Goal: Information Seeking & Learning: Learn about a topic

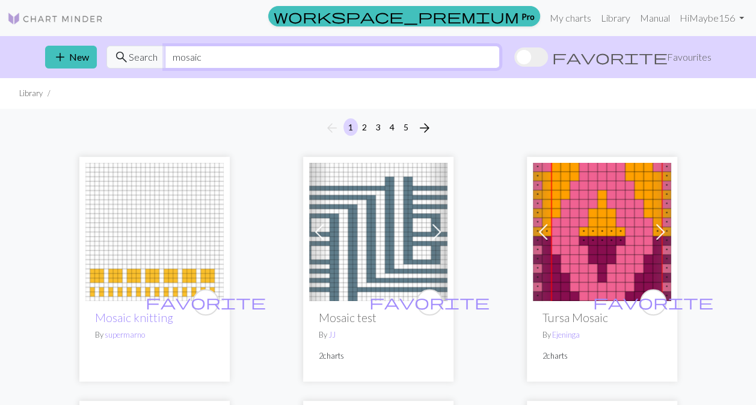
drag, startPoint x: 239, startPoint y: 59, endPoint x: 130, endPoint y: 56, distance: 109.5
click at [130, 56] on div "search Search mosaic" at bounding box center [302, 57] width 393 height 23
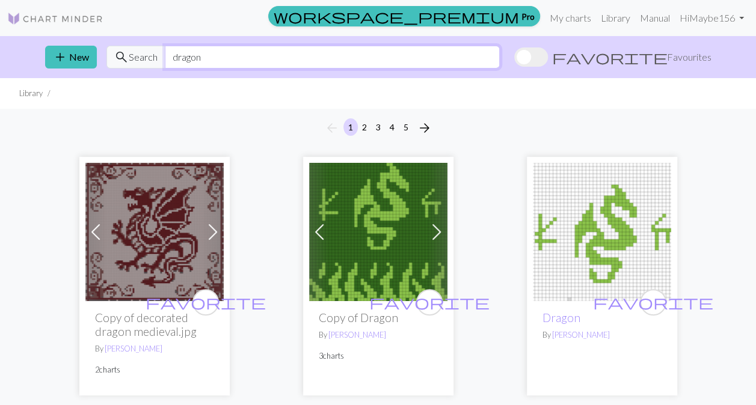
drag, startPoint x: 203, startPoint y: 58, endPoint x: 154, endPoint y: 55, distance: 49.4
click at [154, 55] on div "search Search dragon" at bounding box center [302, 57] width 393 height 23
type input "garlic girl"
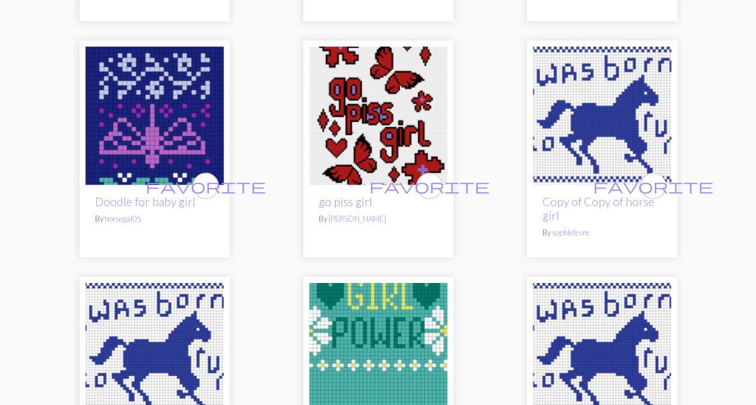
scroll to position [1127, 0]
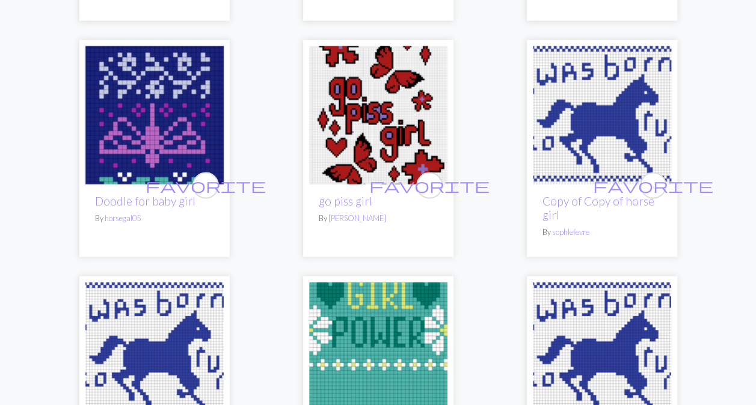
click at [569, 166] on img at bounding box center [602, 115] width 138 height 138
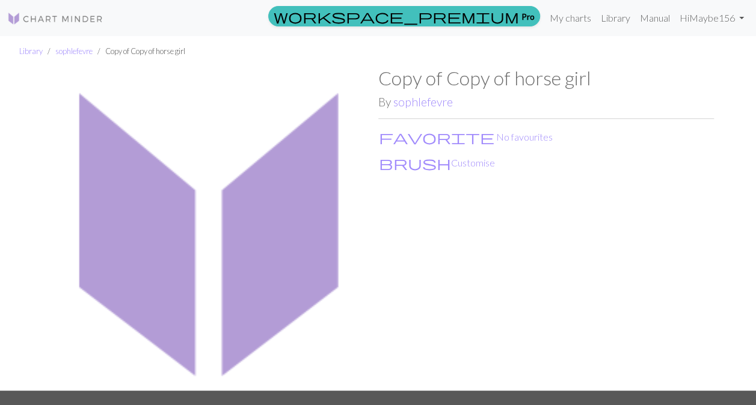
click at [281, 231] on img at bounding box center [210, 229] width 335 height 324
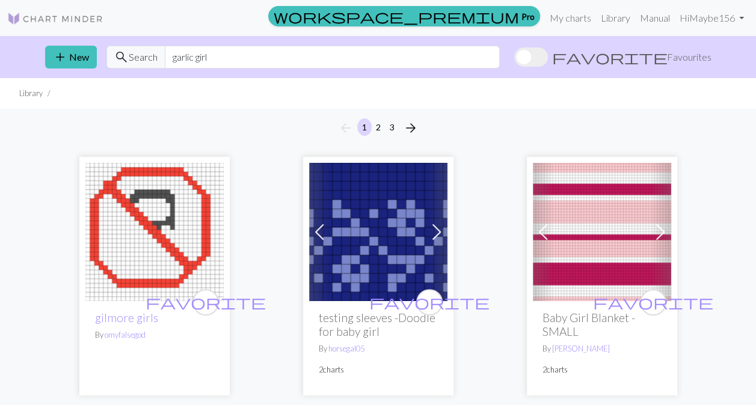
click at [400, 249] on img at bounding box center [378, 232] width 138 height 138
click at [244, 54] on input "garlic girl" at bounding box center [332, 57] width 335 height 23
type input "g"
type input "twilight"
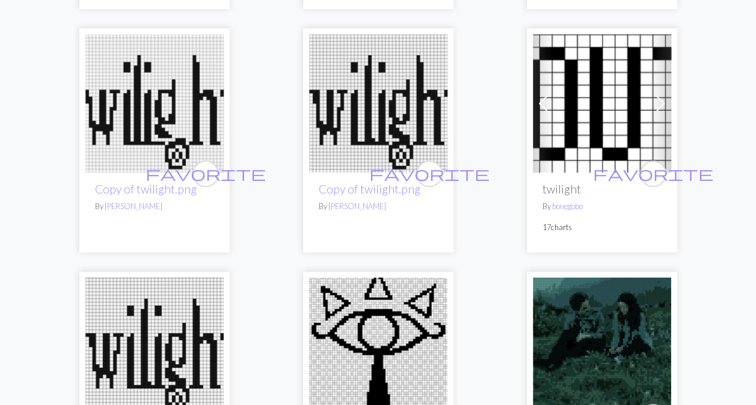
scroll to position [549, 0]
click at [593, 125] on img at bounding box center [602, 104] width 138 height 138
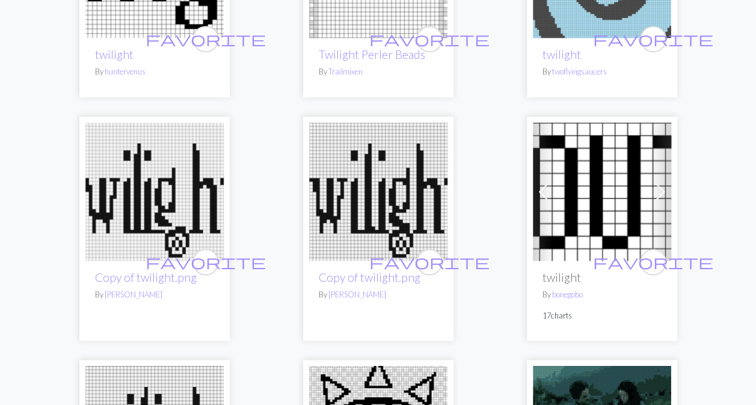
scroll to position [485, 0]
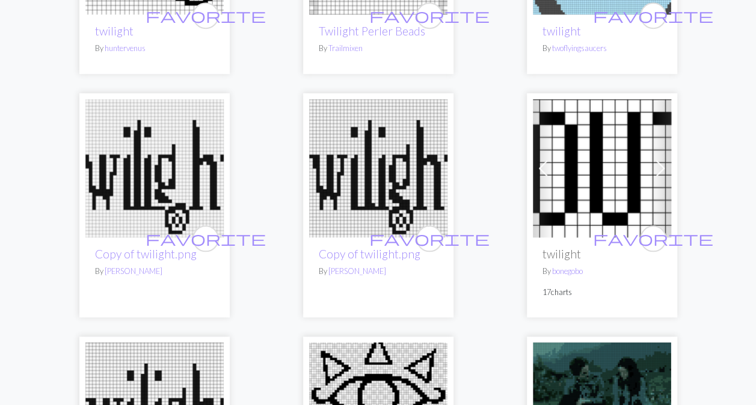
click at [581, 191] on img at bounding box center [602, 168] width 138 height 138
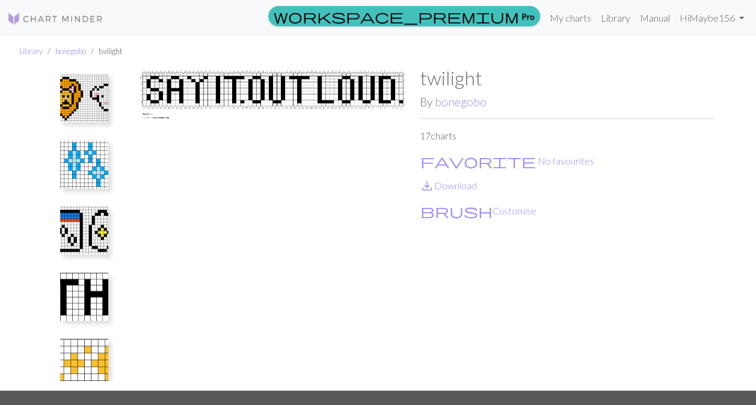
click at [80, 156] on img at bounding box center [84, 165] width 48 height 48
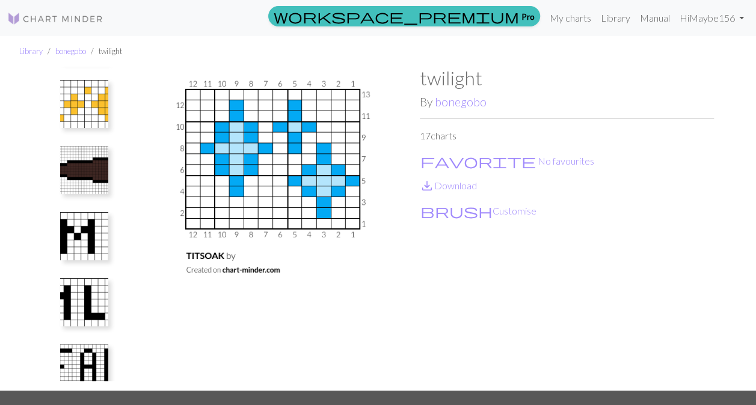
click at [80, 156] on img at bounding box center [84, 170] width 48 height 48
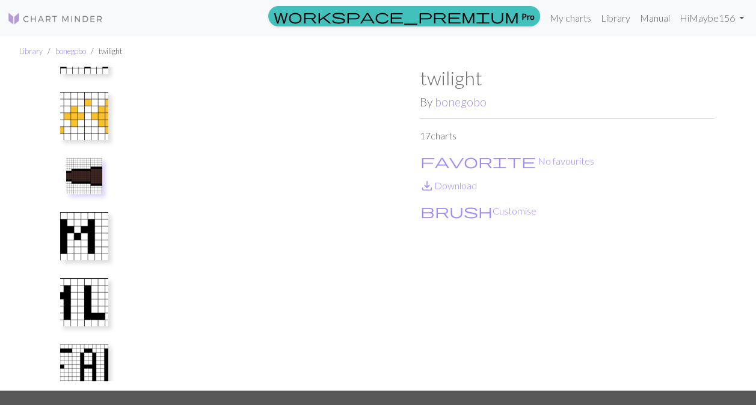
scroll to position [662, 0]
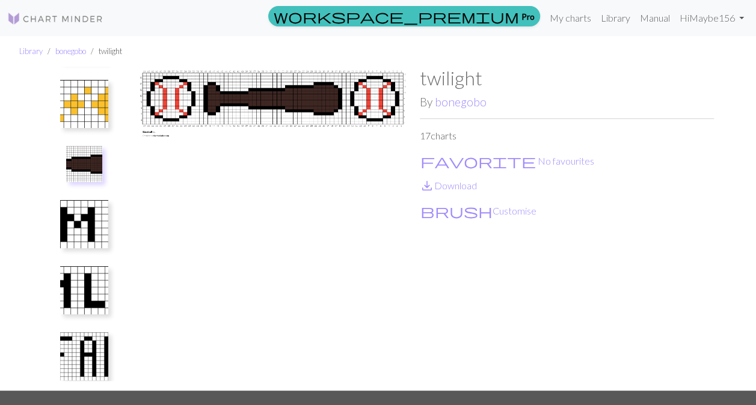
click at [80, 156] on img at bounding box center [84, 164] width 36 height 36
click at [90, 203] on img at bounding box center [84, 224] width 48 height 48
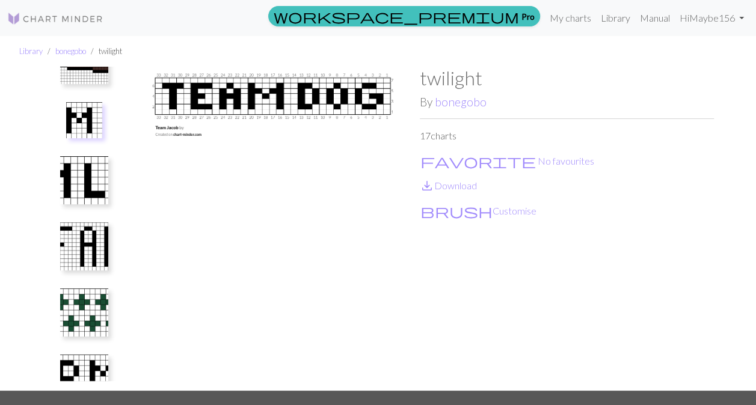
scroll to position [771, 0]
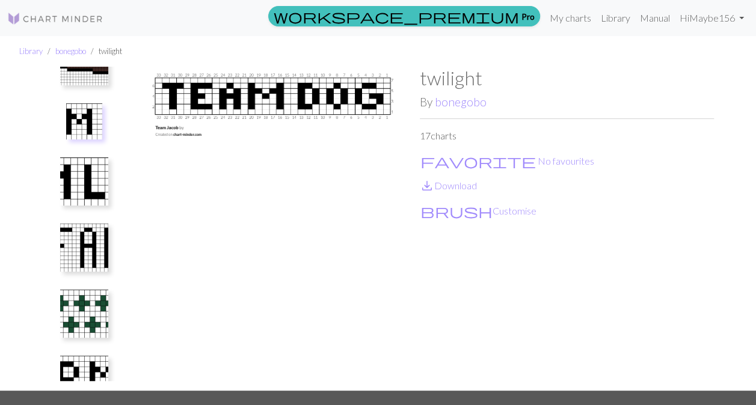
click at [89, 173] on img at bounding box center [84, 182] width 48 height 48
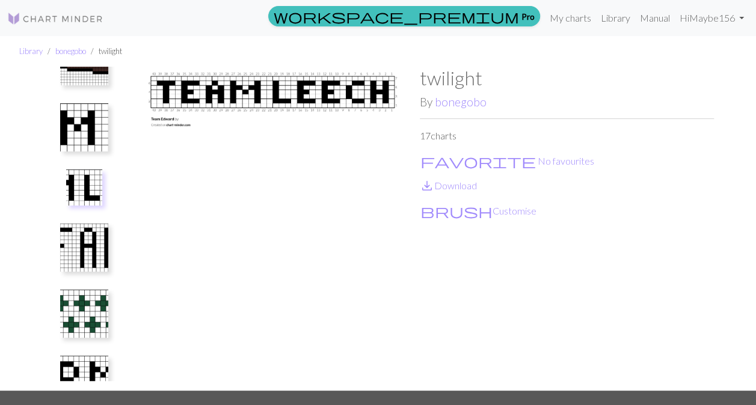
click at [96, 231] on img at bounding box center [84, 248] width 48 height 48
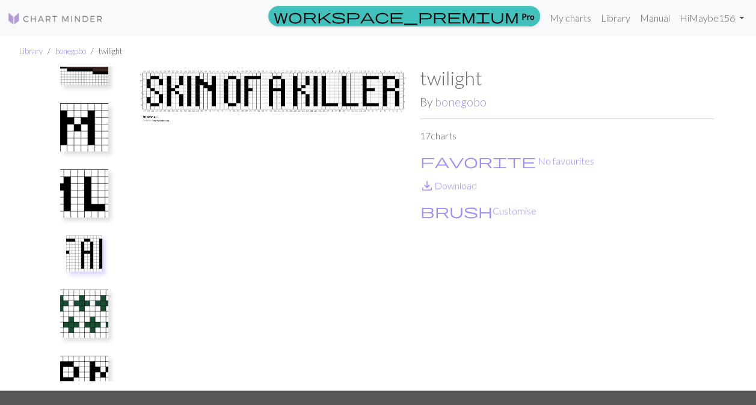
scroll to position [800, 0]
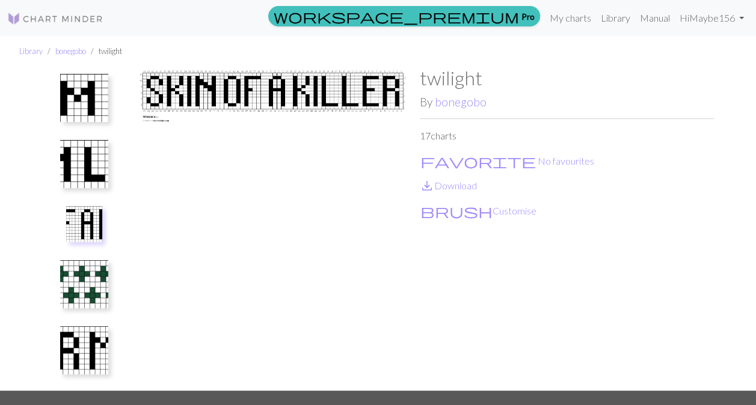
click at [88, 277] on img at bounding box center [84, 284] width 48 height 48
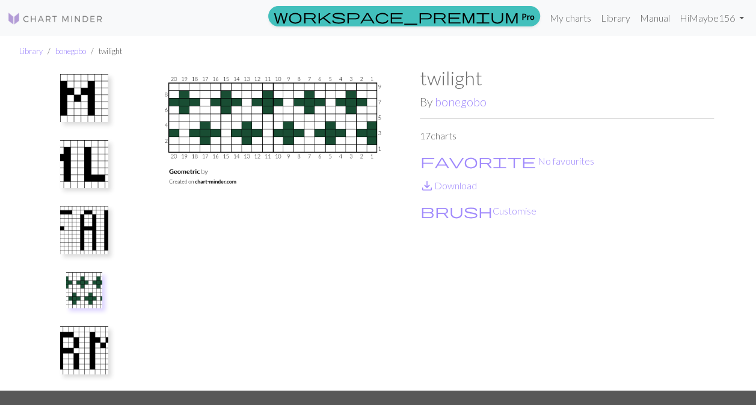
click at [85, 326] on img at bounding box center [84, 350] width 48 height 48
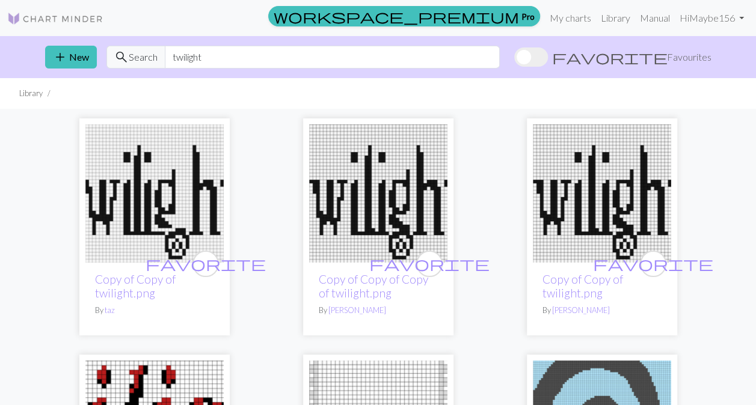
click at [195, 202] on img at bounding box center [154, 193] width 138 height 138
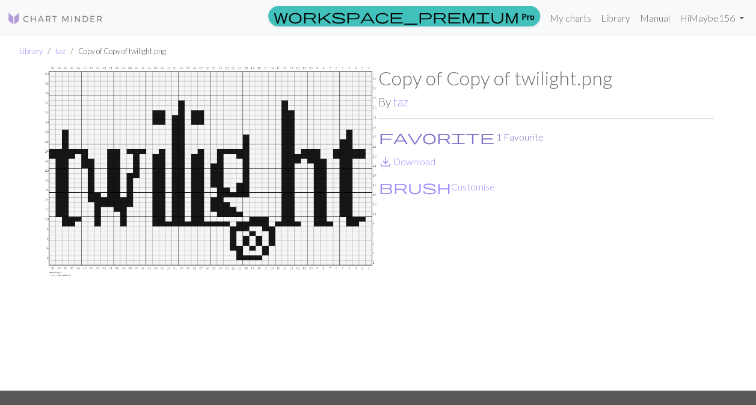
click at [385, 139] on span "favorite" at bounding box center [436, 137] width 115 height 17
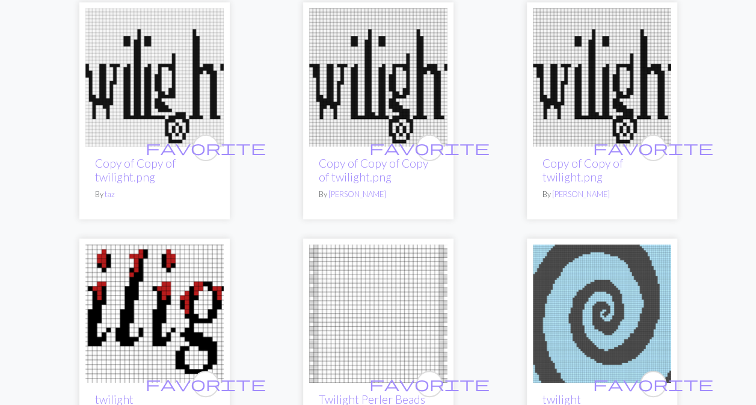
scroll to position [117, 0]
click at [382, 91] on img at bounding box center [378, 77] width 138 height 138
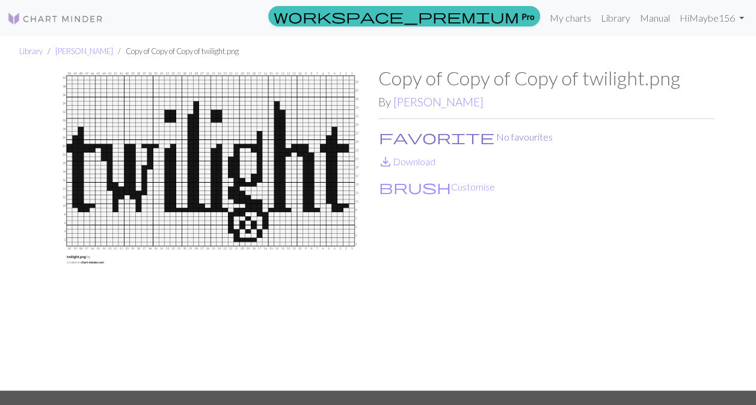
click at [393, 136] on button "favorite No favourites" at bounding box center [465, 137] width 175 height 16
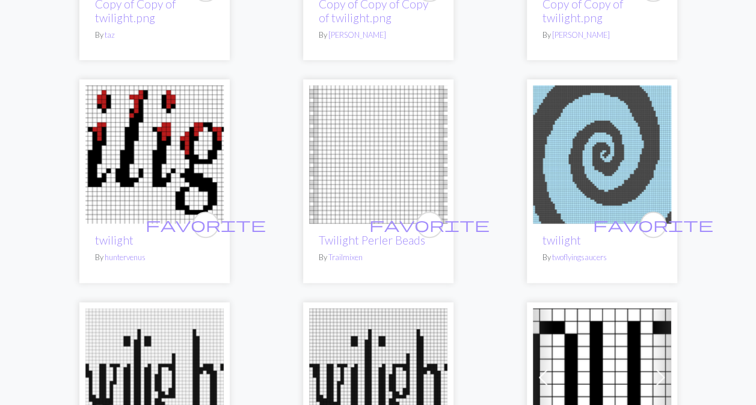
scroll to position [276, 0]
click at [354, 183] on img at bounding box center [378, 154] width 138 height 138
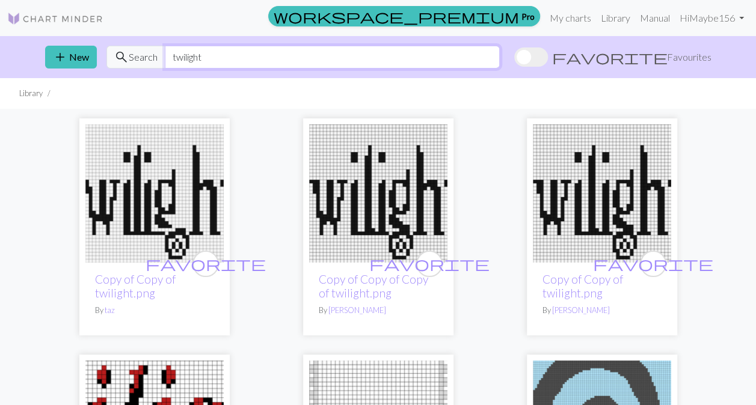
drag, startPoint x: 209, startPoint y: 55, endPoint x: 168, endPoint y: 56, distance: 40.3
click at [168, 56] on input "twilight" at bounding box center [332, 57] width 335 height 23
type input "vampire"
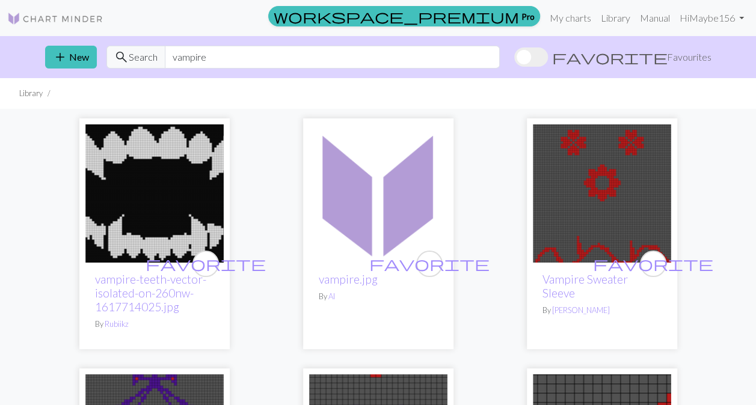
click at [132, 206] on img at bounding box center [154, 193] width 138 height 138
click at [228, 55] on input "vampire" at bounding box center [332, 57] width 335 height 23
type input "v"
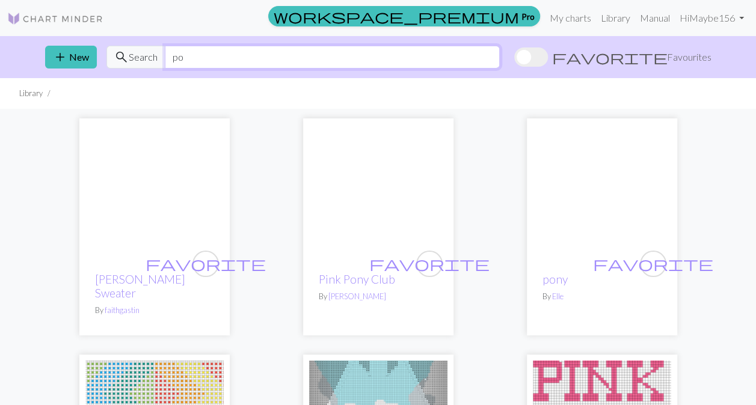
type input "p"
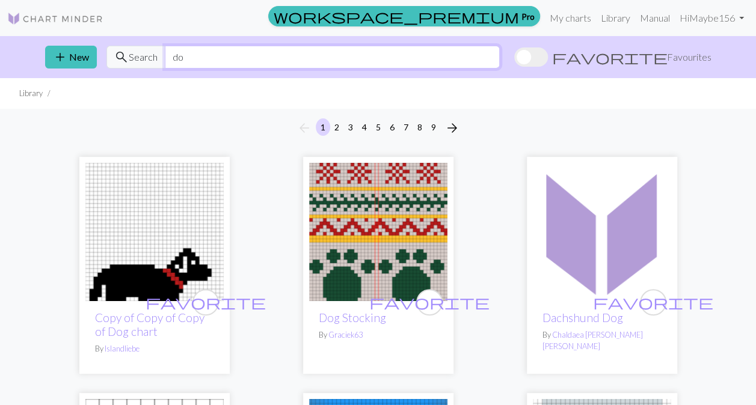
type input "d"
type input "emo"
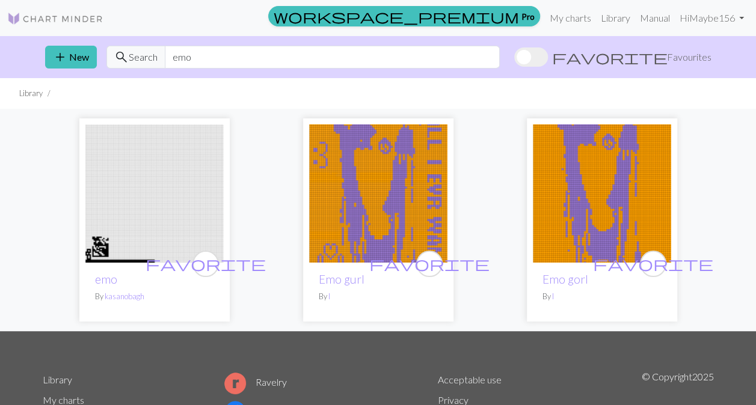
click at [406, 203] on img at bounding box center [378, 193] width 138 height 138
click at [256, 53] on input "emo" at bounding box center [332, 57] width 335 height 23
type input "e"
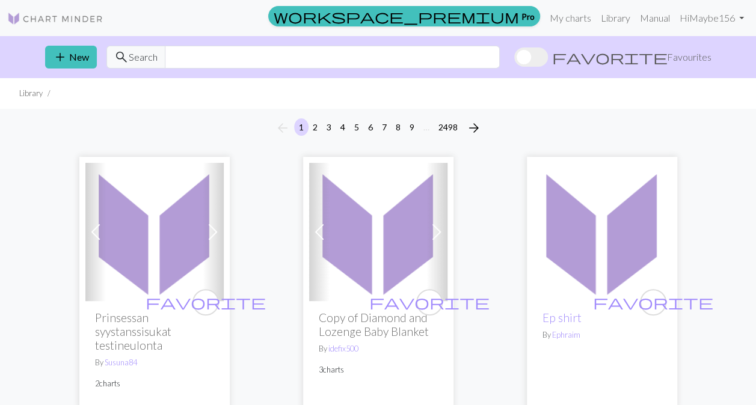
click at [548, 55] on span at bounding box center [531, 56] width 34 height 19
click at [514, 58] on input "favorite Favourites" at bounding box center [514, 58] width 0 height 0
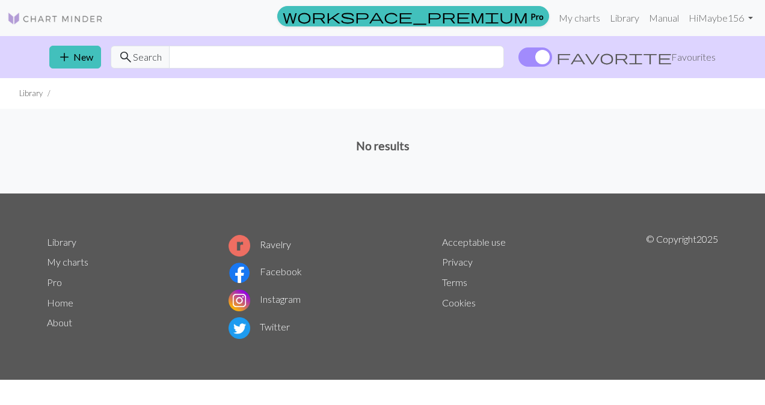
click at [667, 54] on span "favorite" at bounding box center [613, 57] width 115 height 17
click at [518, 58] on input "favorite Favourites" at bounding box center [518, 58] width 0 height 0
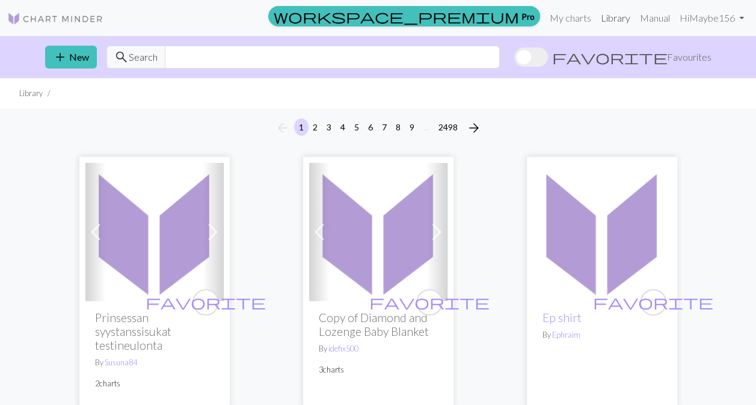
click at [608, 17] on link "Library" at bounding box center [615, 18] width 39 height 24
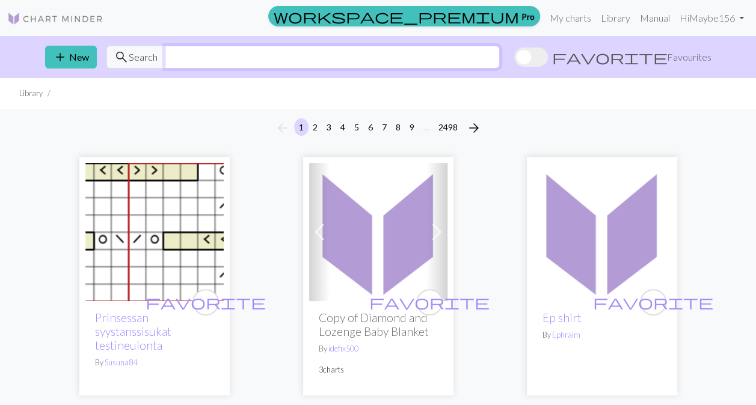
click at [447, 53] on input "text" at bounding box center [332, 57] width 335 height 23
click at [566, 120] on div "arrow_back 1 2 3 4 5 6 7 8 9 … 2498 arrow_forward" at bounding box center [378, 128] width 756 height 38
click at [667, 57] on span "Favourites" at bounding box center [689, 57] width 44 height 14
click at [514, 58] on input "favorite Favourites" at bounding box center [514, 58] width 0 height 0
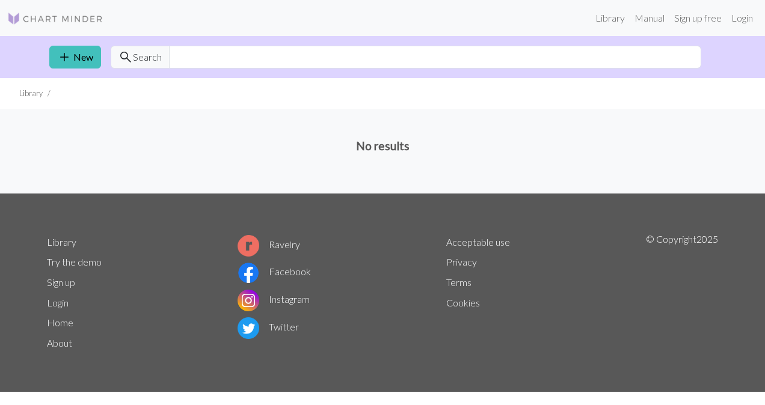
click at [37, 93] on li "Library" at bounding box center [30, 93] width 23 height 11
click at [740, 20] on link "Login" at bounding box center [741, 18] width 31 height 24
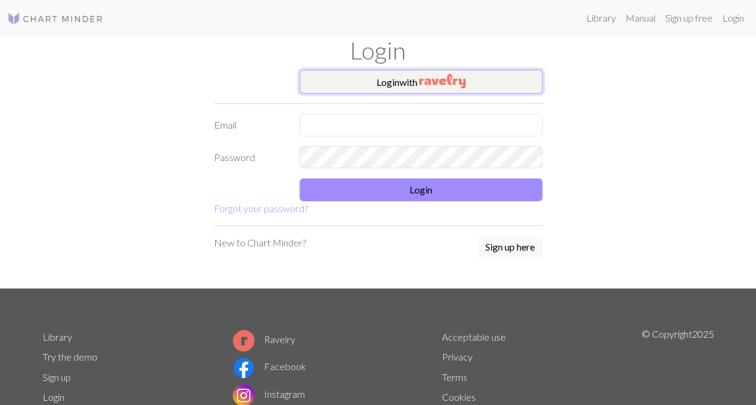
click at [410, 81] on button "Login with" at bounding box center [420, 82] width 243 height 24
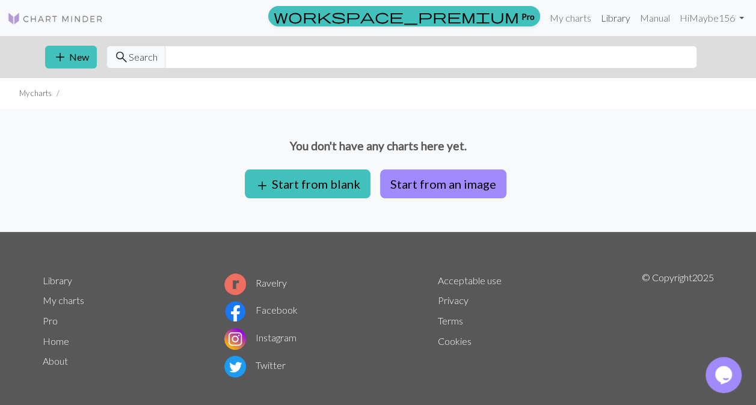
click at [617, 19] on link "Library" at bounding box center [615, 18] width 39 height 24
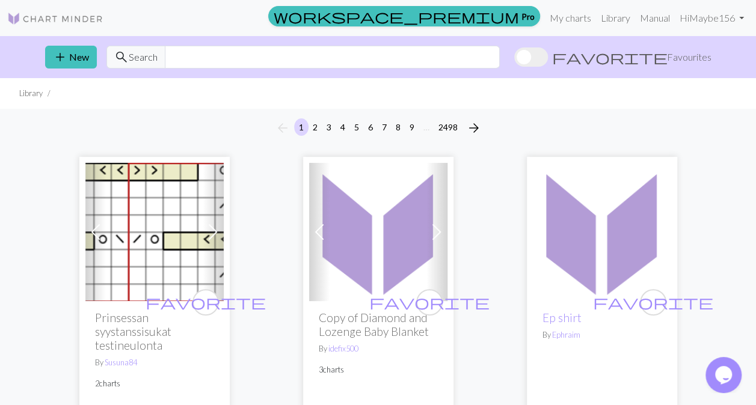
click at [662, 57] on span "favorite" at bounding box center [609, 57] width 115 height 17
click at [514, 58] on input "favorite Favourites" at bounding box center [514, 58] width 0 height 0
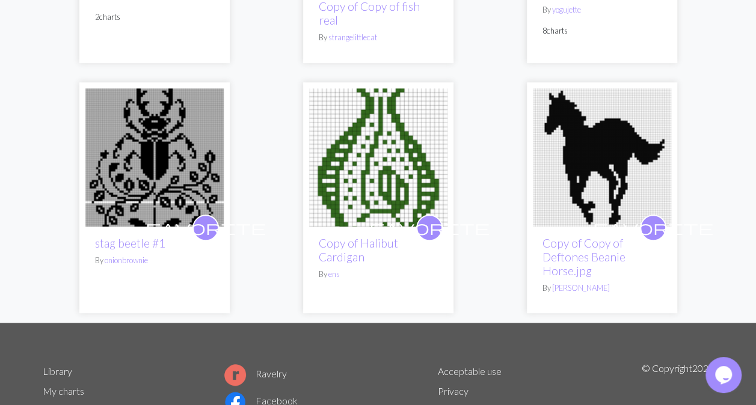
scroll to position [303, 0]
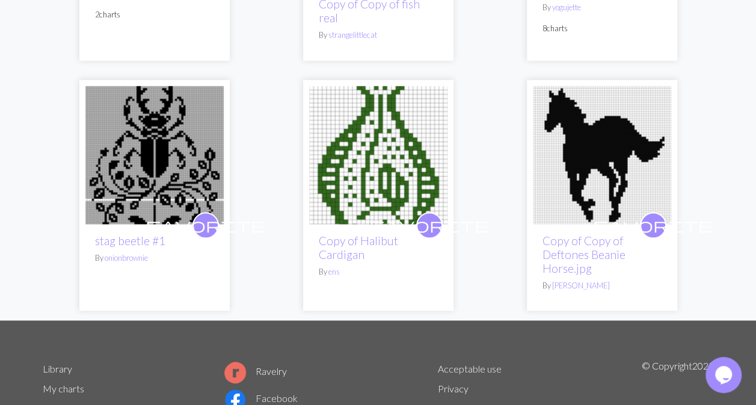
click at [411, 182] on img at bounding box center [378, 155] width 138 height 138
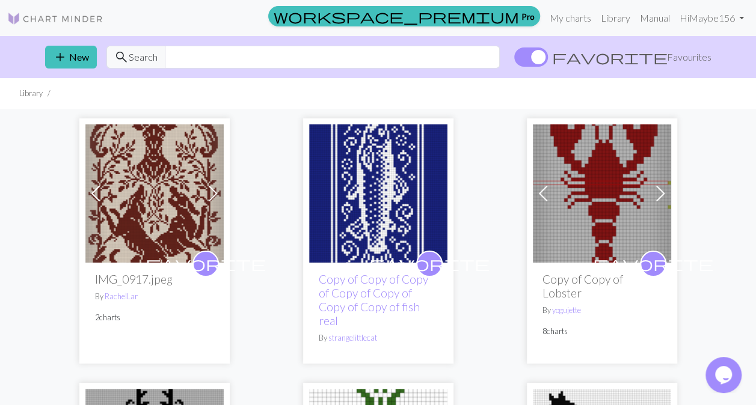
click at [710, 222] on div "Previous Next favorite IMG_0917.jpeg By [PERSON_NAME] 2 charts favorite Copy of…" at bounding box center [377, 366] width 685 height 515
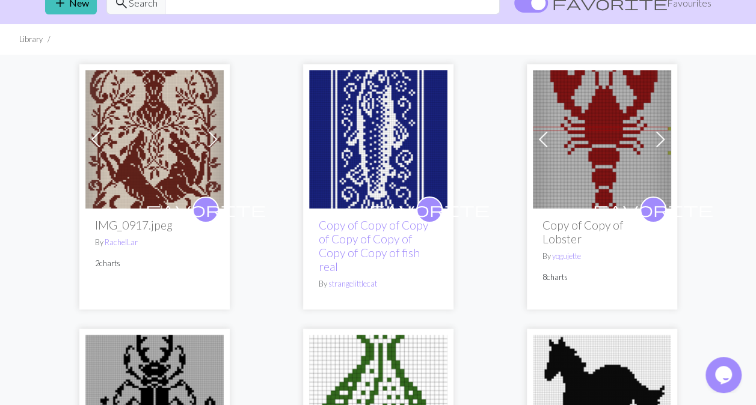
scroll to position [55, 0]
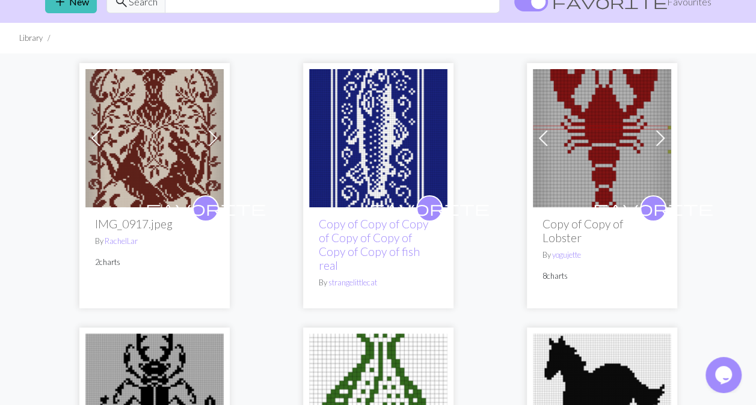
click at [600, 161] on img at bounding box center [602, 138] width 138 height 138
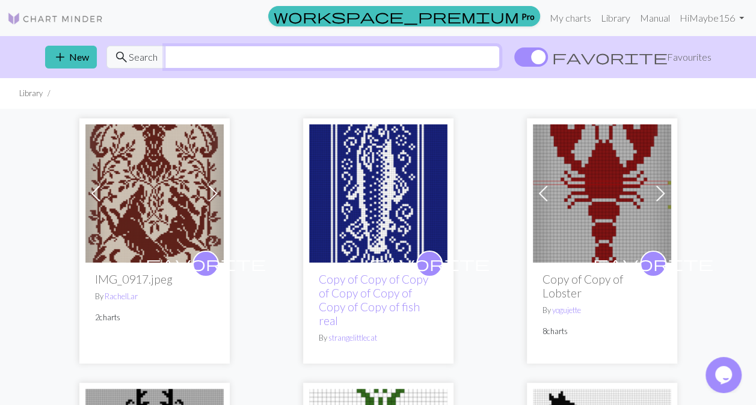
click at [334, 57] on input "text" at bounding box center [332, 57] width 335 height 23
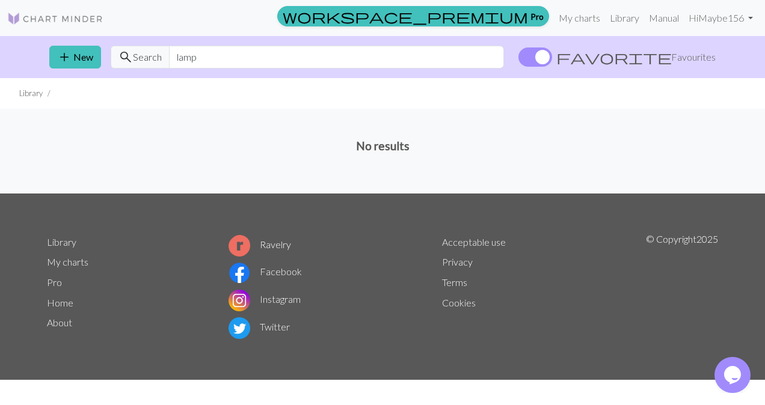
click at [552, 57] on span at bounding box center [535, 56] width 34 height 19
click at [518, 58] on input "favorite Favourites" at bounding box center [518, 58] width 0 height 0
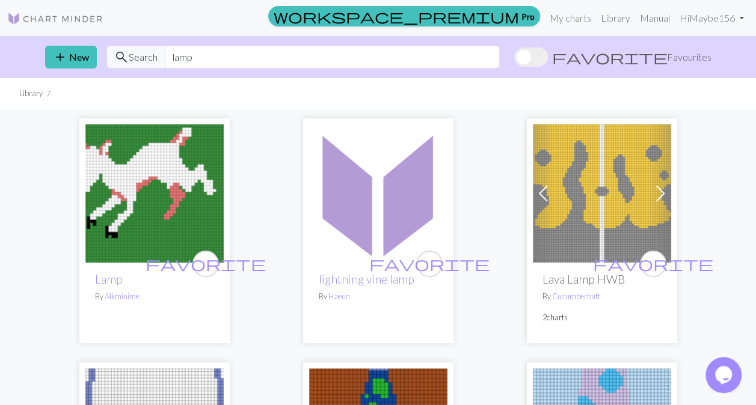
click at [283, 58] on input "lamp" at bounding box center [332, 57] width 335 height 23
type input "l"
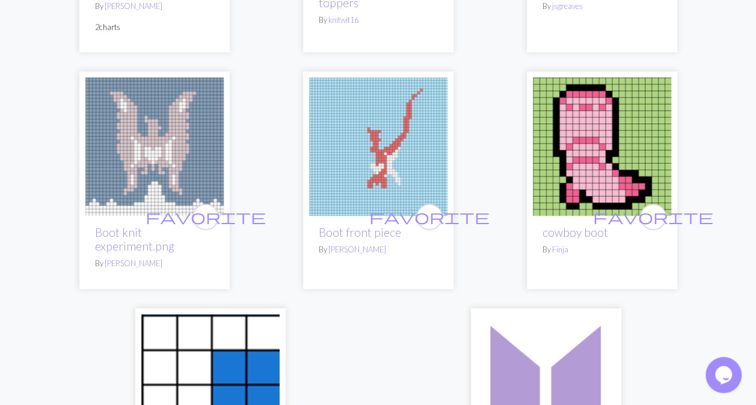
scroll to position [2623, 0]
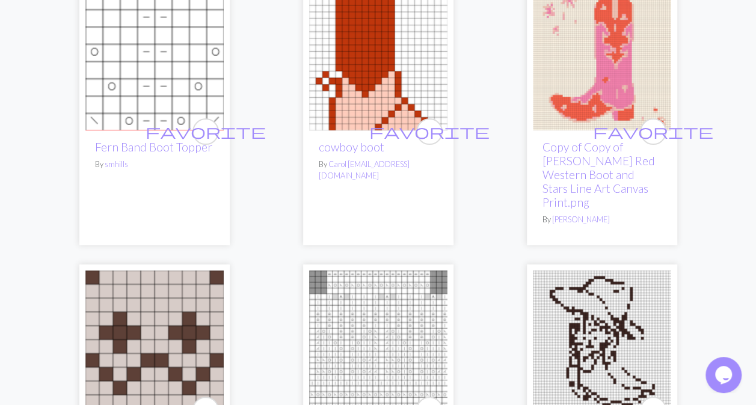
scroll to position [0, 0]
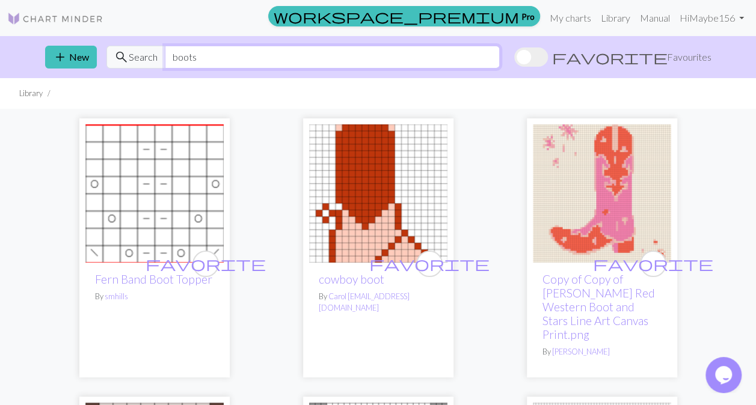
click at [201, 52] on input "boots" at bounding box center [332, 57] width 335 height 23
type input "b"
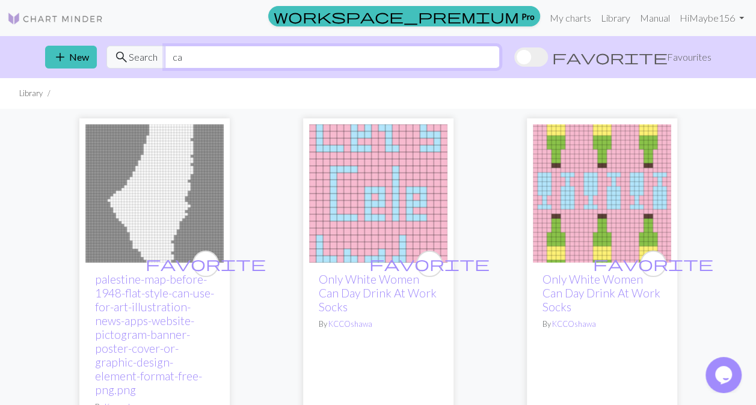
type input "c"
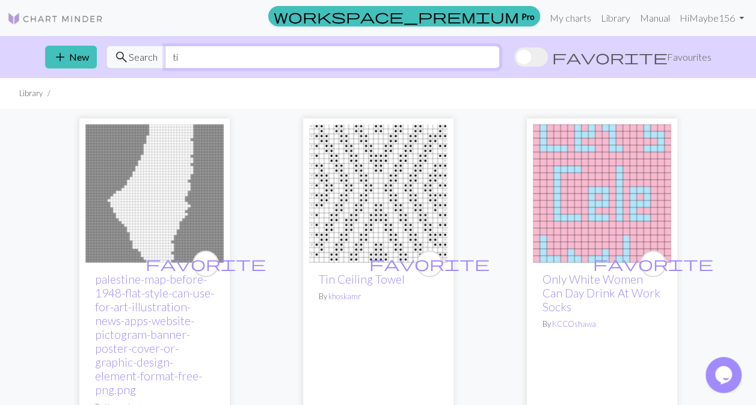
type input "t"
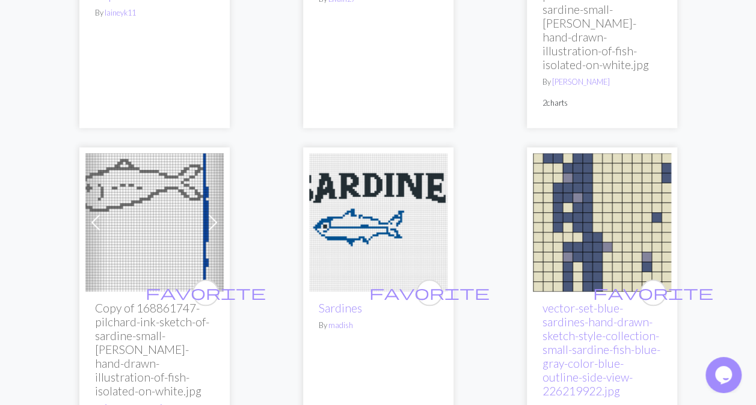
scroll to position [611, 0]
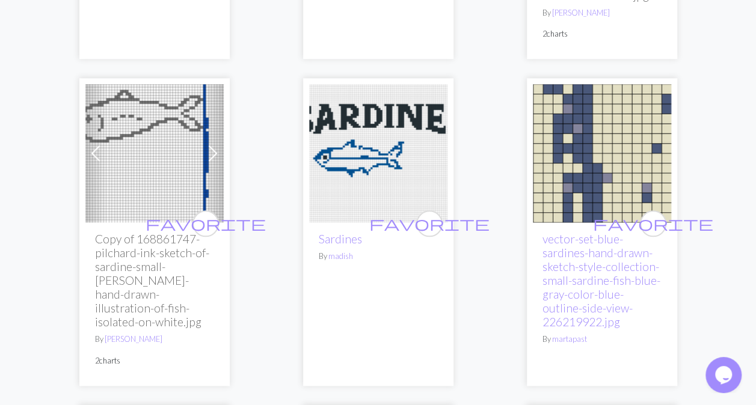
type input "sardine"
click at [568, 186] on img at bounding box center [602, 153] width 138 height 138
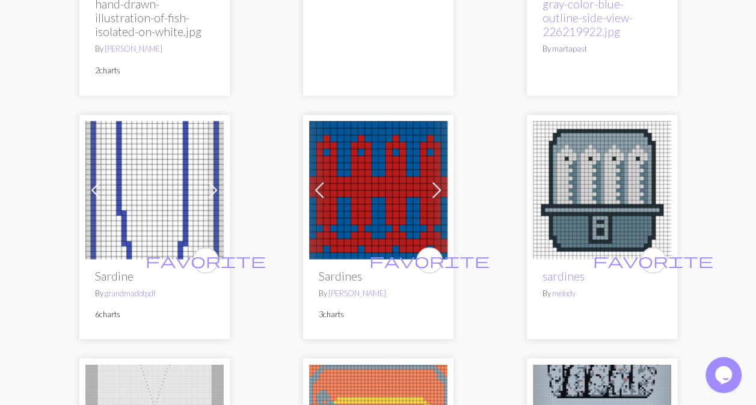
scroll to position [897, 0]
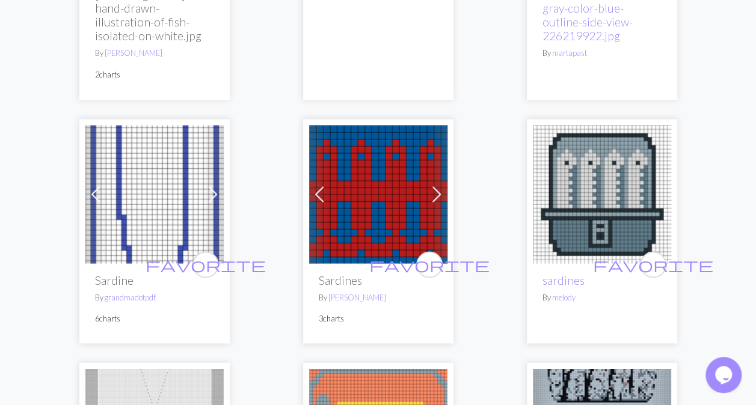
click at [186, 158] on img at bounding box center [154, 194] width 138 height 138
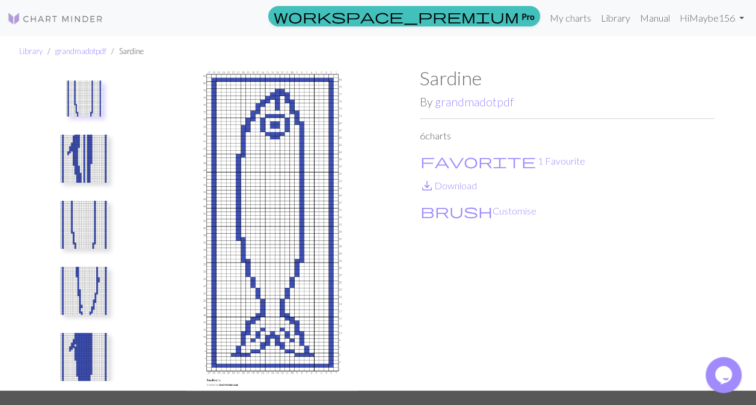
click at [84, 163] on img at bounding box center [84, 159] width 48 height 48
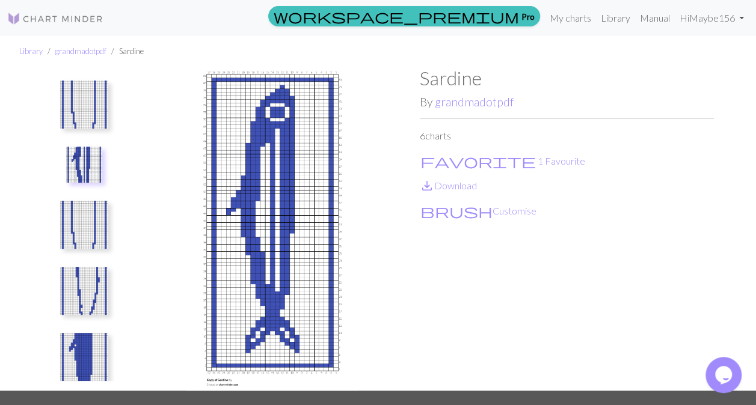
click at [79, 230] on img at bounding box center [84, 225] width 48 height 48
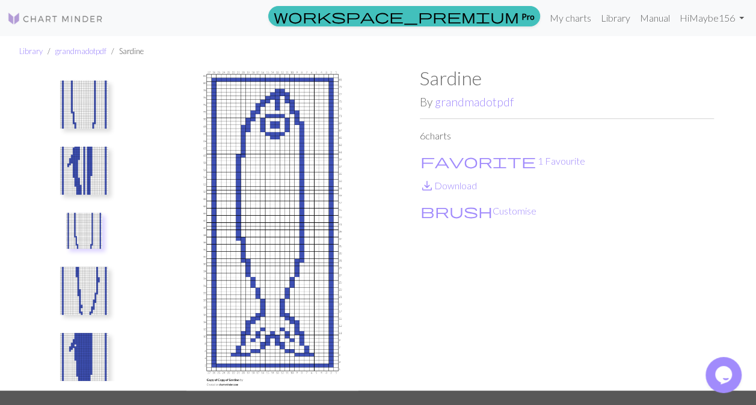
click at [79, 179] on img at bounding box center [84, 171] width 48 height 48
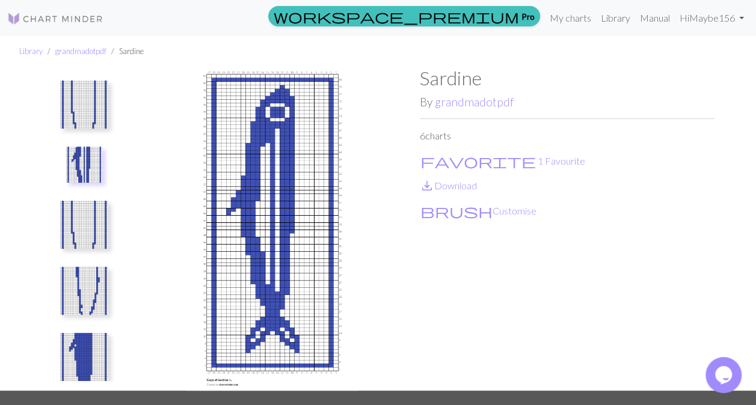
click at [77, 107] on img at bounding box center [84, 105] width 48 height 48
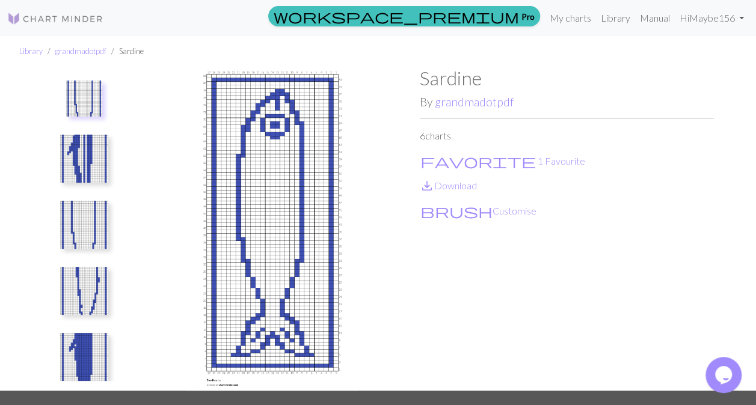
click at [88, 158] on img at bounding box center [84, 159] width 48 height 48
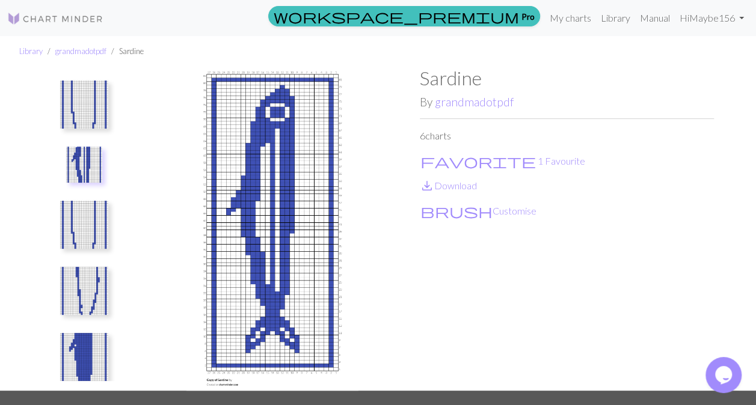
click at [82, 198] on button at bounding box center [84, 225] width 64 height 57
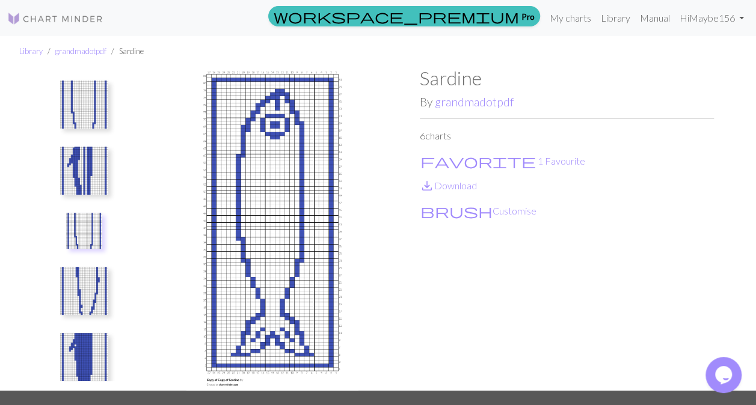
click at [85, 116] on img at bounding box center [84, 105] width 48 height 48
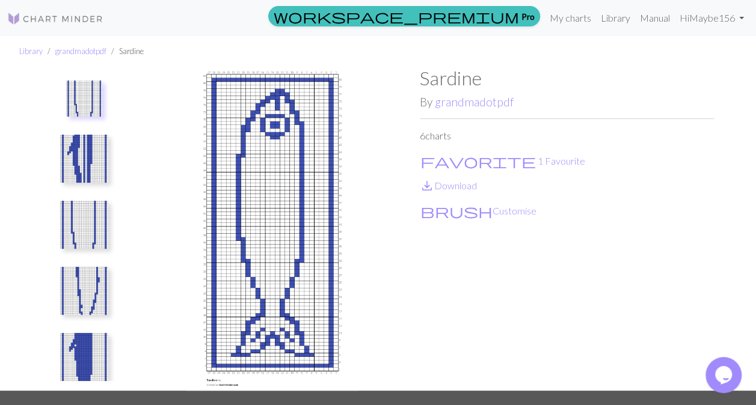
click at [78, 167] on img at bounding box center [84, 159] width 48 height 48
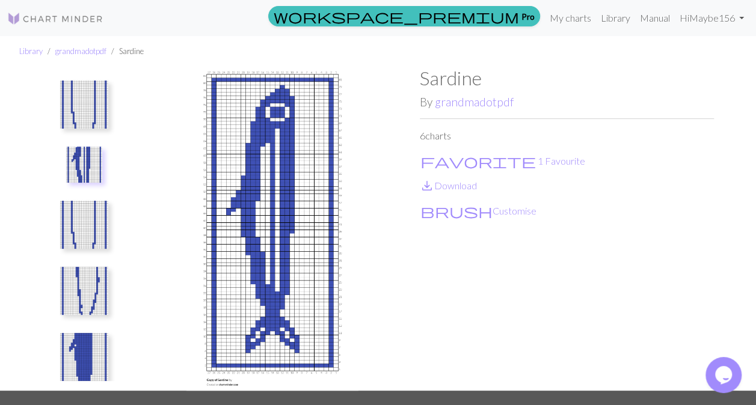
click at [77, 295] on img at bounding box center [84, 291] width 48 height 48
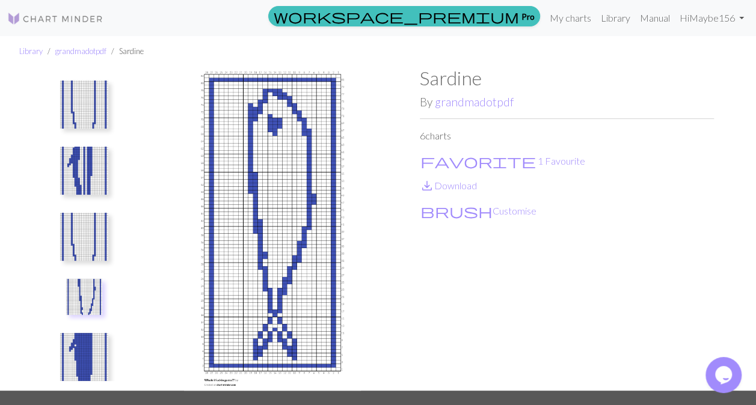
click at [78, 344] on img at bounding box center [84, 357] width 48 height 48
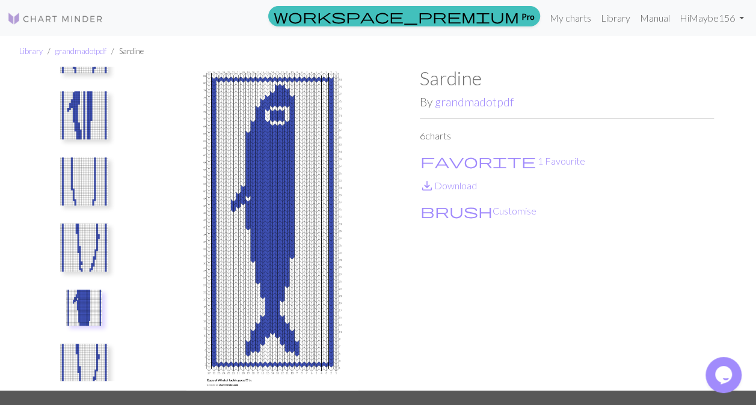
scroll to position [77, 0]
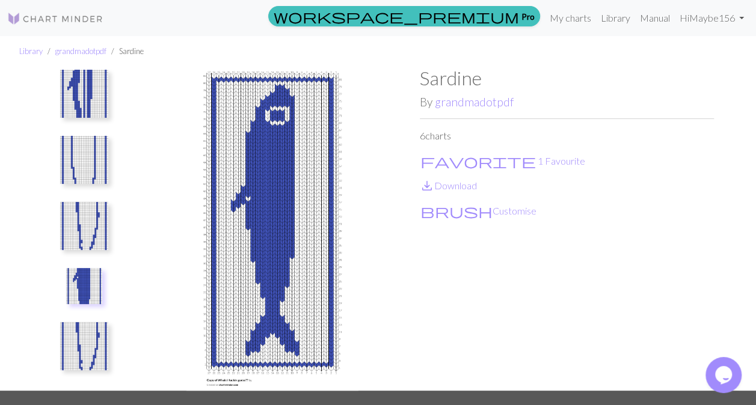
click at [79, 345] on img at bounding box center [84, 346] width 48 height 48
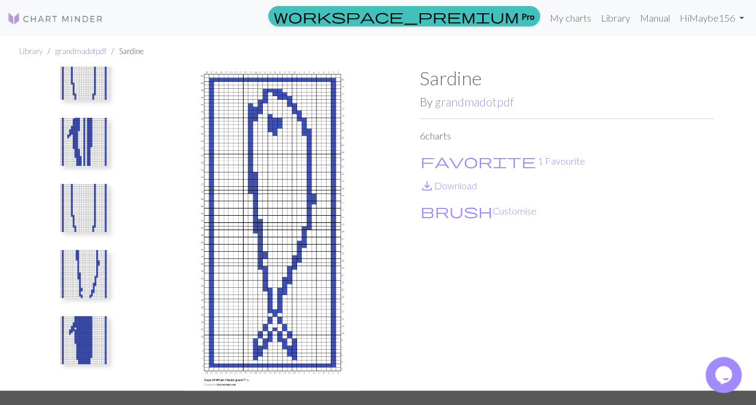
scroll to position [0, 0]
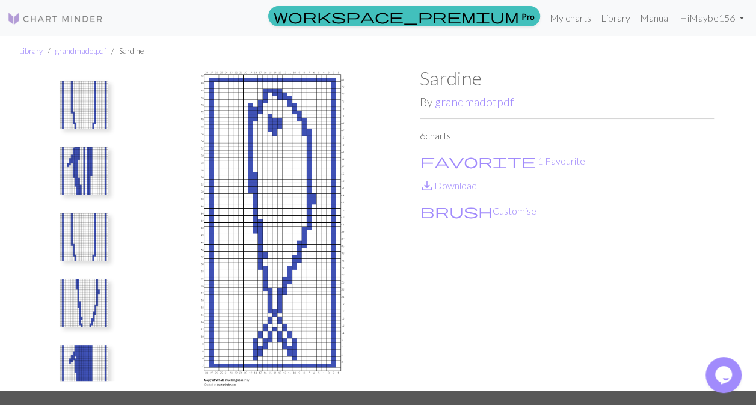
click at [85, 115] on img at bounding box center [84, 105] width 48 height 48
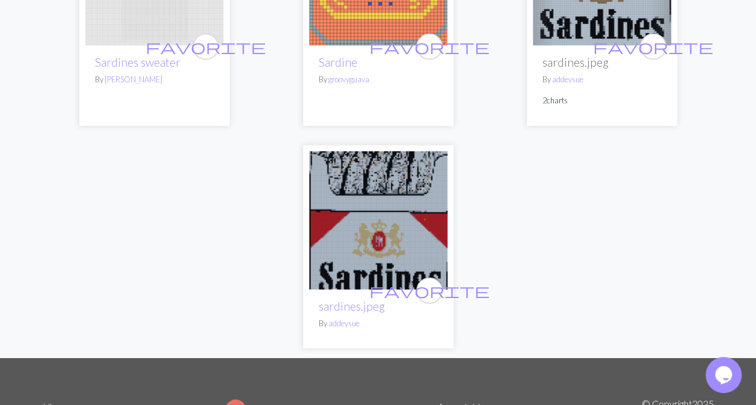
scroll to position [1359, 0]
click at [400, 213] on img at bounding box center [378, 220] width 138 height 138
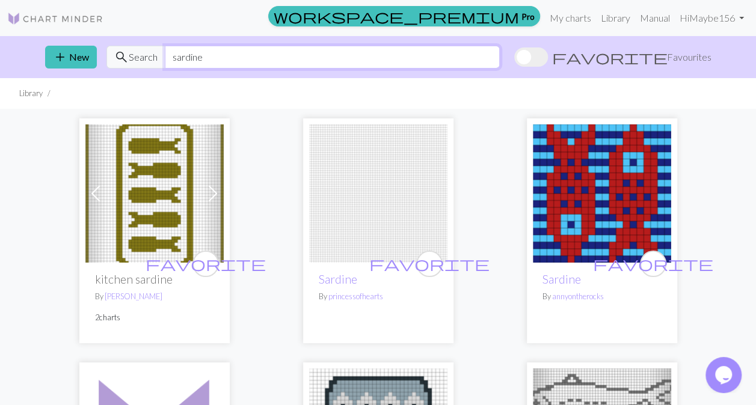
click at [213, 54] on input "sardine" at bounding box center [332, 57] width 335 height 23
type input "s"
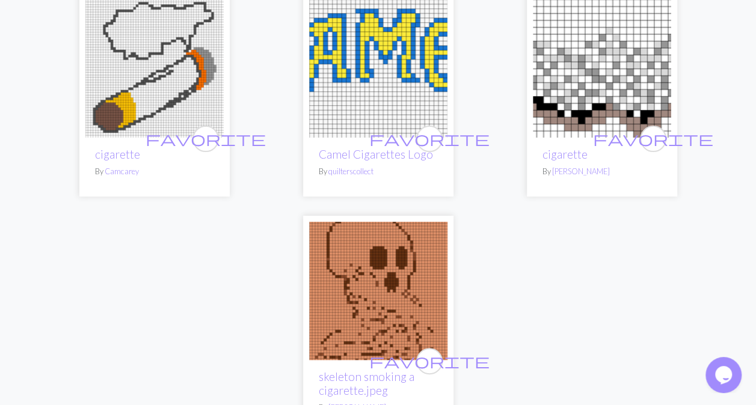
scroll to position [126, 0]
type input "cigarette"
click at [384, 73] on img at bounding box center [378, 68] width 138 height 138
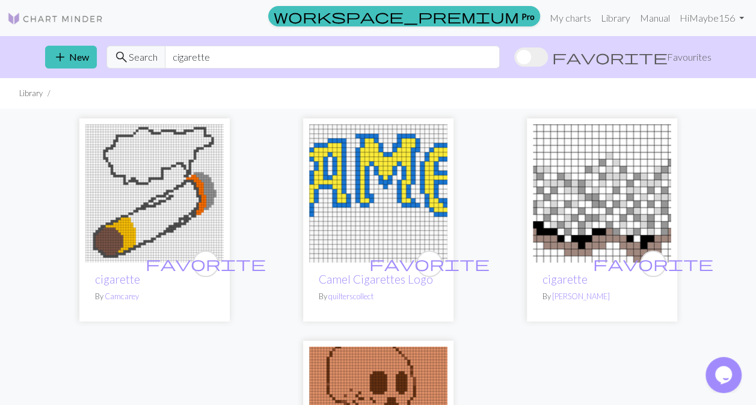
click at [697, 229] on div "favorite cigarette By Camcarey favorite Camel Cigarettes Logo By quilterscollec…" at bounding box center [377, 338] width 685 height 459
click at [230, 60] on input "cigarette" at bounding box center [332, 57] width 335 height 23
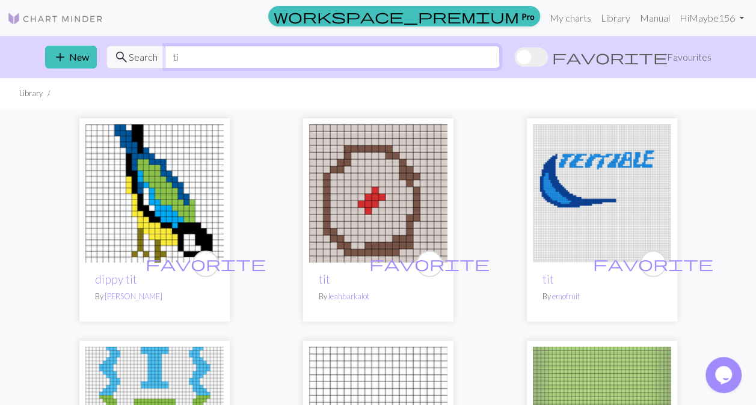
type input "t"
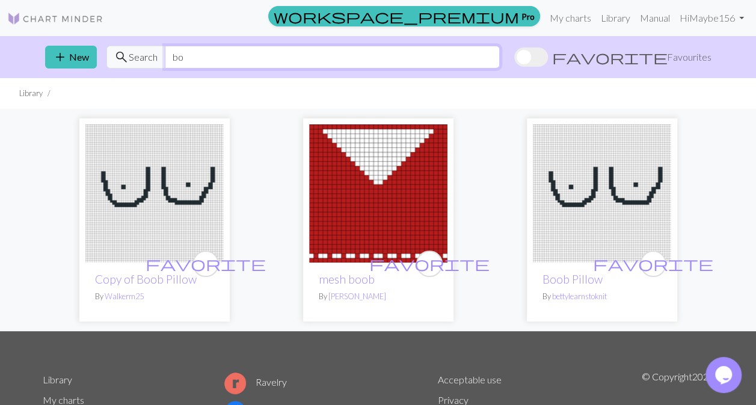
type input "b"
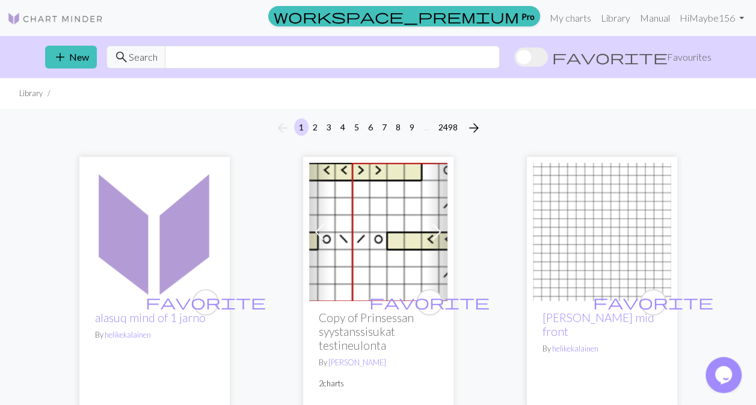
click at [684, 121] on div "arrow_back 1 2 3 4 5 6 7 8 9 … 2498 arrow_forward" at bounding box center [378, 128] width 756 height 38
click at [61, 61] on span "add" at bounding box center [60, 57] width 14 height 17
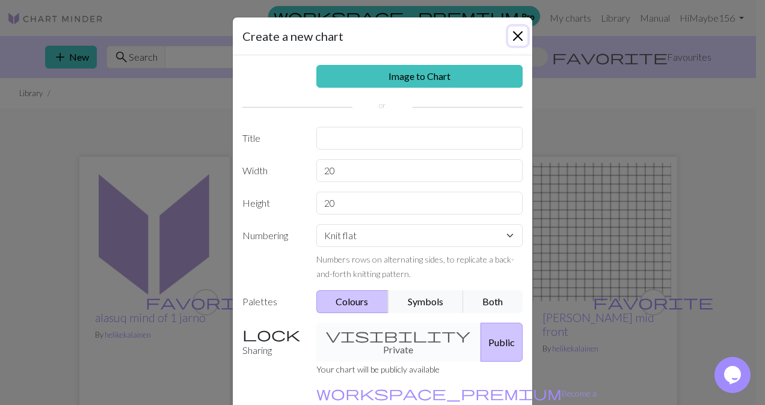
click at [512, 42] on button "Close" at bounding box center [517, 35] width 19 height 19
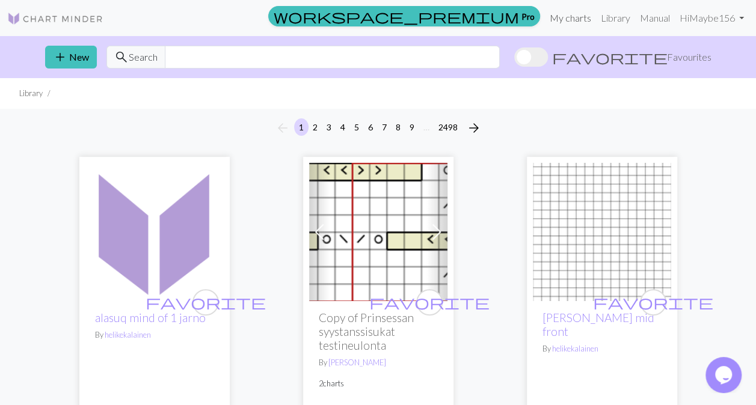
click at [574, 22] on link "My charts" at bounding box center [570, 18] width 51 height 24
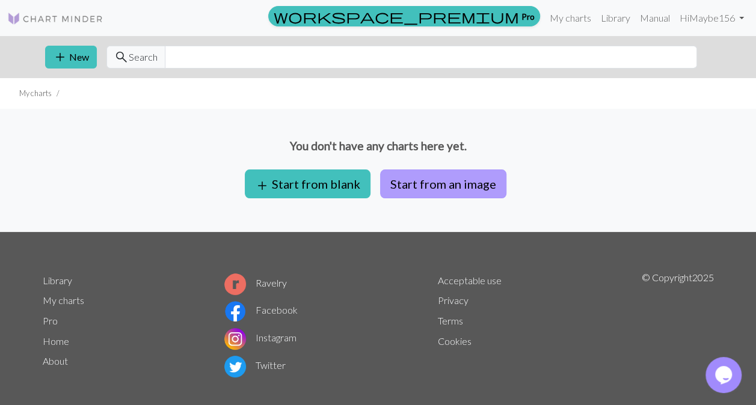
click at [481, 186] on button "Start from an image" at bounding box center [443, 184] width 126 height 29
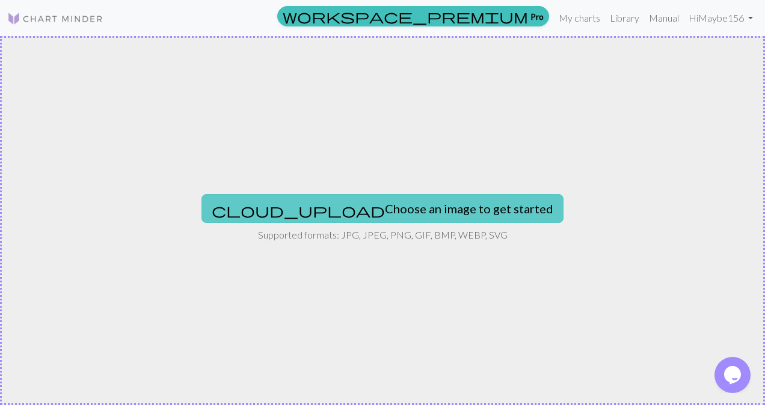
click at [456, 213] on button "cloud_upload Choose an image to get started" at bounding box center [382, 208] width 362 height 29
click at [430, 216] on button "cloud_upload Choose an image to get started" at bounding box center [382, 208] width 362 height 29
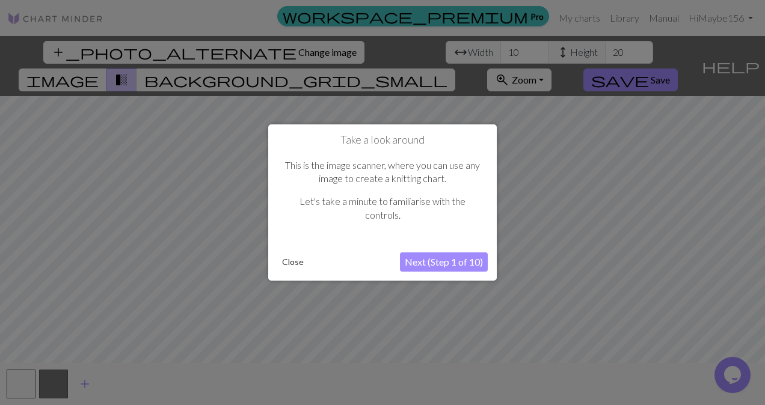
click at [440, 264] on button "Next (Step 1 of 10)" at bounding box center [444, 262] width 88 height 19
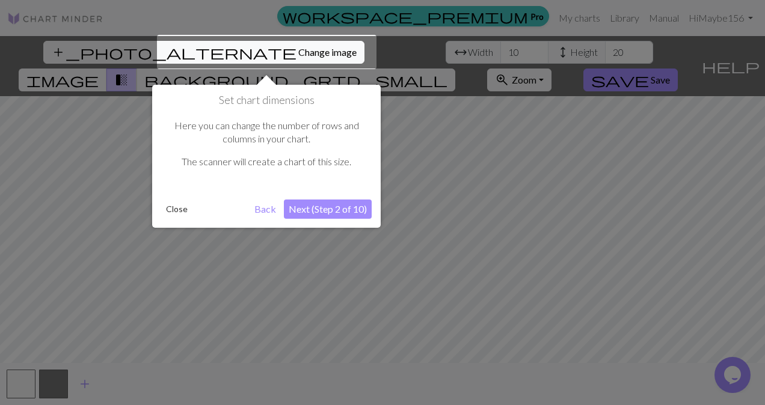
click at [347, 213] on button "Next (Step 2 of 10)" at bounding box center [328, 209] width 88 height 19
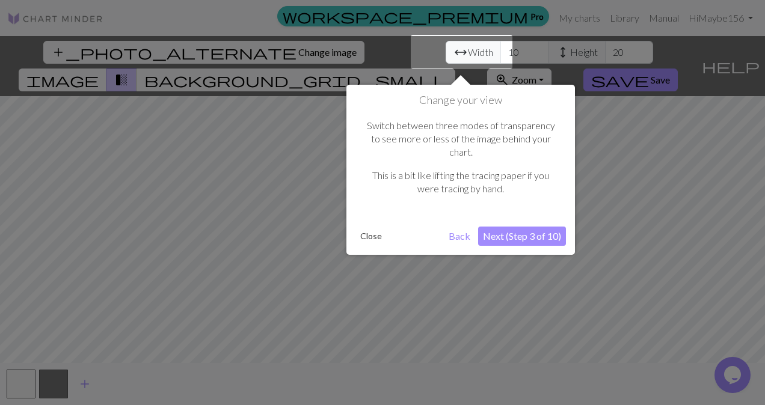
click at [543, 227] on button "Next (Step 3 of 10)" at bounding box center [522, 236] width 88 height 19
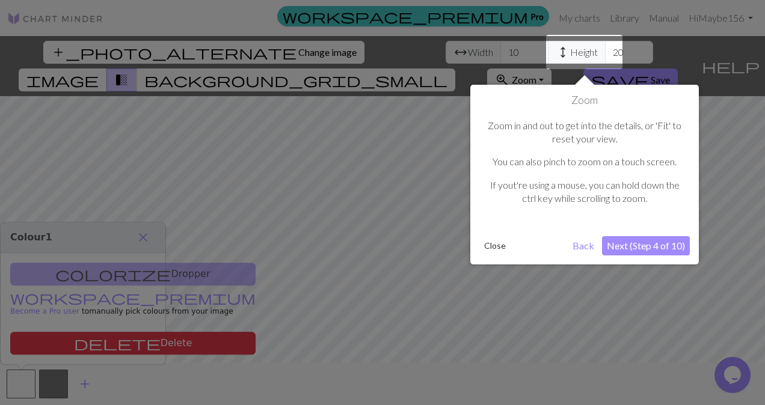
click at [668, 244] on button "Next (Step 4 of 10)" at bounding box center [646, 245] width 88 height 19
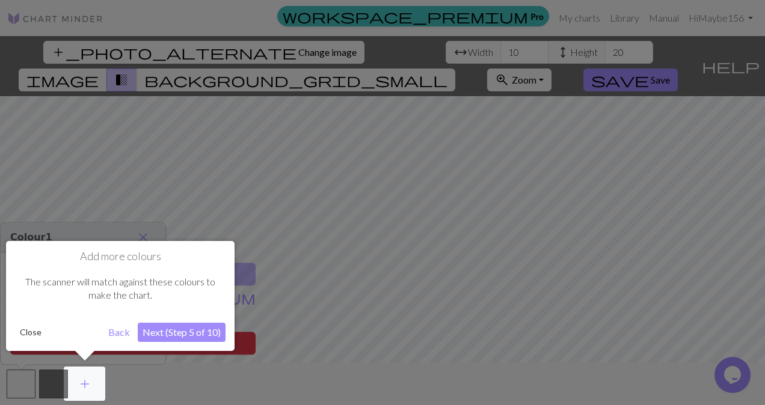
click at [186, 334] on button "Next (Step 5 of 10)" at bounding box center [182, 332] width 88 height 19
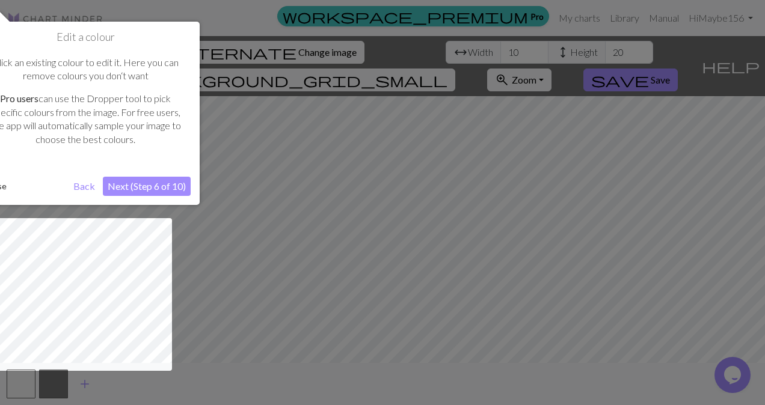
click at [153, 189] on button "Next (Step 6 of 10)" at bounding box center [147, 186] width 88 height 19
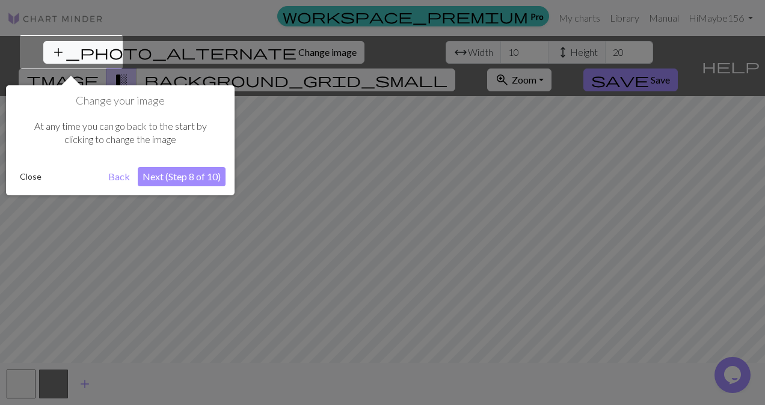
click at [201, 178] on button "Next (Step 8 of 10)" at bounding box center [182, 176] width 88 height 19
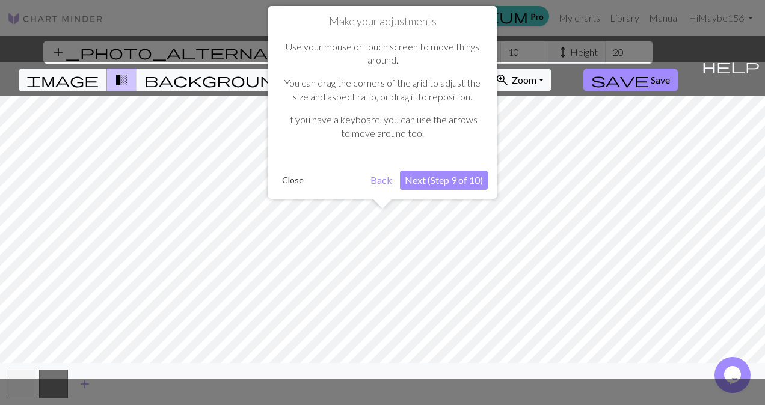
click at [462, 185] on button "Next (Step 9 of 10)" at bounding box center [444, 180] width 88 height 19
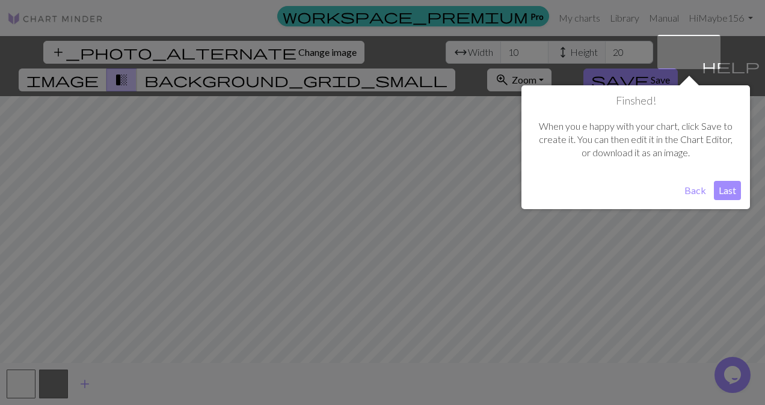
click at [722, 188] on button "Last" at bounding box center [727, 190] width 27 height 19
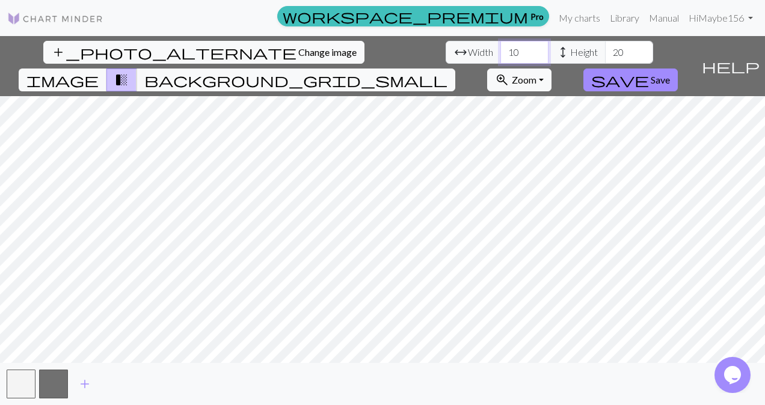
click at [500, 52] on input "10" at bounding box center [524, 52] width 48 height 23
type input "1"
type input "60"
click at [605, 57] on input "20" at bounding box center [629, 52] width 48 height 23
type input "2"
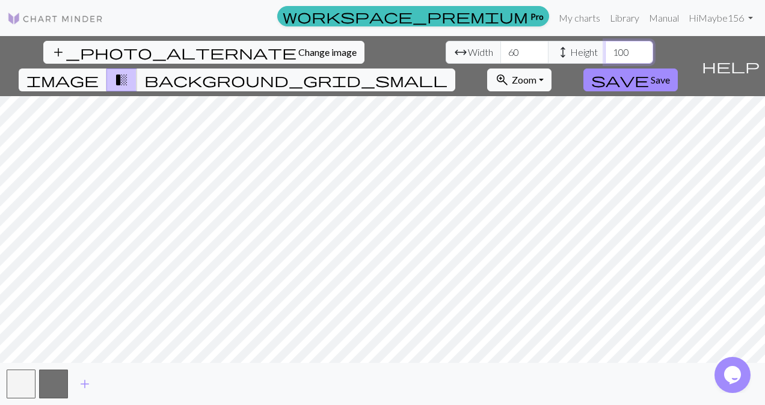
type input "100"
click at [500, 54] on input "60" at bounding box center [524, 52] width 48 height 23
type input "6"
type input "200"
click at [605, 55] on input "100" at bounding box center [629, 52] width 48 height 23
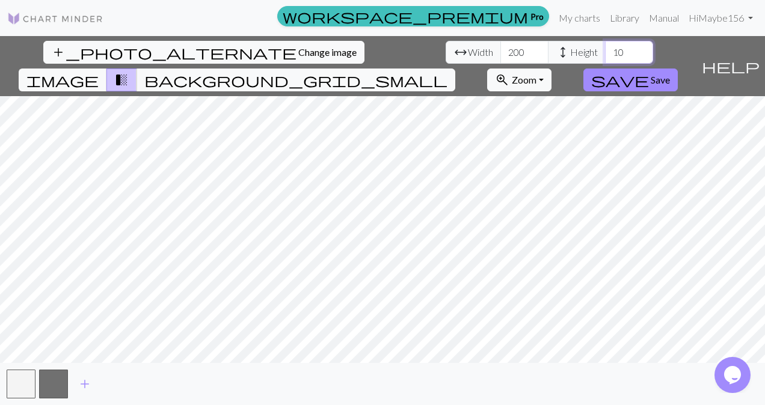
type input "1"
type input "7"
type input "8"
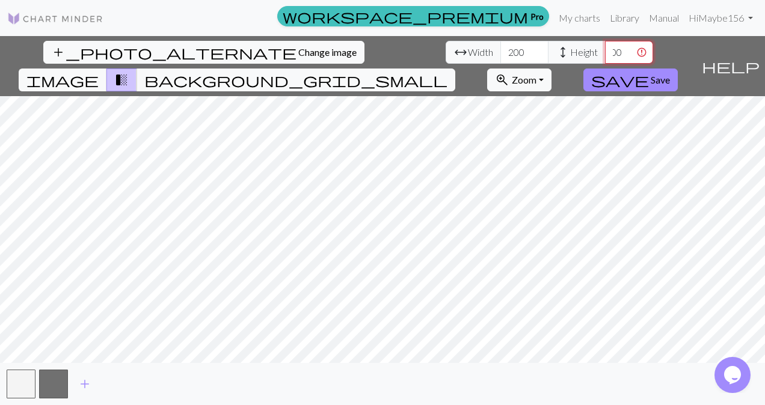
type input "1000"
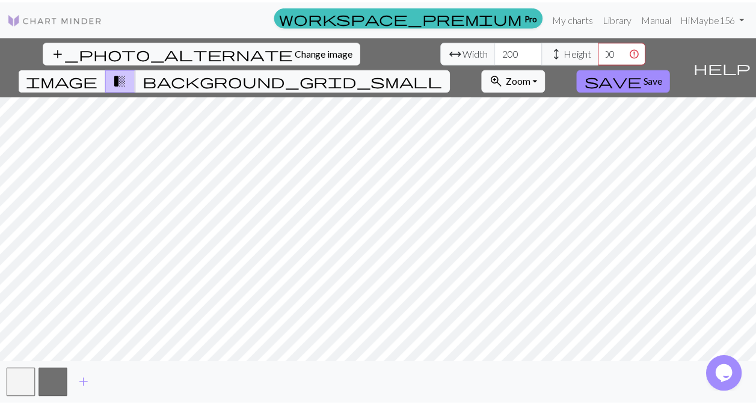
scroll to position [0, 0]
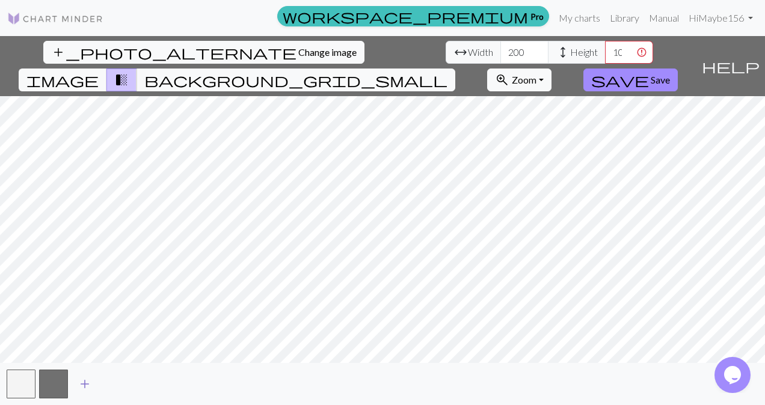
click at [91, 384] on span "add" at bounding box center [85, 384] width 14 height 17
click at [55, 393] on button "button" at bounding box center [53, 384] width 29 height 29
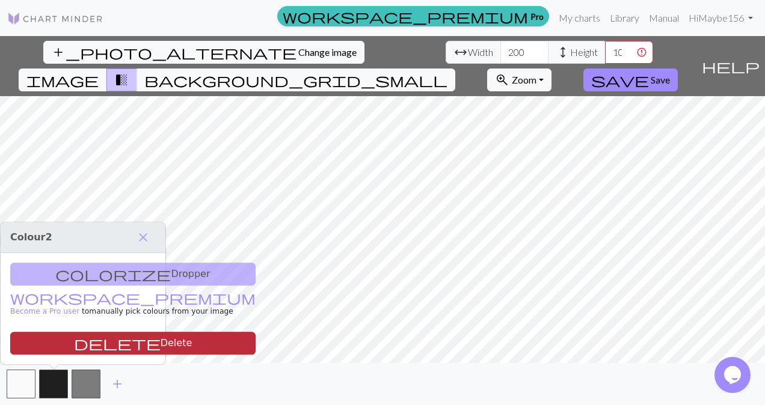
click at [81, 349] on button "delete Delete" at bounding box center [132, 343] width 245 height 23
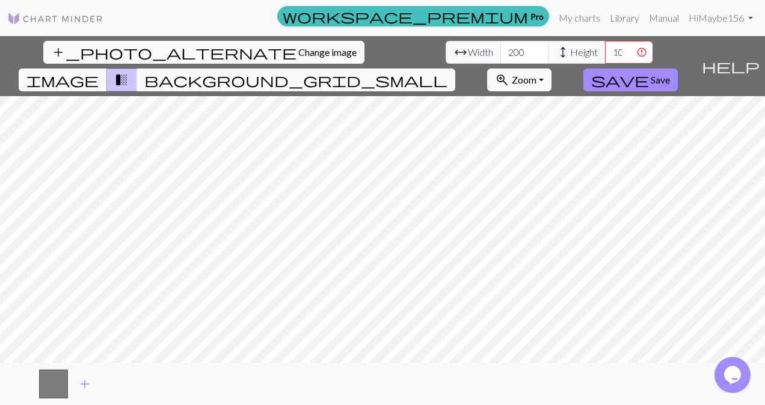
click at [19, 387] on button "button" at bounding box center [21, 384] width 29 height 29
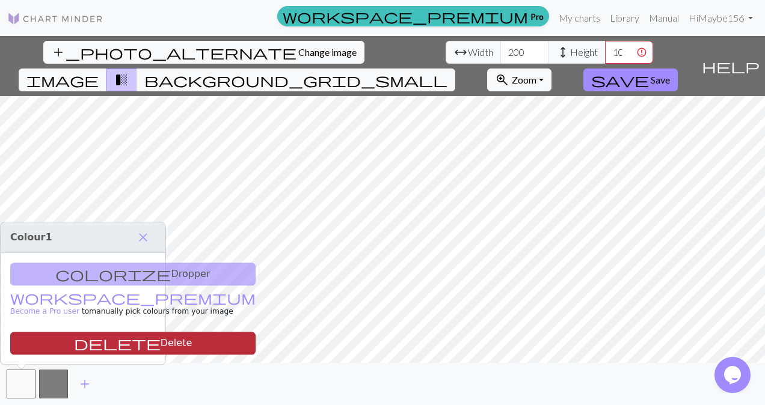
click at [78, 350] on button "delete Delete" at bounding box center [132, 343] width 245 height 23
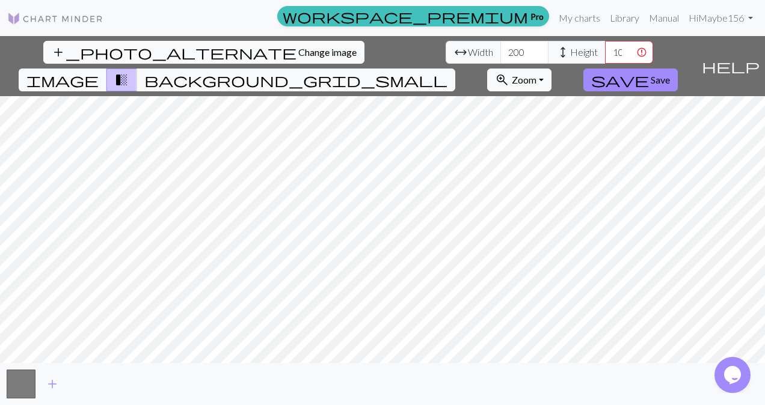
click at [298, 52] on span "Change image" at bounding box center [327, 51] width 58 height 11
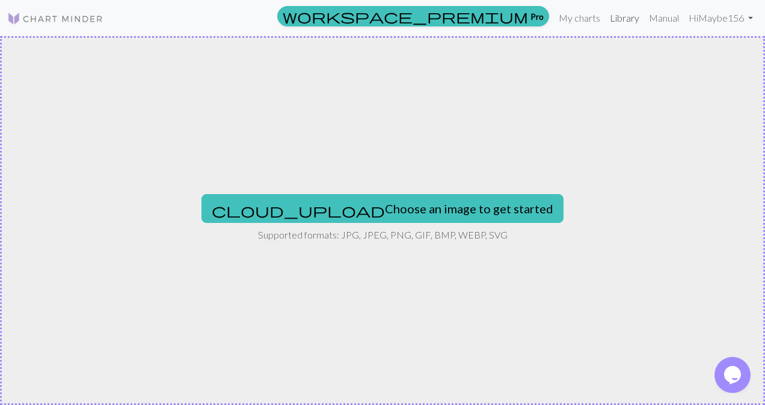
click at [618, 18] on link "Library" at bounding box center [624, 18] width 39 height 24
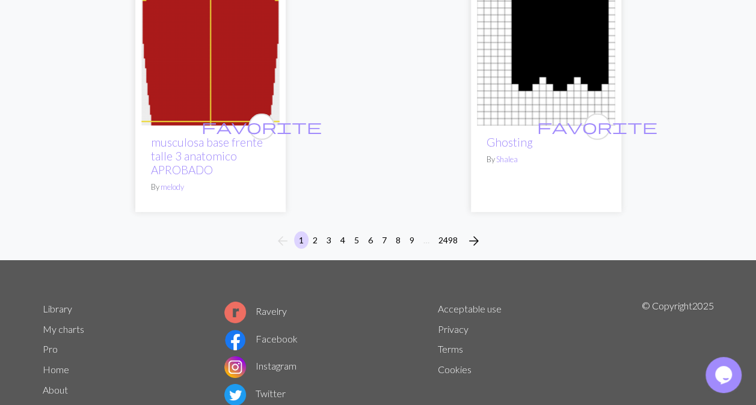
scroll to position [3960, 0]
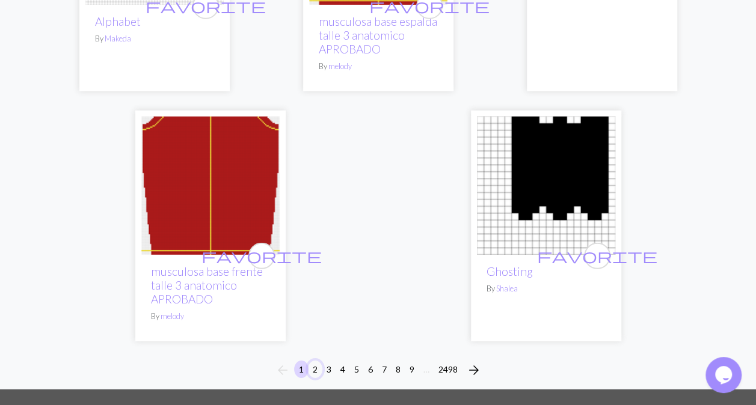
click at [314, 361] on button "2" at bounding box center [315, 369] width 14 height 17
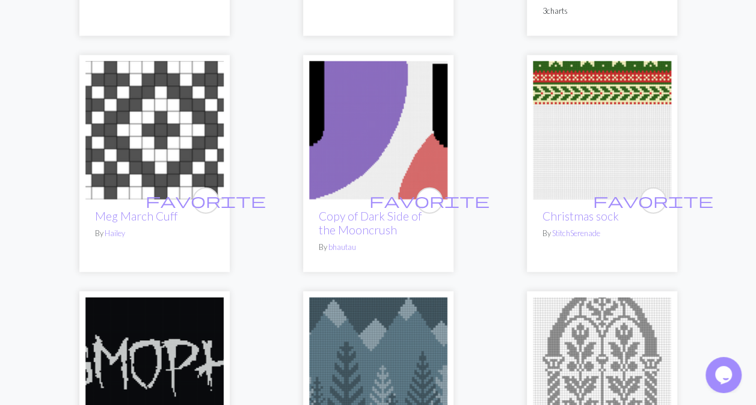
scroll to position [1299, 0]
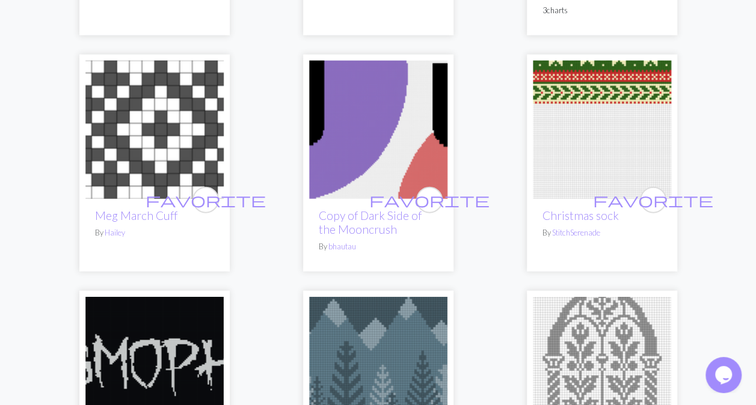
click at [350, 155] on img at bounding box center [378, 130] width 138 height 138
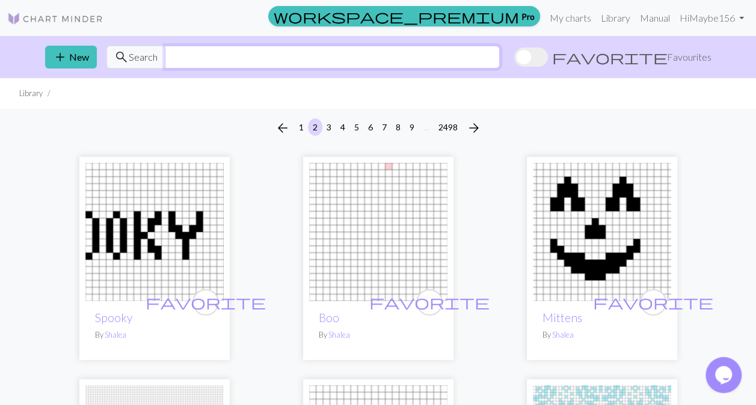
click at [183, 64] on input "text" at bounding box center [332, 57] width 335 height 23
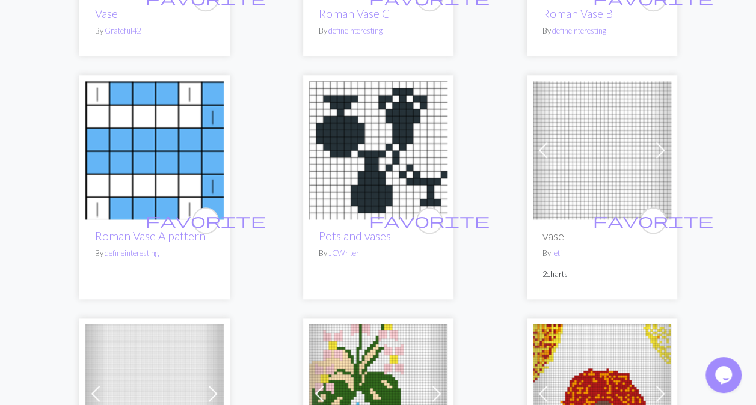
scroll to position [501, 0]
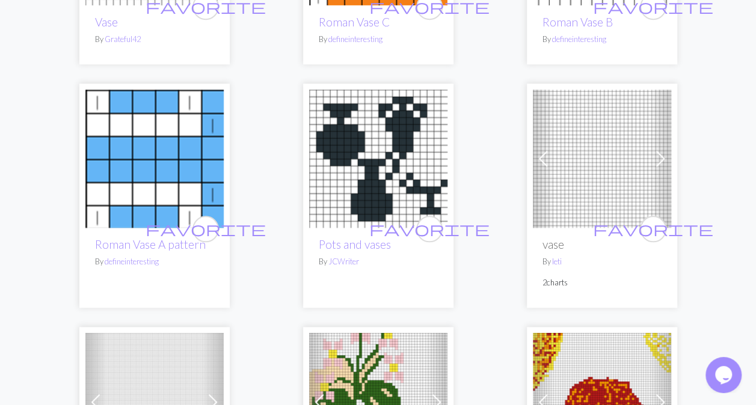
type input "vase"
click at [125, 195] on img at bounding box center [154, 159] width 138 height 138
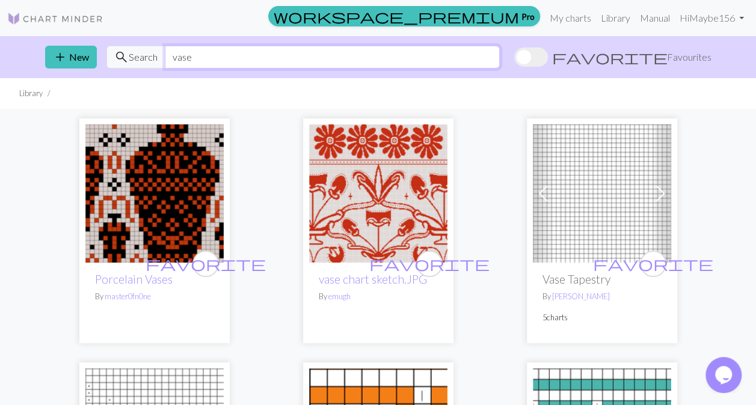
click at [202, 60] on input "vase" at bounding box center [332, 57] width 335 height 23
type input "v"
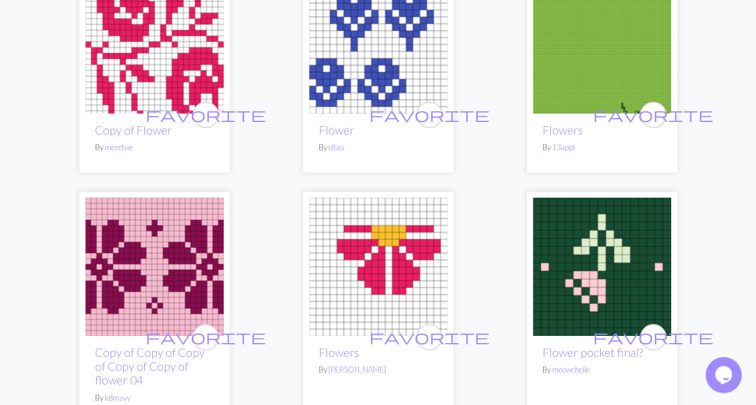
scroll to position [188, 0]
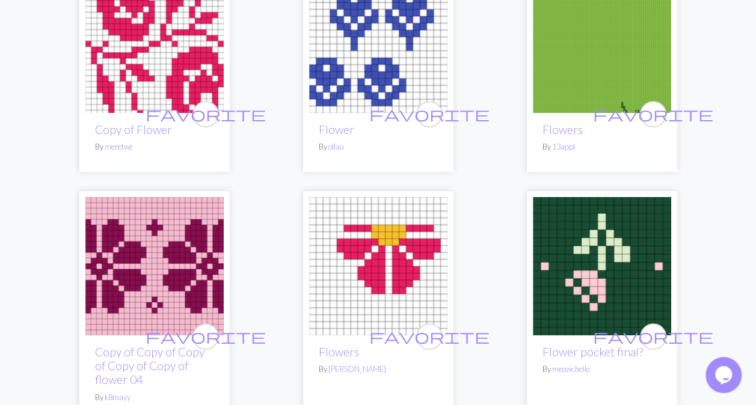
type input "flower"
click at [587, 67] on img at bounding box center [602, 44] width 138 height 138
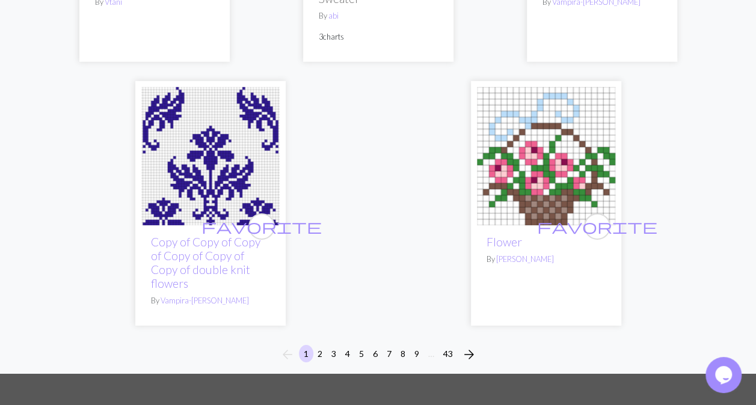
scroll to position [4042, 0]
click at [212, 121] on img at bounding box center [210, 157] width 138 height 138
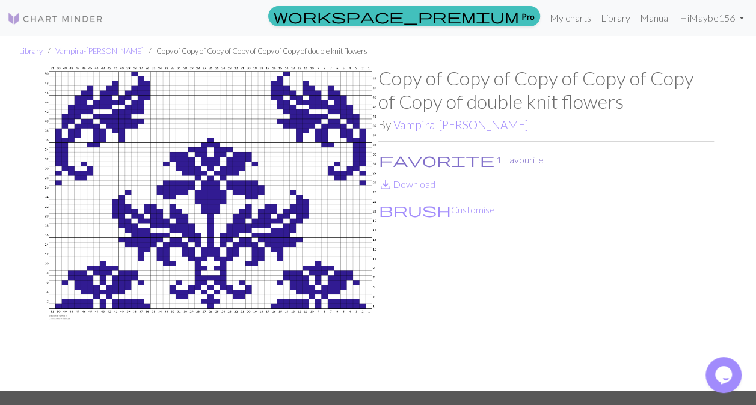
click at [387, 163] on span "favorite" at bounding box center [436, 160] width 115 height 17
click at [427, 207] on button "brush Customise" at bounding box center [436, 210] width 117 height 16
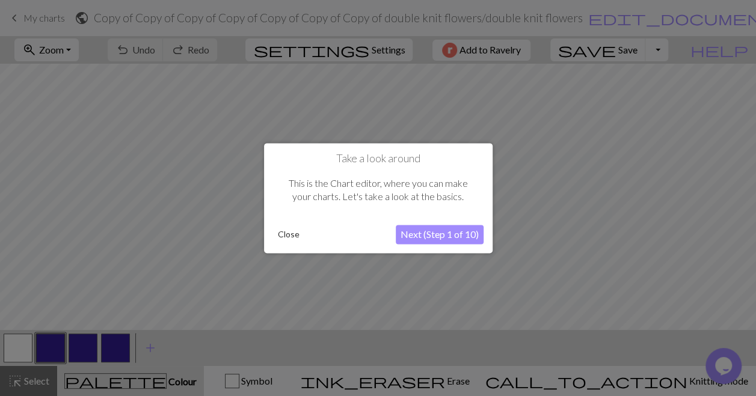
click at [449, 235] on button "Next (Step 1 of 10)" at bounding box center [440, 234] width 88 height 19
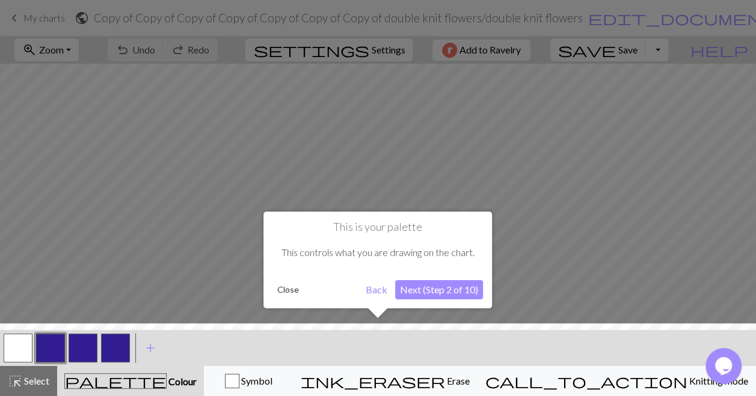
click at [467, 293] on button "Next (Step 2 of 10)" at bounding box center [439, 289] width 88 height 19
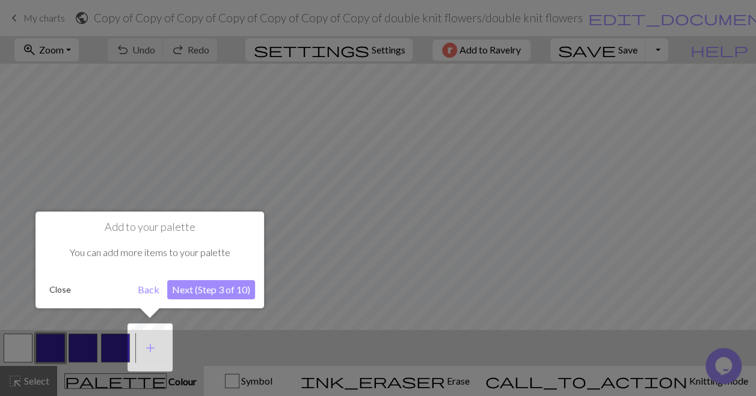
click at [194, 294] on button "Next (Step 3 of 10)" at bounding box center [211, 289] width 88 height 19
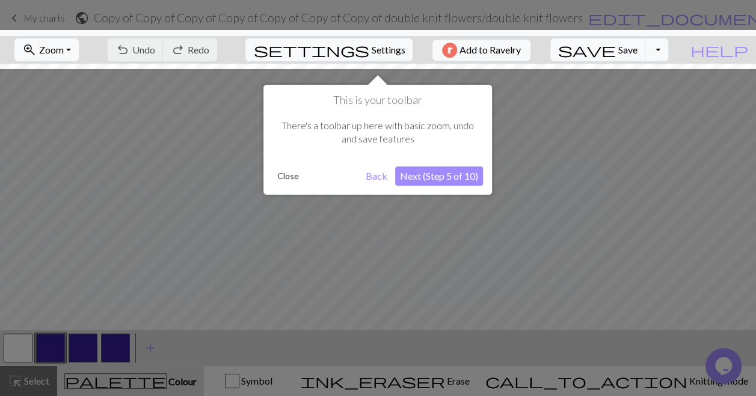
click at [465, 177] on button "Next (Step 5 of 10)" at bounding box center [439, 176] width 88 height 19
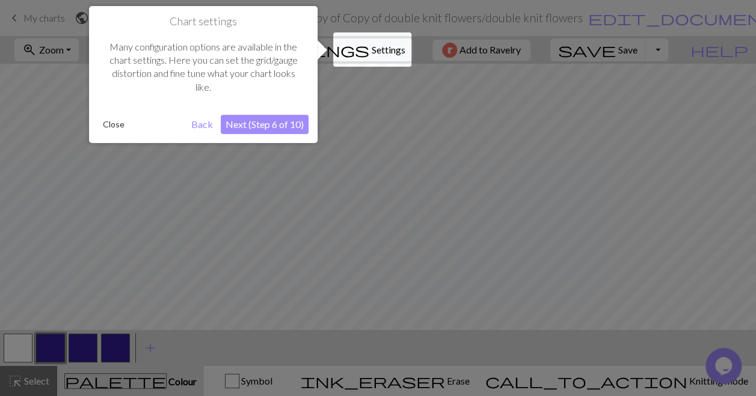
click at [250, 124] on button "Next (Step 6 of 10)" at bounding box center [265, 124] width 88 height 19
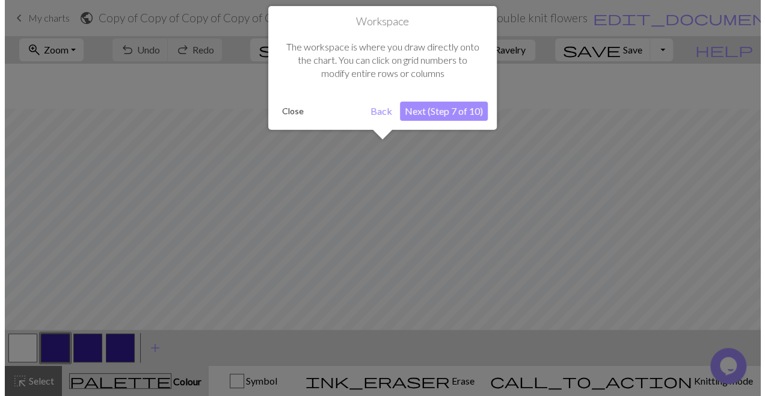
scroll to position [45, 0]
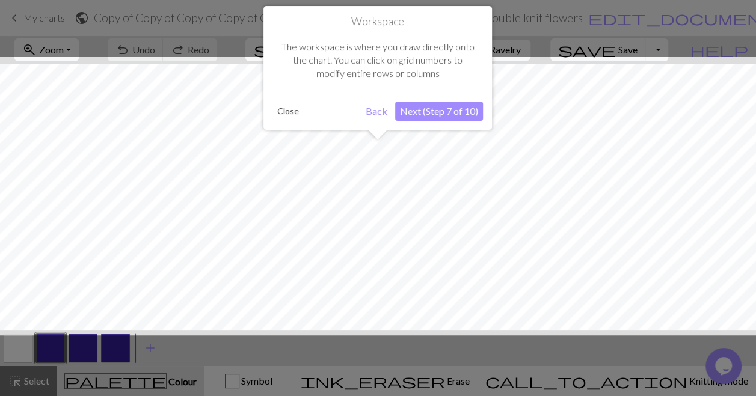
click at [449, 112] on button "Next (Step 7 of 10)" at bounding box center [439, 111] width 88 height 19
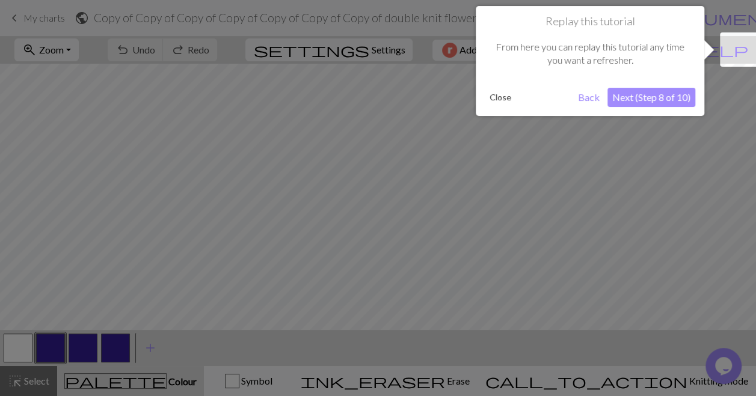
click at [663, 101] on button "Next (Step 8 of 10)" at bounding box center [651, 97] width 88 height 19
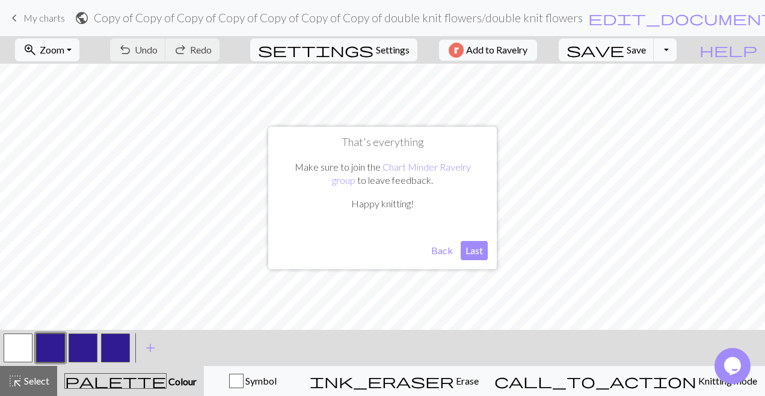
click at [479, 257] on button "Last" at bounding box center [474, 250] width 27 height 19
click at [84, 354] on button "button" at bounding box center [83, 348] width 29 height 29
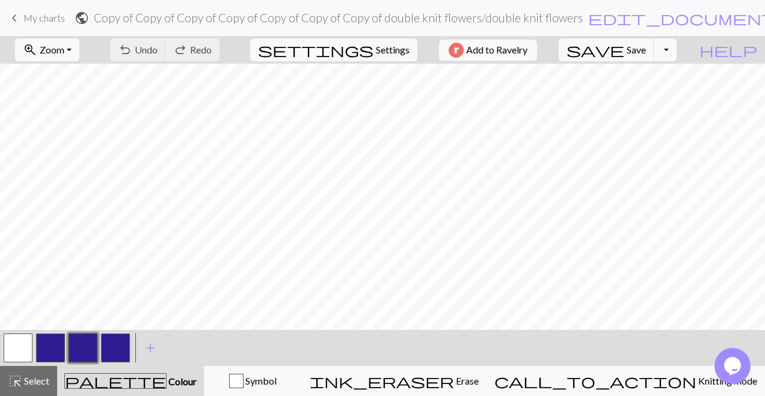
click at [117, 349] on button "button" at bounding box center [115, 348] width 29 height 29
click at [81, 355] on button "button" at bounding box center [83, 348] width 29 height 29
click at [61, 352] on button "button" at bounding box center [50, 348] width 29 height 29
click at [25, 352] on button "button" at bounding box center [18, 348] width 29 height 29
click at [49, 349] on button "button" at bounding box center [50, 348] width 29 height 29
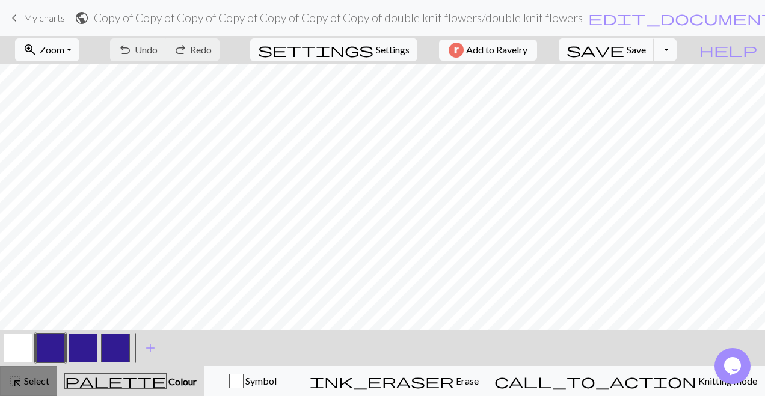
click at [20, 386] on span "highlight_alt" at bounding box center [15, 381] width 14 height 17
click at [90, 349] on button "button" at bounding box center [83, 348] width 29 height 29
click at [20, 381] on span "highlight_alt" at bounding box center [15, 381] width 14 height 17
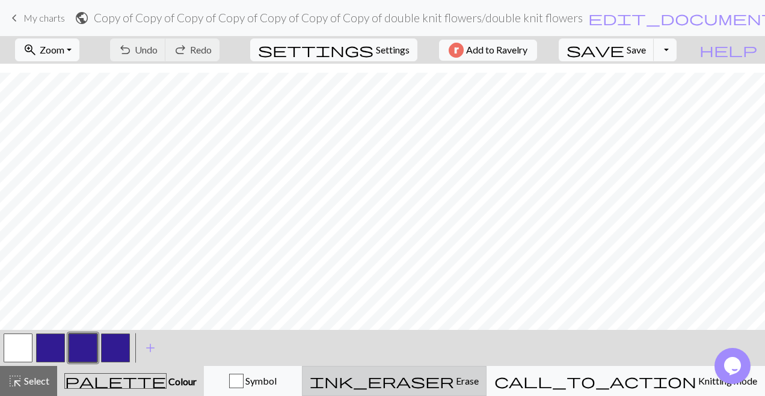
click at [486, 389] on button "ink_eraser Erase Erase" at bounding box center [394, 381] width 185 height 30
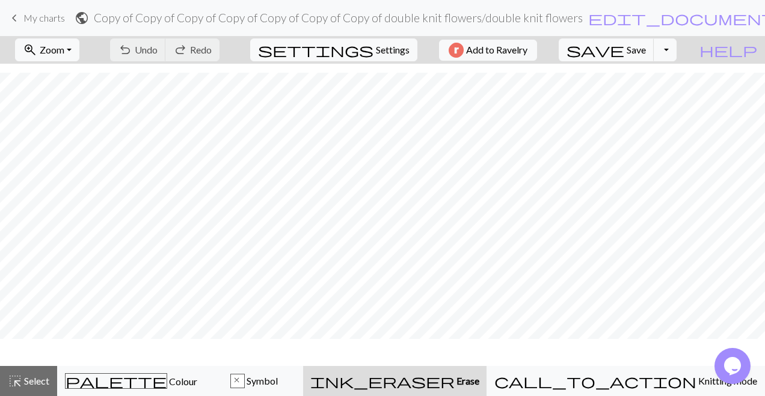
scroll to position [362, 0]
click at [158, 51] on span "Undo" at bounding box center [146, 49] width 23 height 11
click at [200, 52] on div "undo Undo Undo redo Redo Redo" at bounding box center [164, 50] width 127 height 28
click at [191, 53] on div "undo Undo Undo redo Redo Redo" at bounding box center [164, 50] width 127 height 28
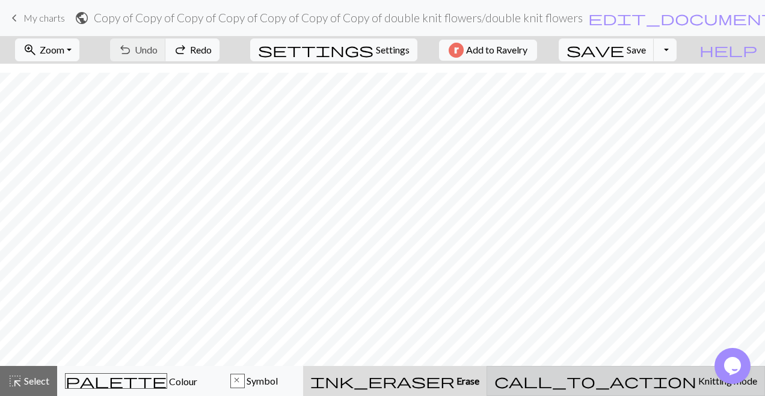
click at [673, 388] on button "call_to_action Knitting mode Knitting mode" at bounding box center [625, 381] width 278 height 30
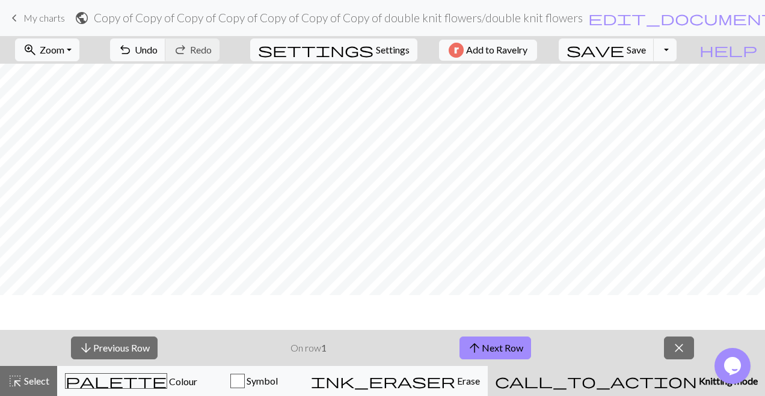
scroll to position [0, 0]
click at [501, 349] on button "arrow_upward Next Row" at bounding box center [495, 348] width 72 height 23
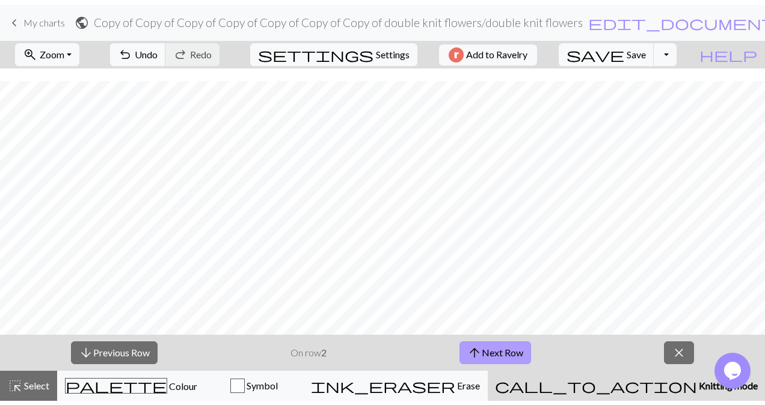
scroll to position [398, 0]
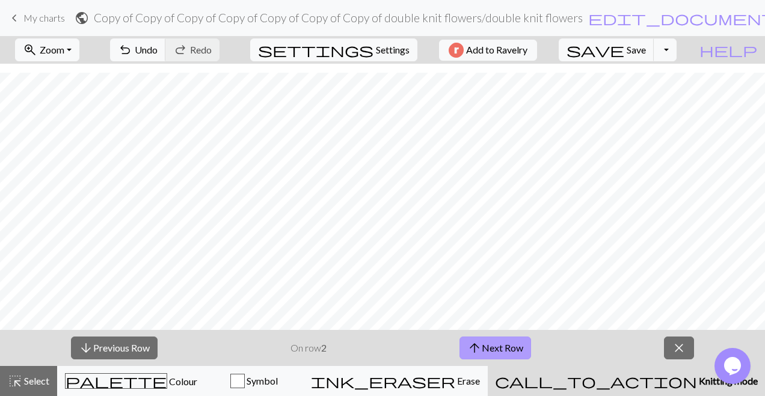
click at [510, 349] on button "arrow_upward Next Row" at bounding box center [495, 348] width 72 height 23
click at [363, 52] on span "settings" at bounding box center [315, 49] width 115 height 17
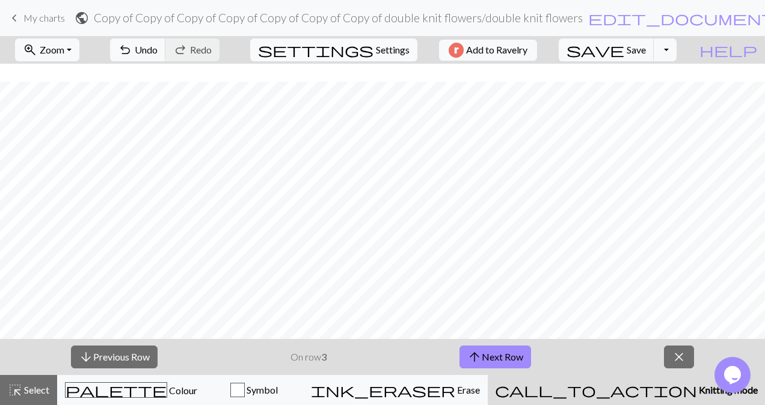
select select "aran"
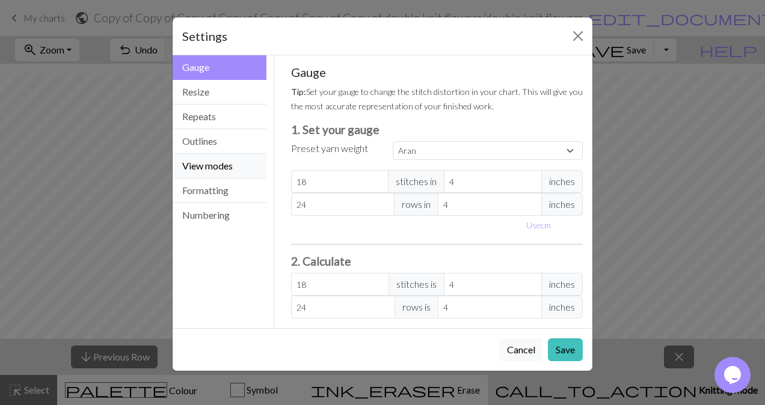
click at [194, 176] on button "View modes" at bounding box center [220, 166] width 94 height 25
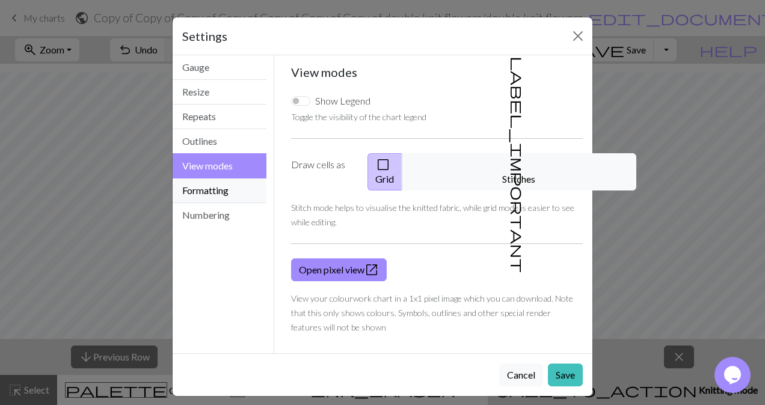
click at [194, 199] on button "Formatting" at bounding box center [220, 191] width 94 height 25
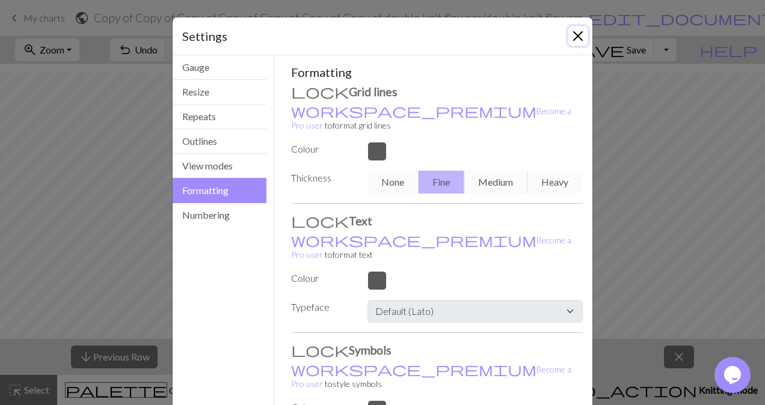
click at [575, 42] on button "Close" at bounding box center [577, 35] width 19 height 19
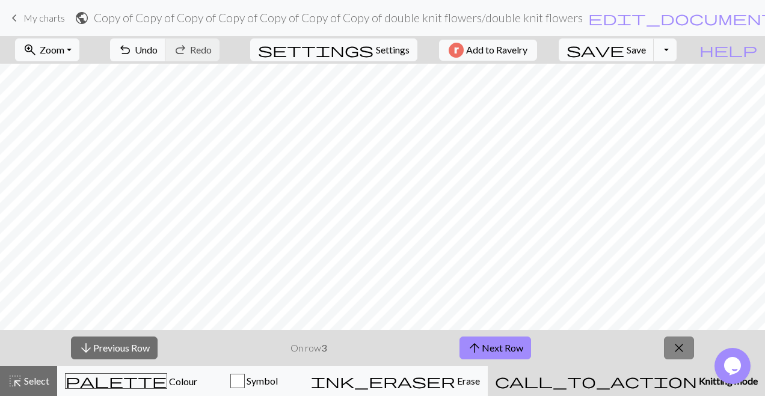
click at [680, 354] on span "close" at bounding box center [679, 348] width 14 height 17
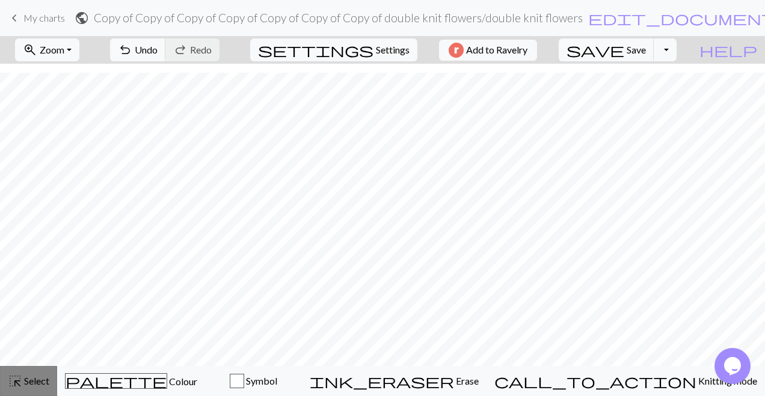
click at [22, 384] on span "Select" at bounding box center [35, 380] width 27 height 11
click at [18, 387] on span "highlight_alt" at bounding box center [15, 381] width 14 height 17
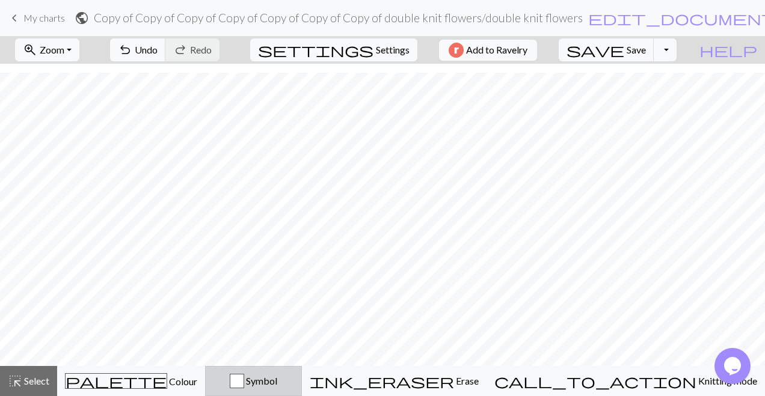
click at [302, 391] on button "Symbol" at bounding box center [253, 381] width 97 height 30
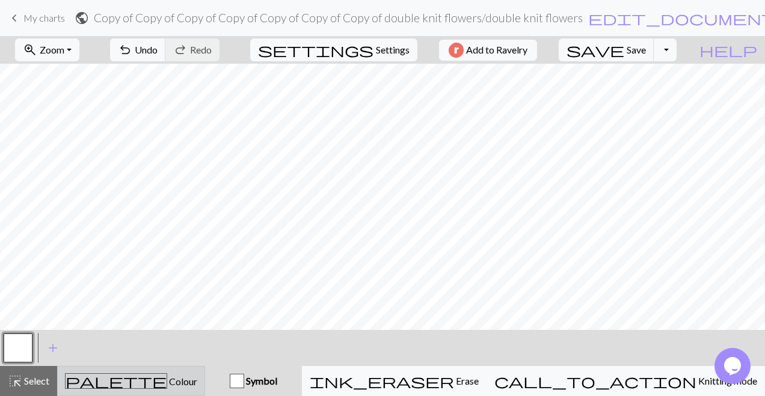
click at [135, 387] on span "palette" at bounding box center [116, 381] width 101 height 17
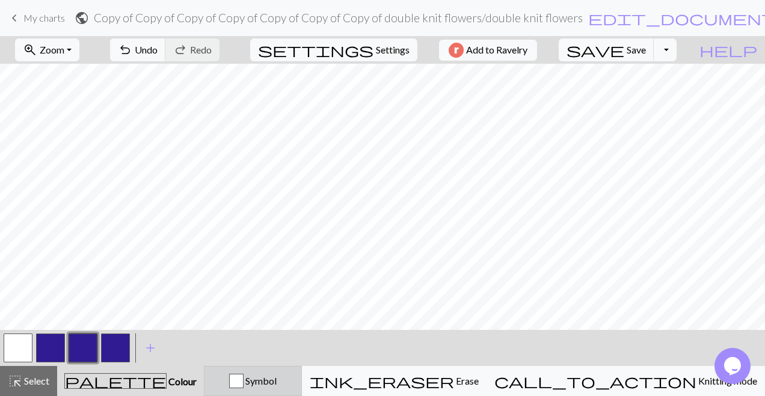
click at [302, 394] on button "Symbol" at bounding box center [253, 381] width 98 height 30
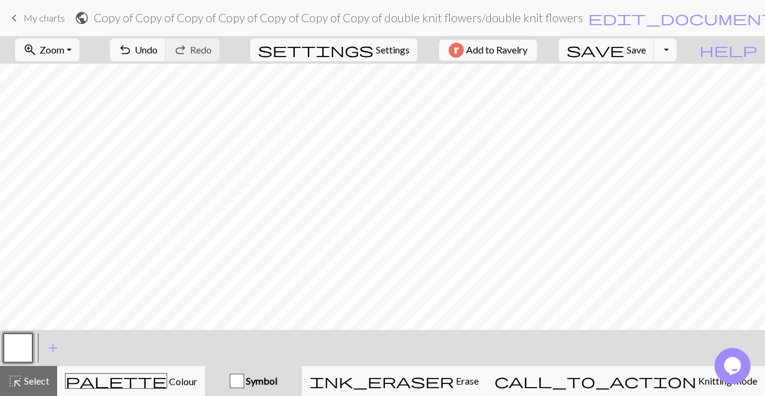
click at [295, 381] on div "Symbol" at bounding box center [253, 381] width 82 height 14
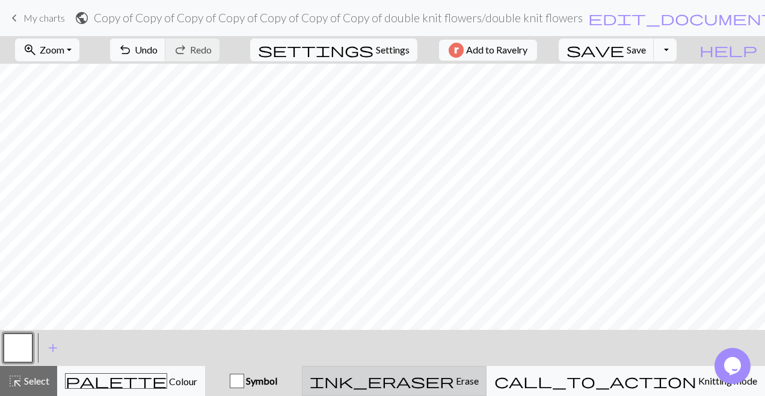
click at [479, 385] on div "ink_eraser Erase Erase" at bounding box center [394, 381] width 169 height 14
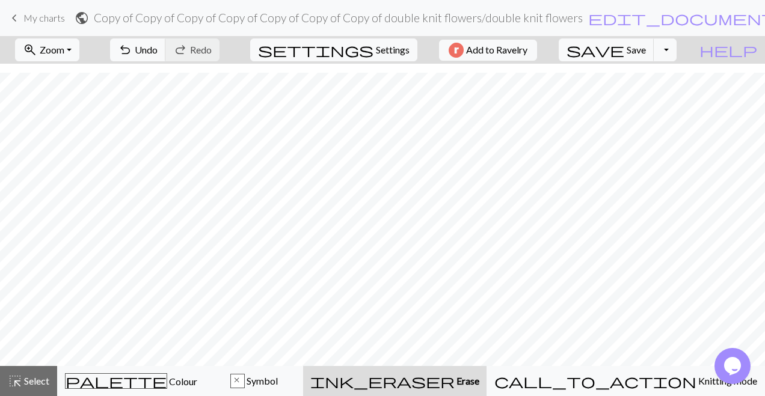
click at [22, 17] on link "keyboard_arrow_left My charts" at bounding box center [36, 18] width 58 height 20
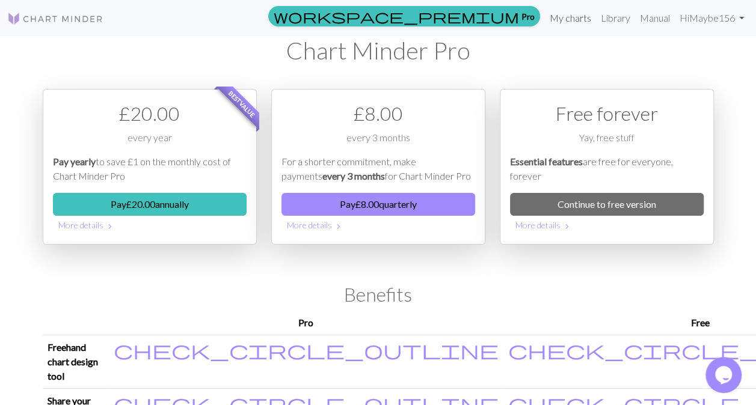
click at [578, 22] on link "My charts" at bounding box center [570, 18] width 51 height 24
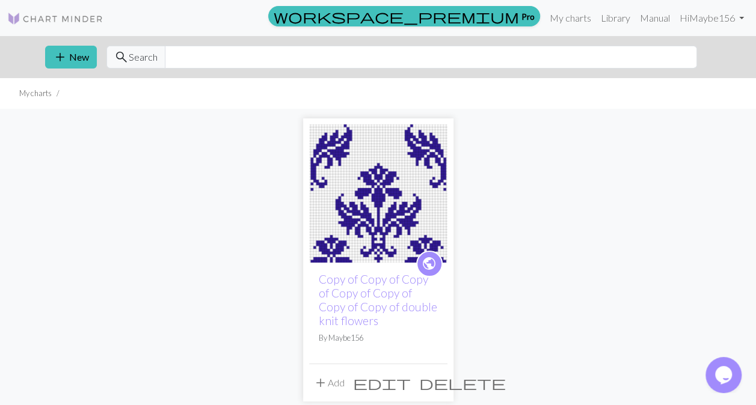
click at [433, 390] on span "delete" at bounding box center [462, 383] width 87 height 17
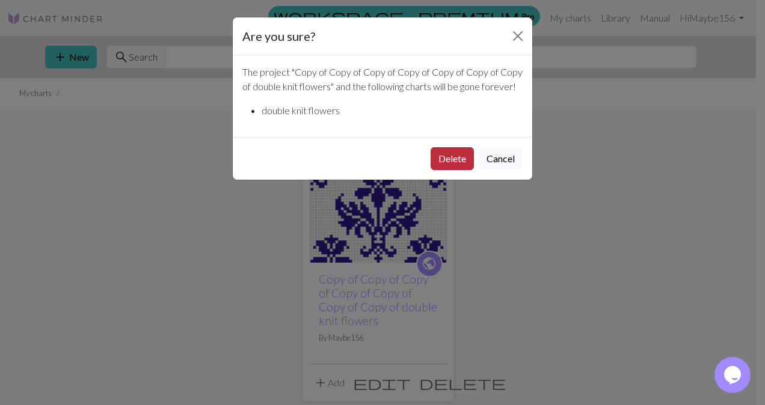
click at [453, 160] on button "Delete" at bounding box center [451, 158] width 43 height 23
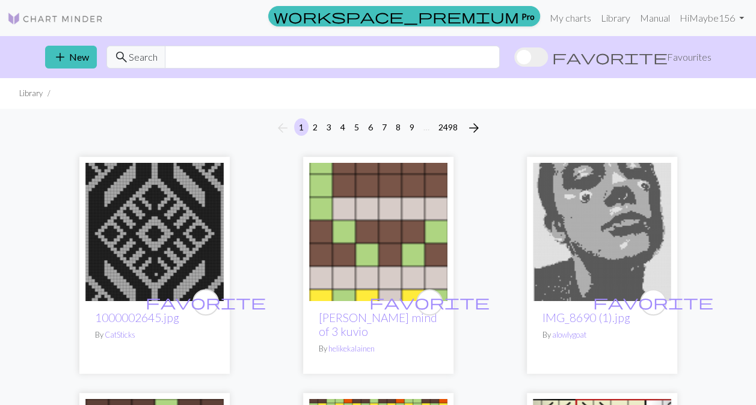
click at [548, 58] on span at bounding box center [531, 56] width 34 height 19
click at [514, 58] on input "favorite Favourites" at bounding box center [514, 58] width 0 height 0
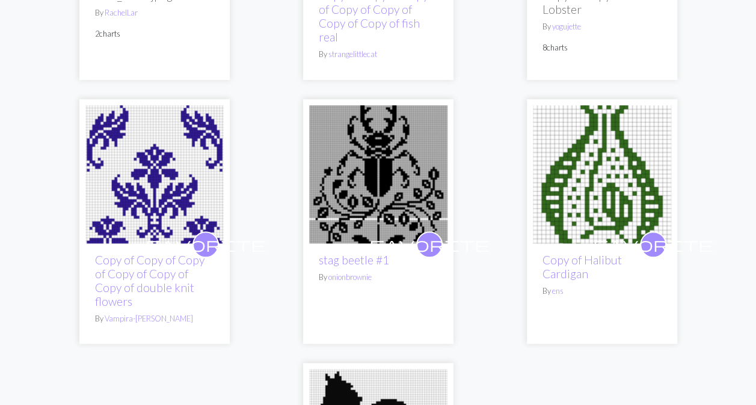
scroll to position [276, 0]
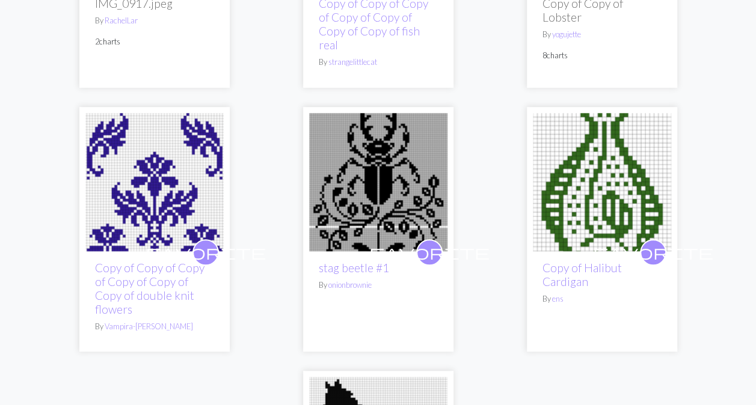
click at [150, 203] on img at bounding box center [154, 182] width 138 height 138
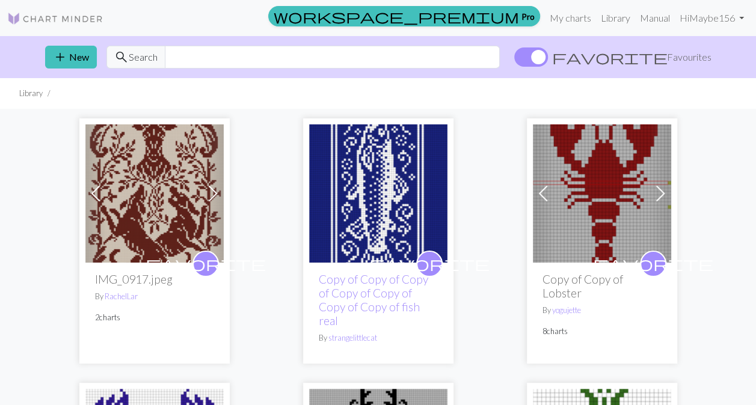
click at [548, 59] on span at bounding box center [531, 56] width 34 height 19
click at [514, 58] on input "favorite Favourites" at bounding box center [514, 58] width 0 height 0
click at [174, 54] on input "text" at bounding box center [332, 57] width 335 height 23
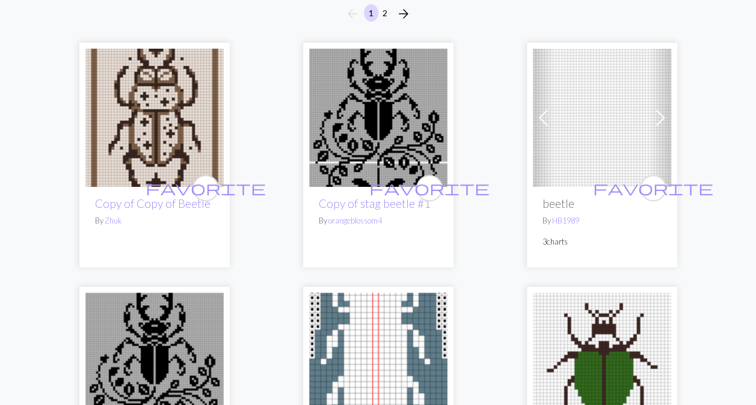
scroll to position [113, 0]
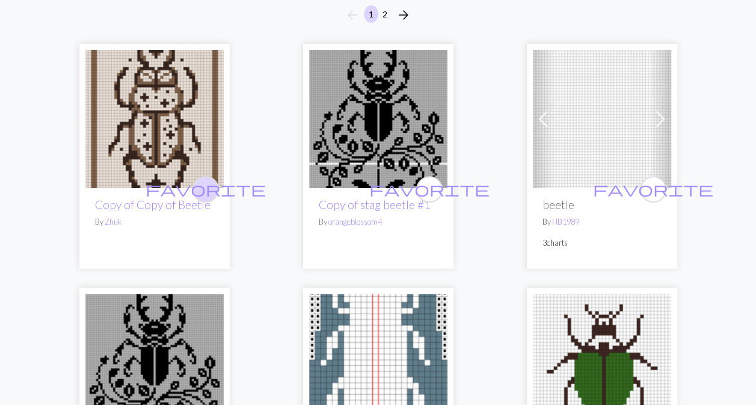
type input "beetle"
click at [203, 187] on span "favorite" at bounding box center [206, 189] width 120 height 19
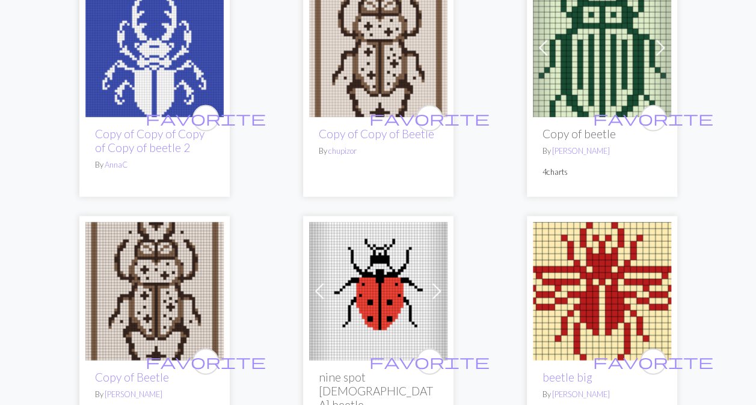
scroll to position [1173, 0]
click at [623, 259] on img at bounding box center [602, 291] width 138 height 138
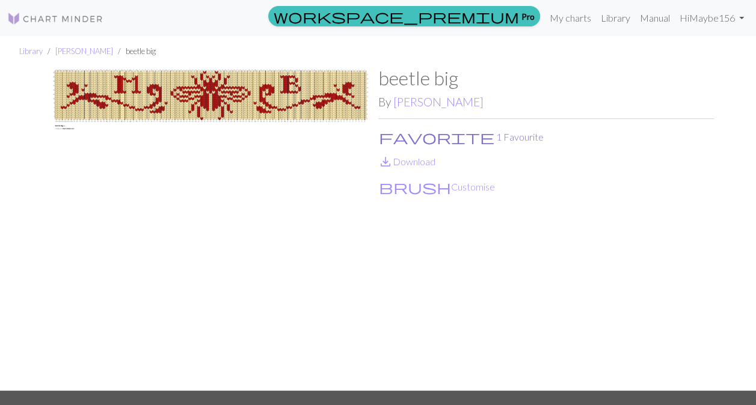
click at [393, 137] on button "favorite 1 Favourite" at bounding box center [461, 137] width 166 height 16
click at [414, 188] on button "brush Customise" at bounding box center [436, 187] width 117 height 16
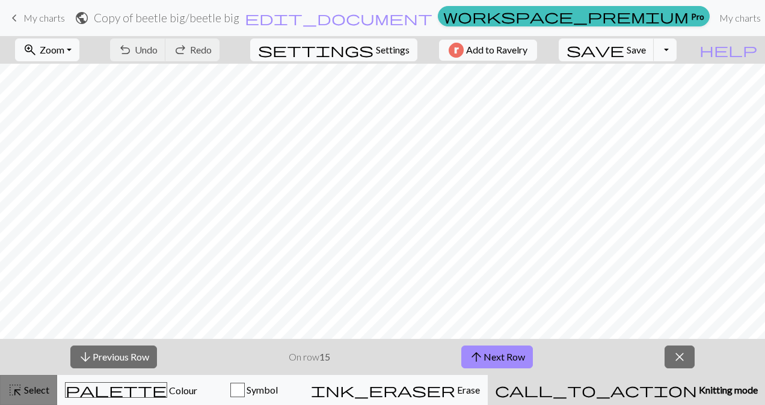
click at [26, 394] on span "Select" at bounding box center [35, 389] width 27 height 11
click at [685, 360] on span "close" at bounding box center [679, 357] width 14 height 17
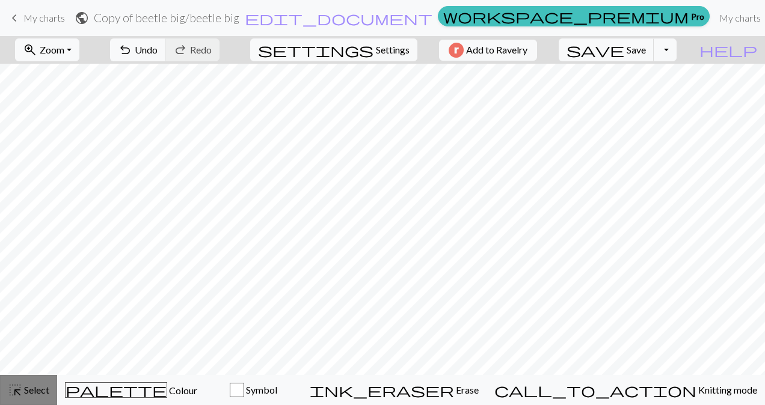
click at [19, 395] on span "highlight_alt" at bounding box center [15, 390] width 14 height 17
click at [367, 58] on button "settings Settings" at bounding box center [333, 49] width 167 height 23
select select "aran"
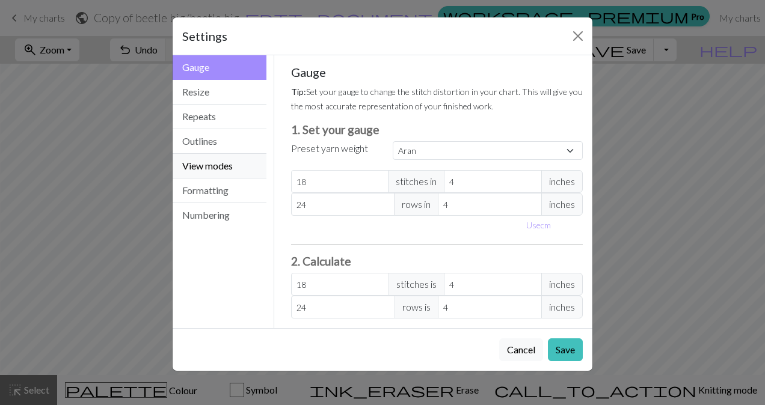
click at [197, 173] on button "View modes" at bounding box center [220, 166] width 94 height 25
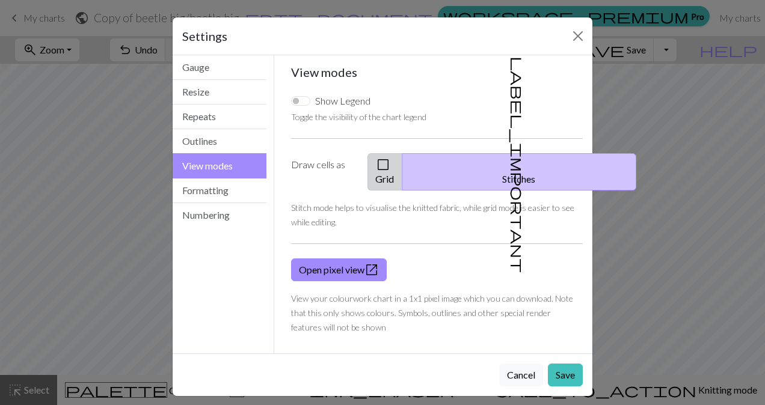
click at [402, 165] on button "check_box_outline_blank Grid" at bounding box center [384, 171] width 35 height 37
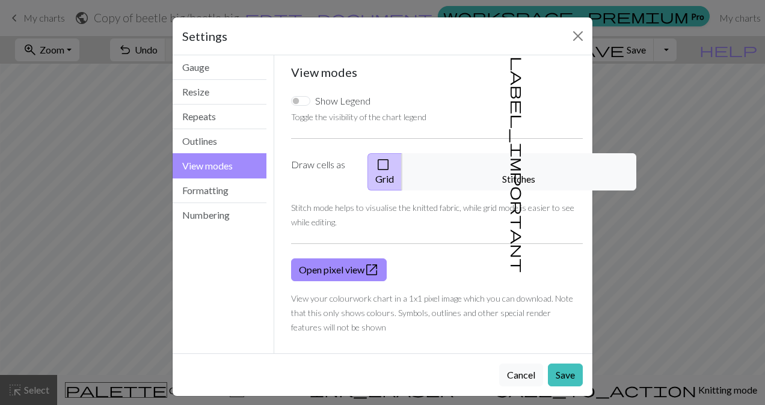
click at [349, 170] on label "Draw cells as" at bounding box center [322, 171] width 76 height 37
click at [569, 364] on button "Save" at bounding box center [565, 375] width 35 height 23
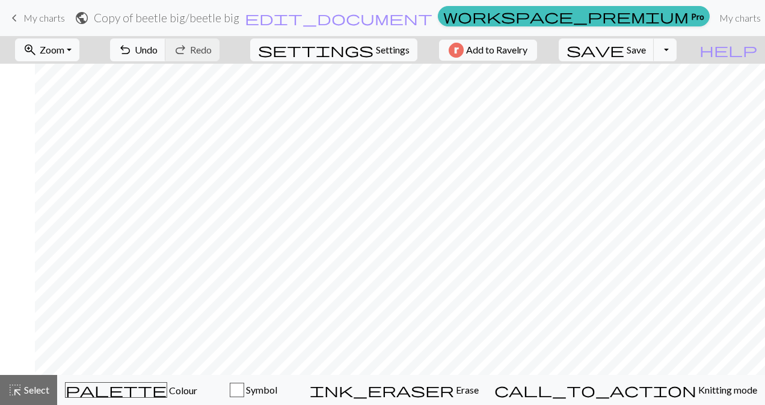
scroll to position [0, 990]
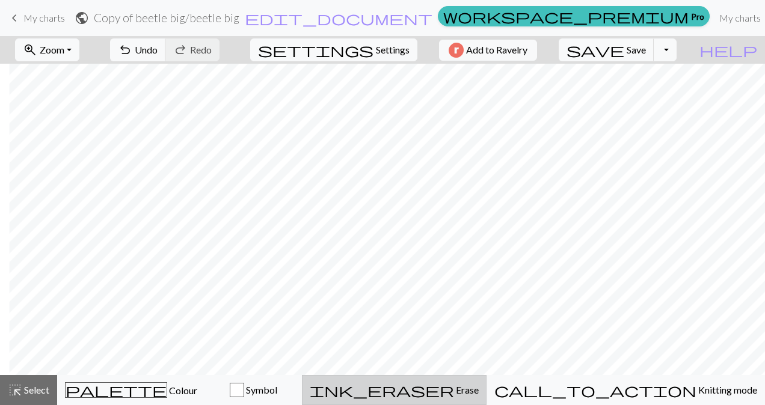
click at [479, 394] on span "Erase" at bounding box center [466, 389] width 25 height 11
click at [461, 396] on div "ink_eraser Erase Erase" at bounding box center [394, 390] width 169 height 14
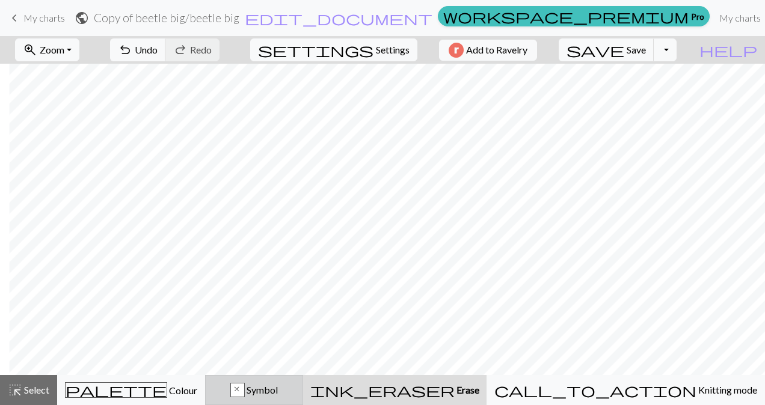
click at [303, 400] on button "x Symbol" at bounding box center [254, 390] width 98 height 30
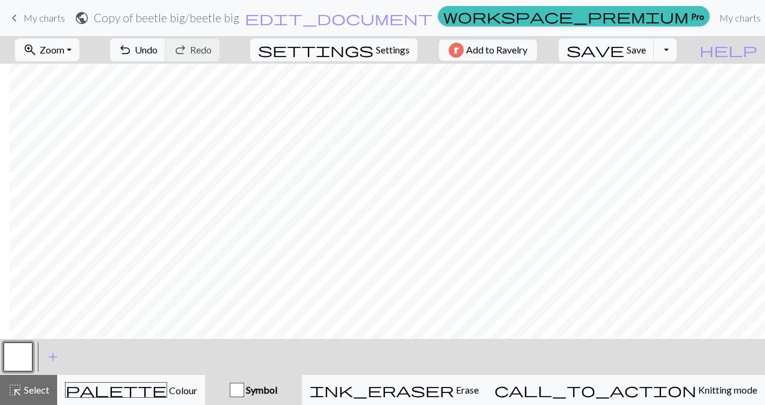
click at [301, 402] on button "Symbol" at bounding box center [253, 390] width 97 height 30
click at [277, 388] on span "Symbol" at bounding box center [260, 389] width 33 height 11
click at [244, 388] on div "button" at bounding box center [237, 390] width 14 height 14
click at [54, 356] on span "add" at bounding box center [53, 357] width 14 height 17
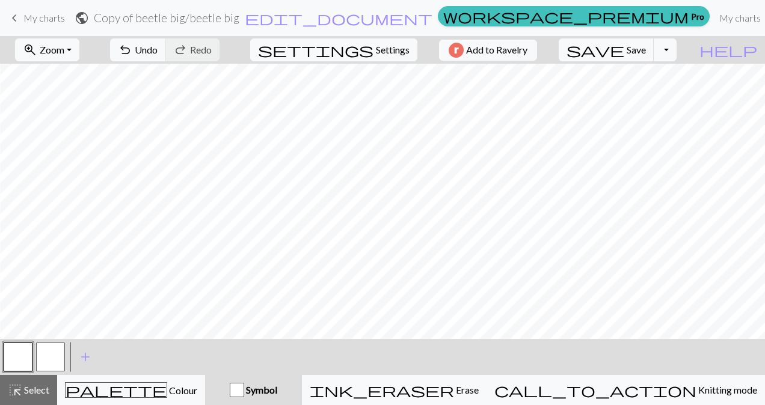
click at [51, 360] on button "button" at bounding box center [50, 357] width 29 height 29
click at [54, 361] on button "button" at bounding box center [50, 357] width 29 height 29
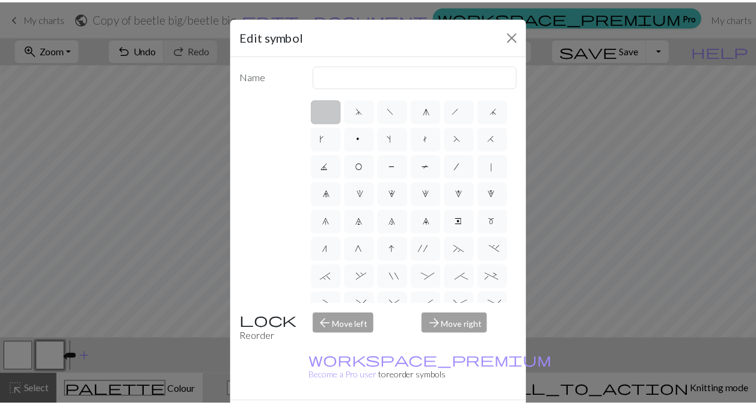
scroll to position [53, 0]
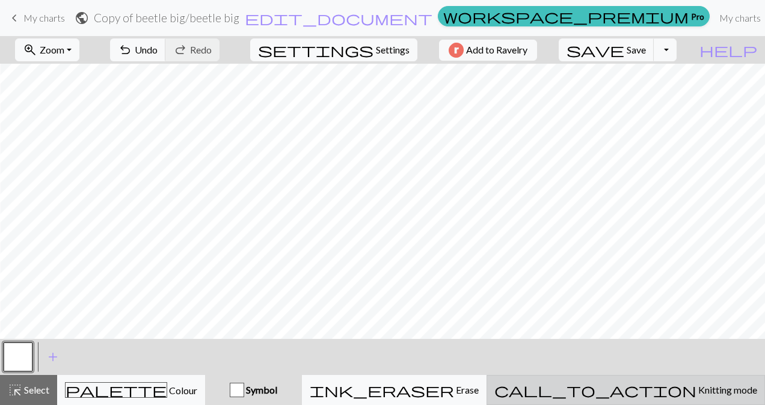
click at [660, 396] on div "call_to_action Knitting mode Knitting mode" at bounding box center [625, 390] width 263 height 14
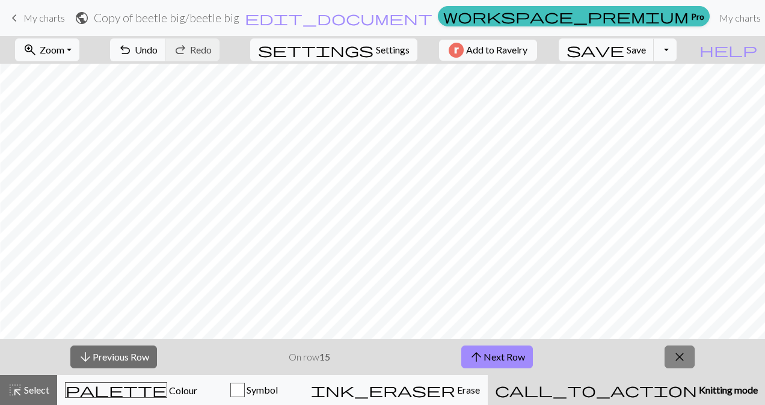
click at [678, 363] on span "close" at bounding box center [679, 357] width 14 height 17
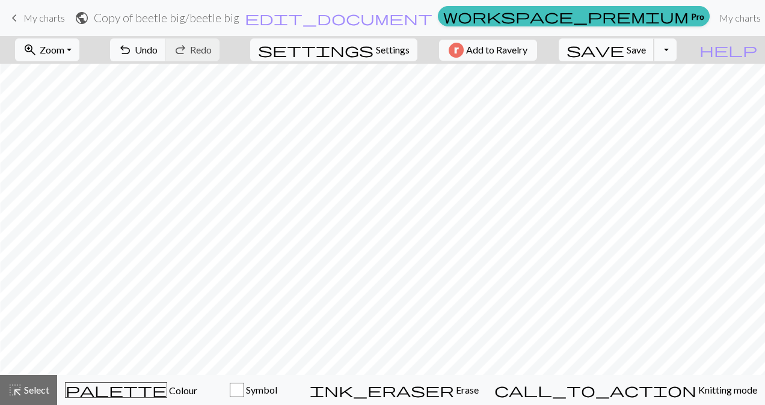
click at [624, 54] on span "save" at bounding box center [595, 49] width 58 height 17
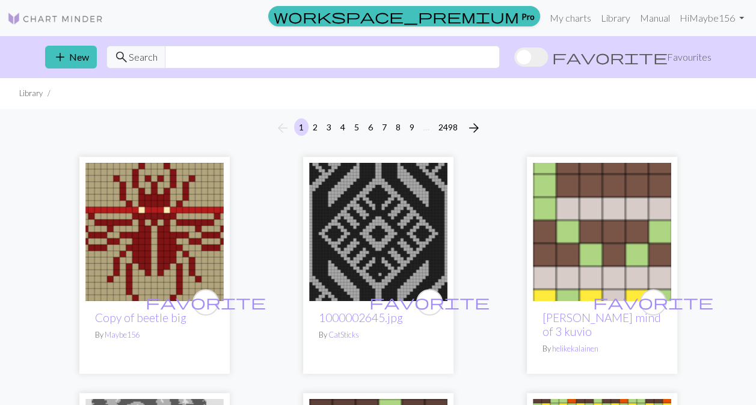
click at [548, 59] on span at bounding box center [531, 56] width 34 height 19
click at [514, 58] on input "favorite Favourites" at bounding box center [514, 58] width 0 height 0
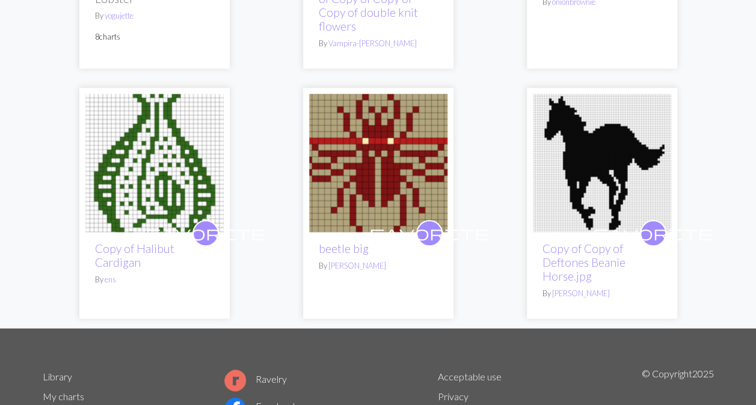
scroll to position [555, 0]
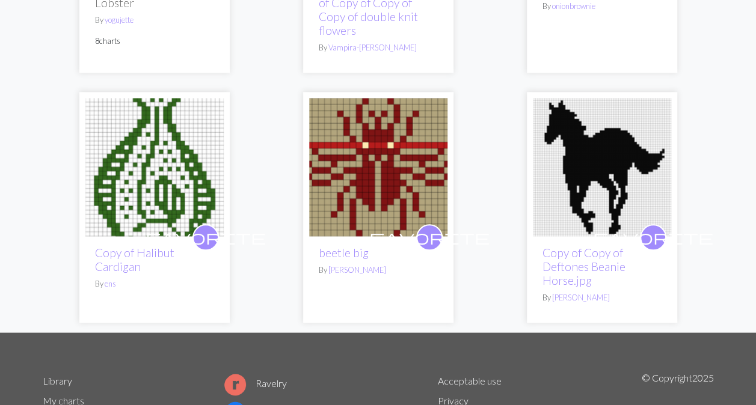
click at [351, 200] on img at bounding box center [378, 167] width 138 height 138
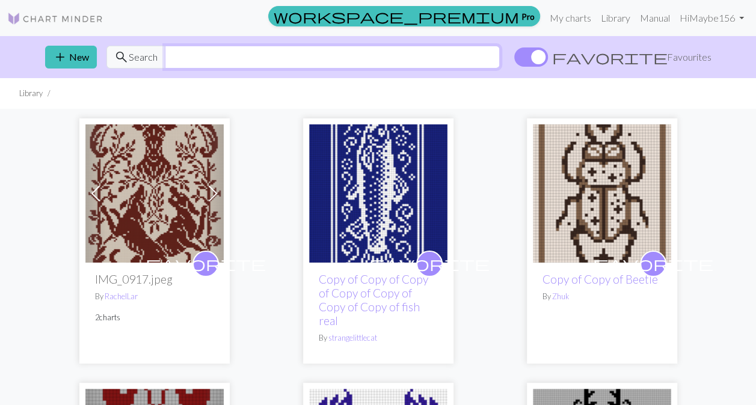
click at [236, 58] on input "text" at bounding box center [332, 57] width 335 height 23
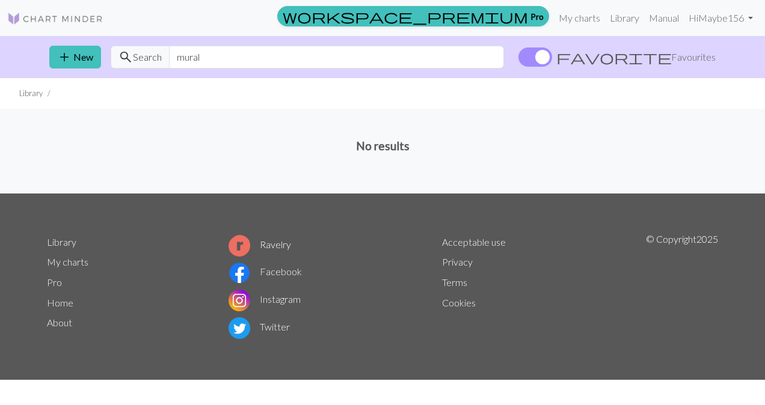
click at [552, 57] on span at bounding box center [535, 56] width 34 height 19
click at [518, 58] on input "favorite Favourites" at bounding box center [518, 58] width 0 height 0
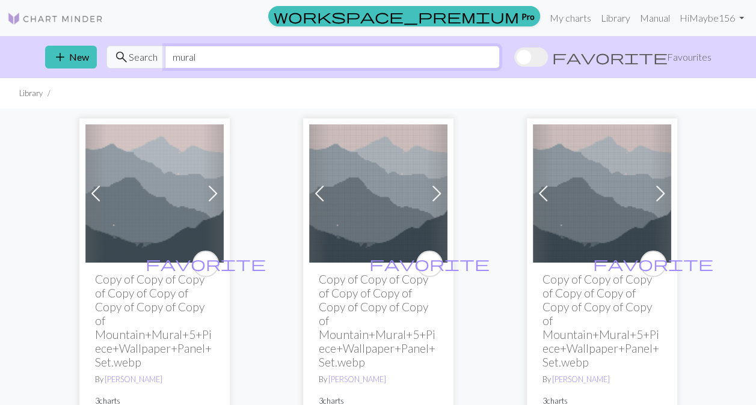
click at [192, 58] on input "mural" at bounding box center [332, 57] width 335 height 23
type input "m"
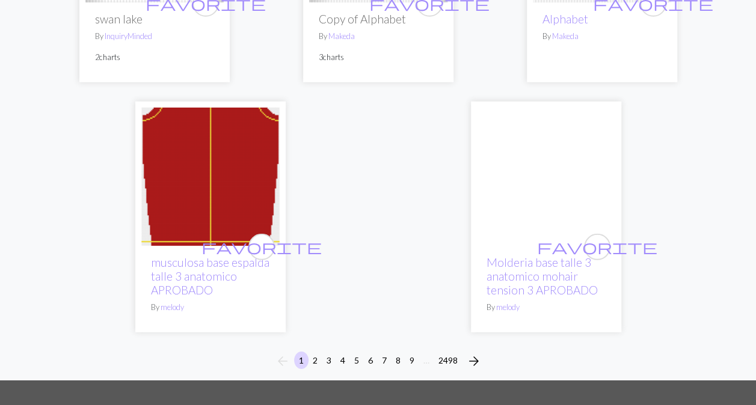
scroll to position [3920, 0]
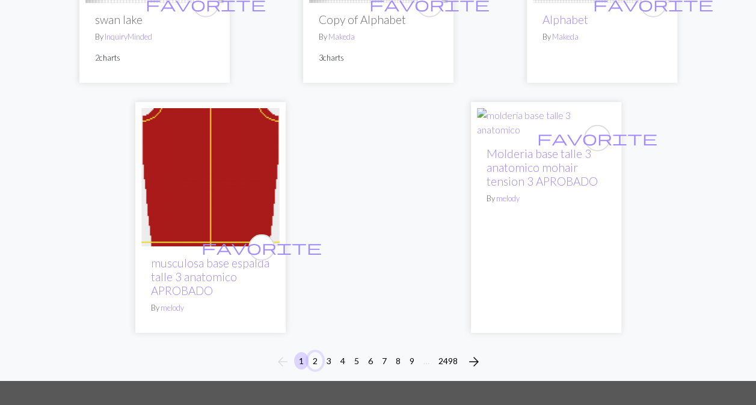
click at [314, 352] on button "2" at bounding box center [315, 360] width 14 height 17
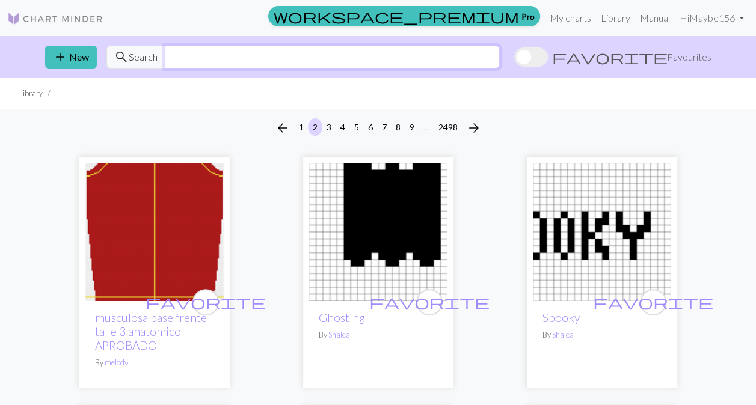
click at [295, 67] on input "text" at bounding box center [332, 57] width 335 height 23
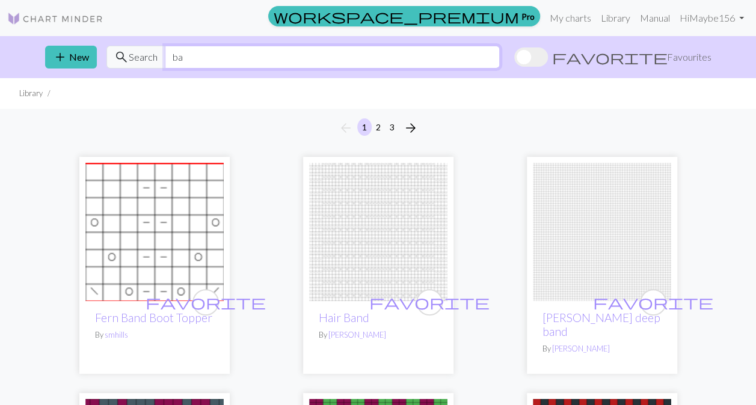
type input "b"
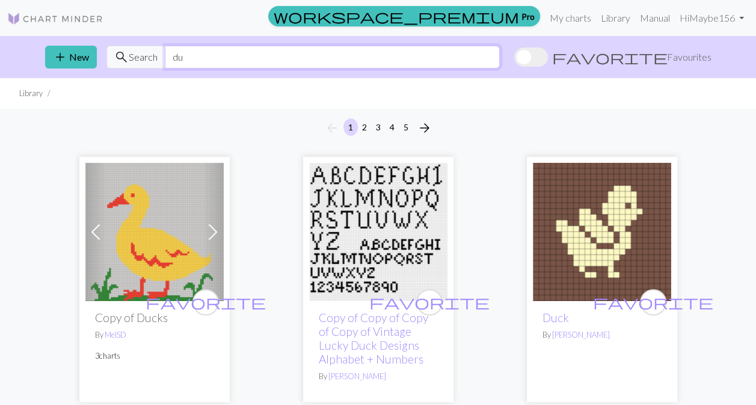
type input "d"
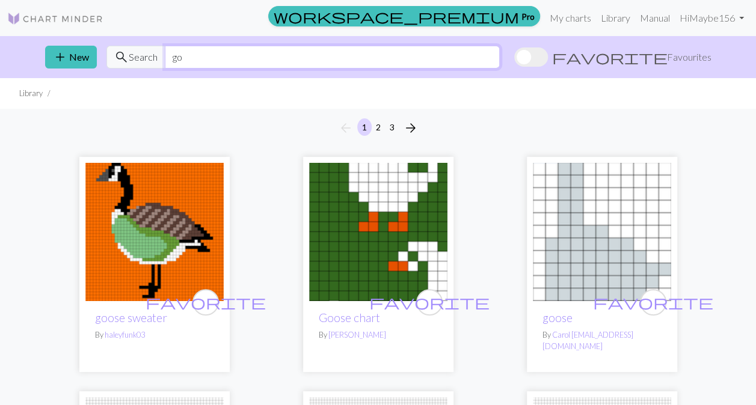
type input "g"
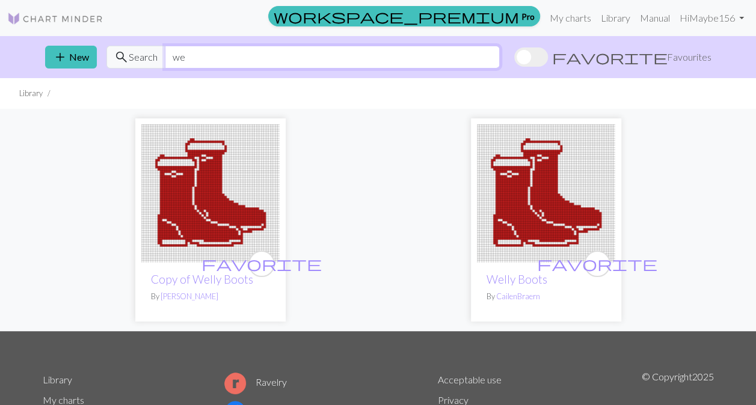
type input "w"
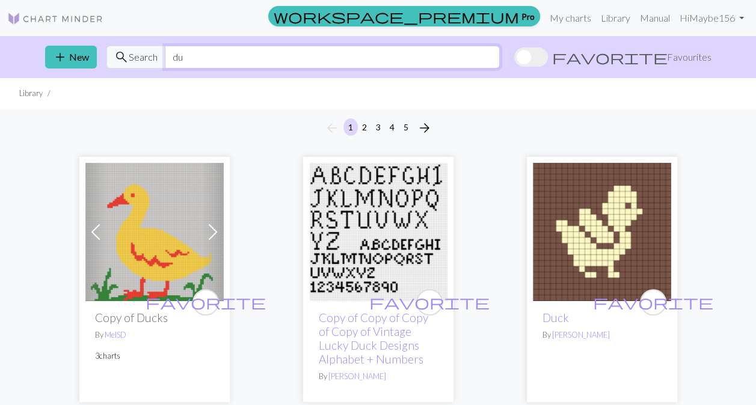
type input "d"
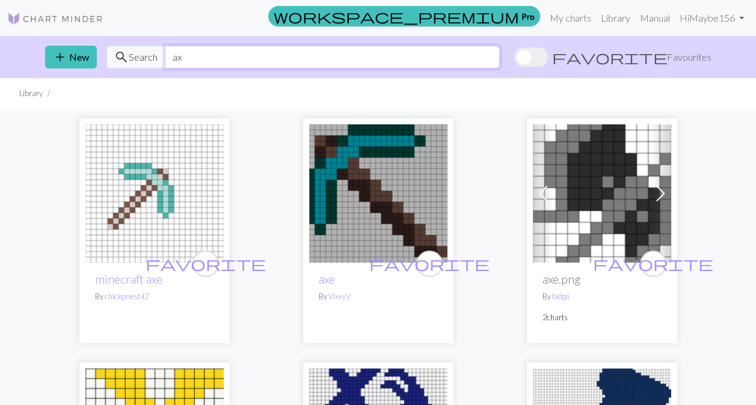
type input "a"
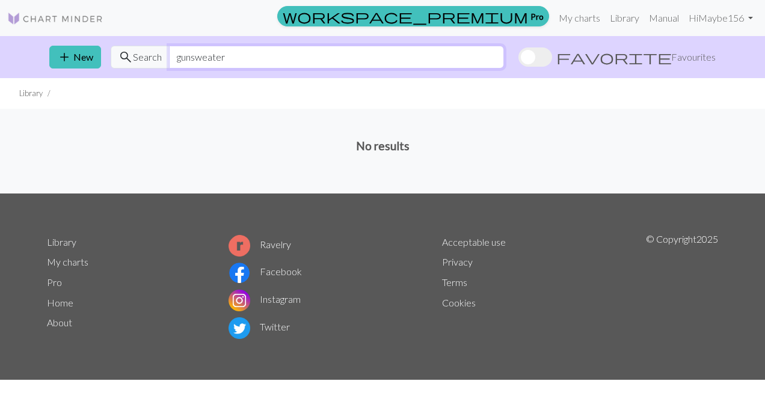
click at [189, 57] on input "gunsweater" at bounding box center [336, 57] width 335 height 23
click at [244, 59] on input "sweater" at bounding box center [336, 57] width 335 height 23
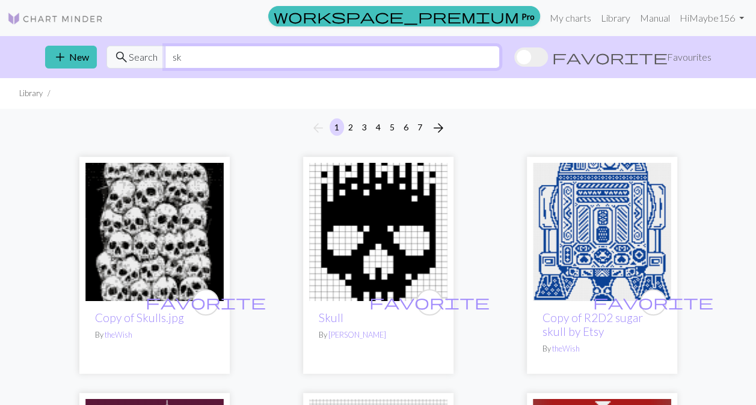
type input "s"
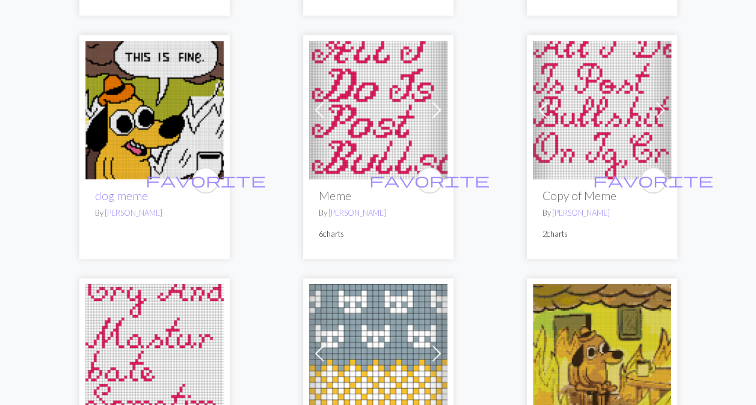
scroll to position [386, 0]
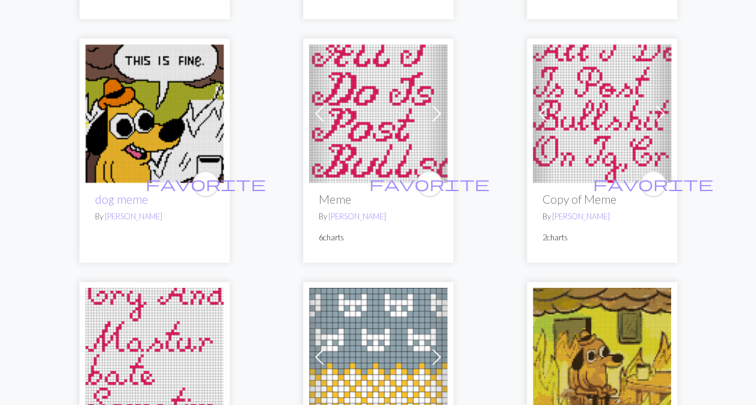
type input "meme"
click at [391, 158] on img at bounding box center [378, 113] width 138 height 138
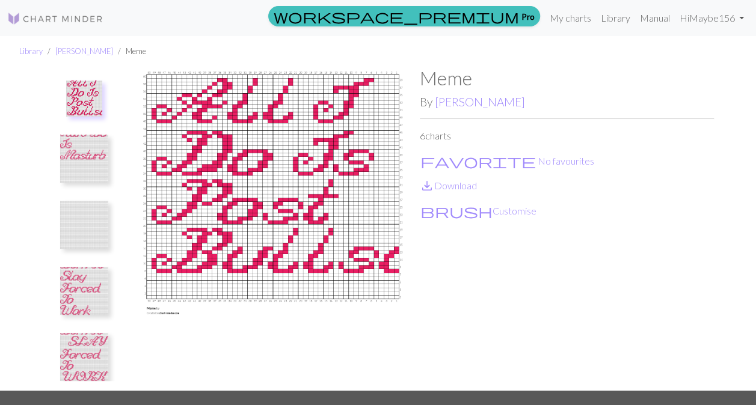
click at [76, 169] on img at bounding box center [84, 159] width 48 height 48
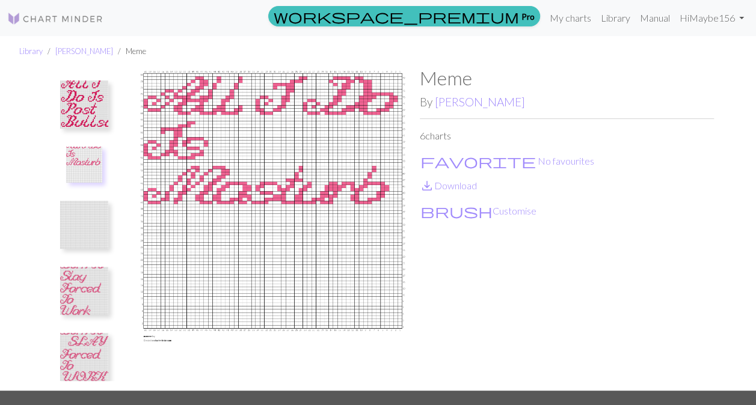
click at [75, 226] on img at bounding box center [84, 225] width 48 height 48
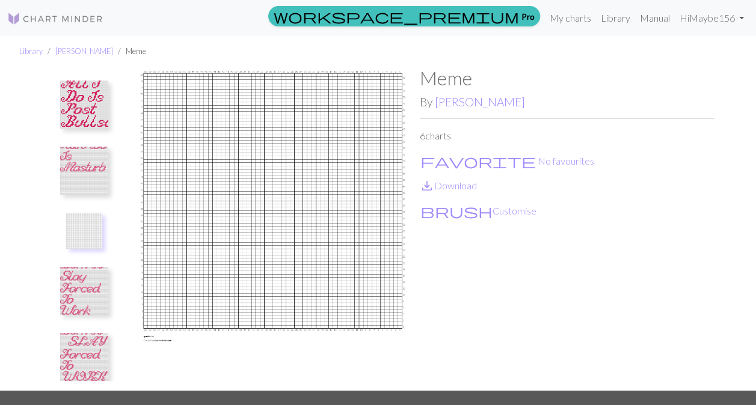
click at [77, 305] on img at bounding box center [84, 291] width 48 height 48
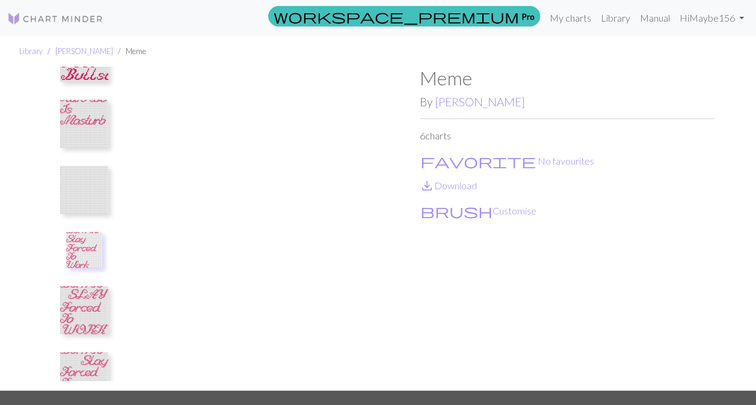
scroll to position [77, 0]
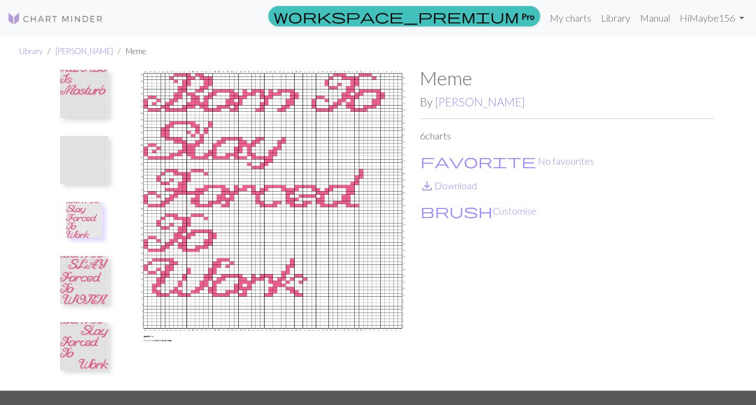
click at [76, 286] on img at bounding box center [84, 280] width 48 height 48
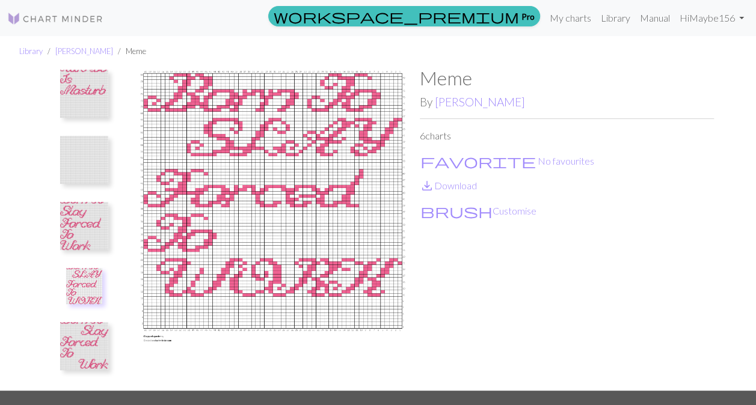
click at [81, 351] on img at bounding box center [84, 346] width 48 height 48
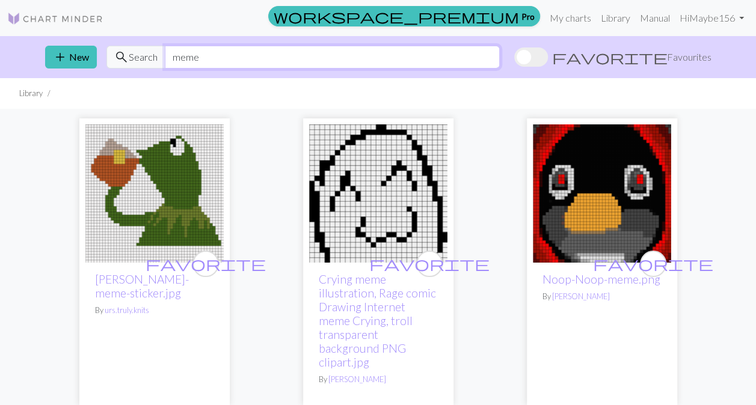
click at [277, 53] on input "meme" at bounding box center [332, 57] width 335 height 23
type input "m"
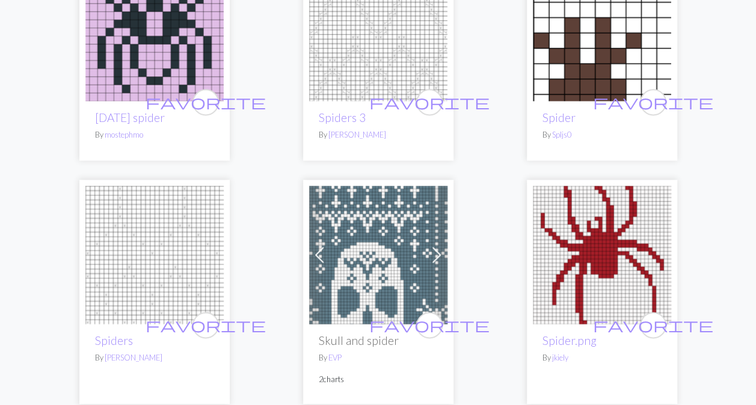
scroll to position [3019, 0]
drag, startPoint x: 471, startPoint y: 171, endPoint x: 483, endPoint y: 133, distance: 39.9
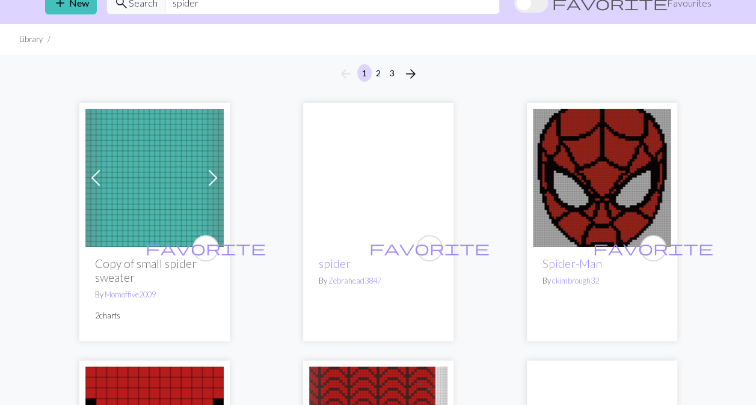
scroll to position [0, 0]
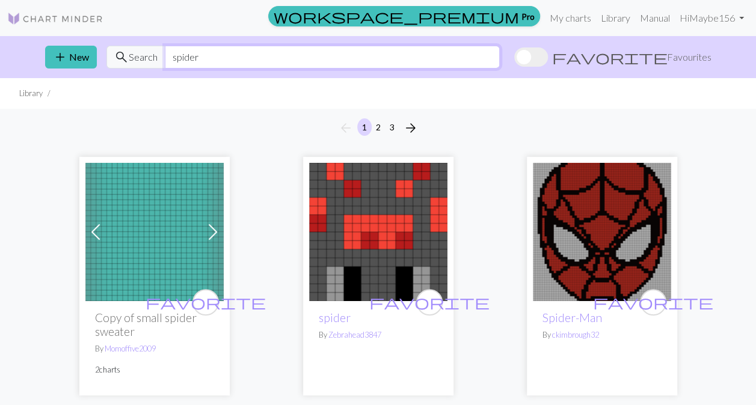
click at [314, 61] on input "spider" at bounding box center [332, 57] width 335 height 23
type input "s"
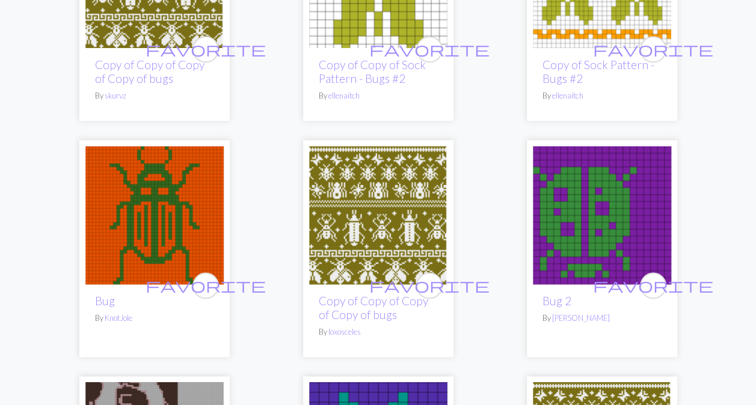
scroll to position [741, 0]
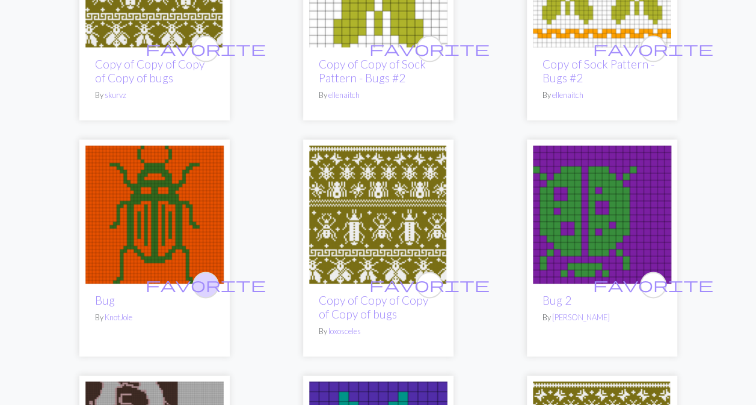
type input "bug"
click at [210, 275] on span "favorite" at bounding box center [206, 284] width 120 height 19
click at [171, 179] on img at bounding box center [154, 215] width 138 height 138
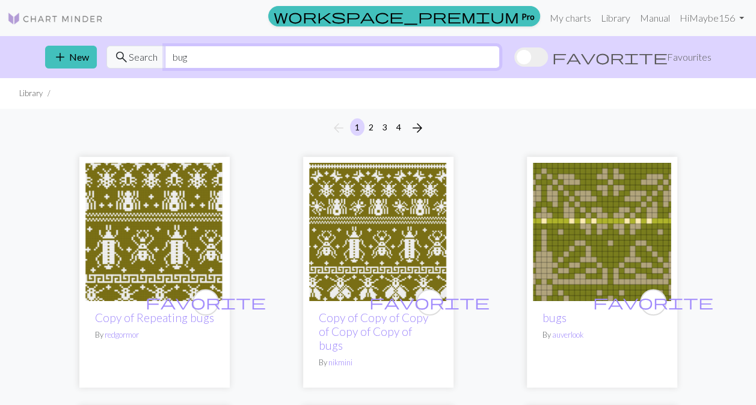
click at [430, 61] on input "bug" at bounding box center [332, 57] width 335 height 23
type input "b"
type input "lobster"
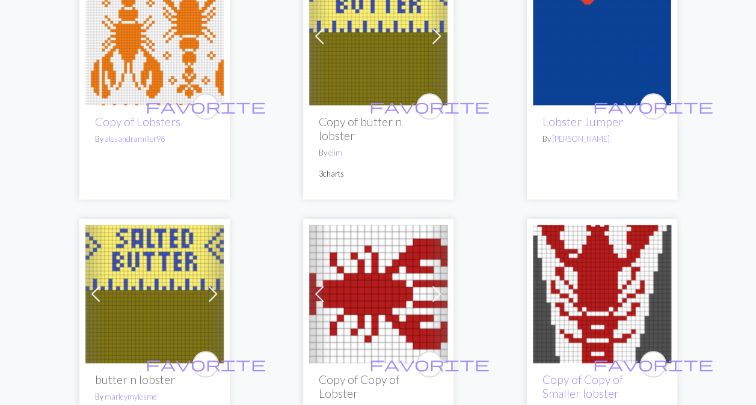
scroll to position [2744, 0]
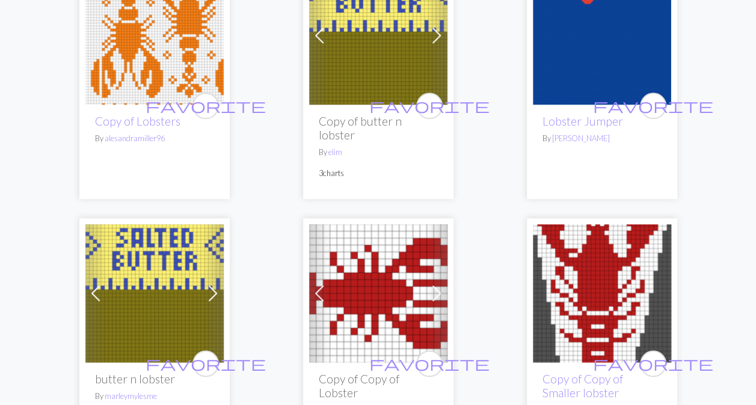
click at [382, 66] on img at bounding box center [378, 35] width 138 height 138
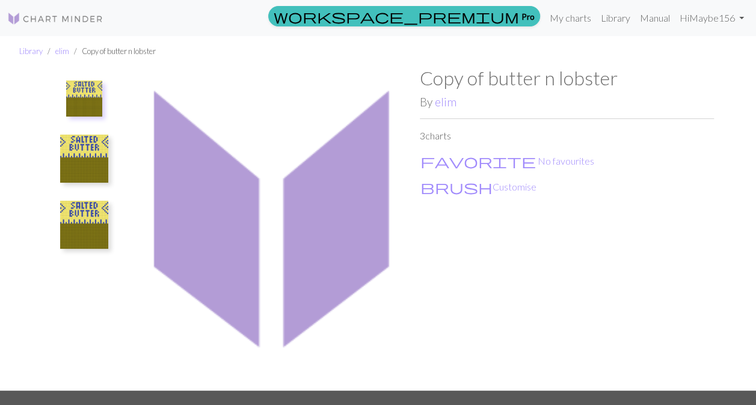
click at [81, 155] on img at bounding box center [84, 159] width 48 height 48
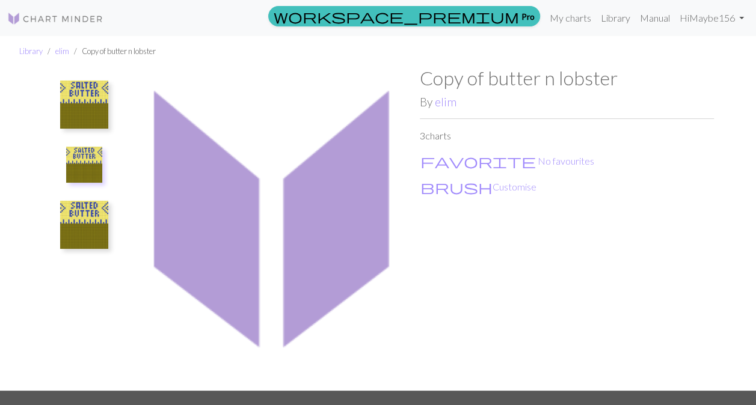
click at [95, 212] on img at bounding box center [84, 225] width 48 height 48
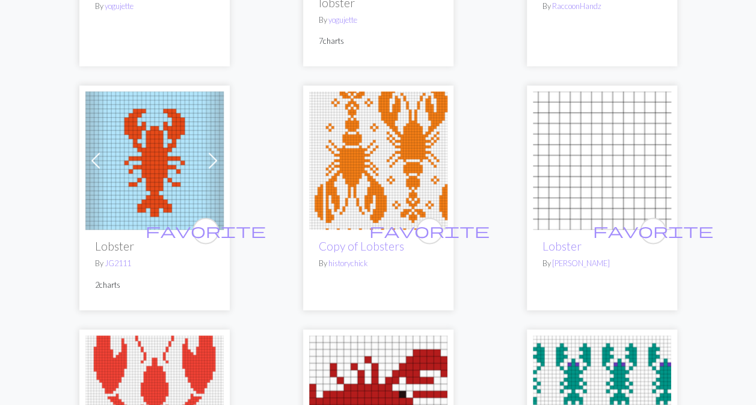
scroll to position [837, 0]
click at [142, 170] on img at bounding box center [154, 160] width 138 height 138
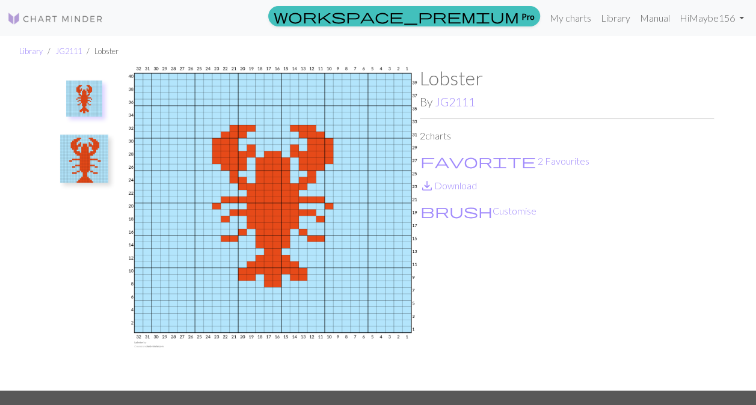
click at [76, 161] on img at bounding box center [84, 159] width 48 height 48
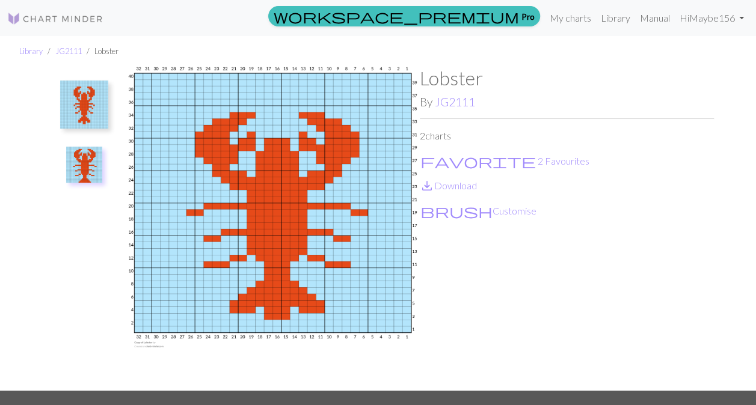
click at [92, 99] on img at bounding box center [84, 105] width 48 height 48
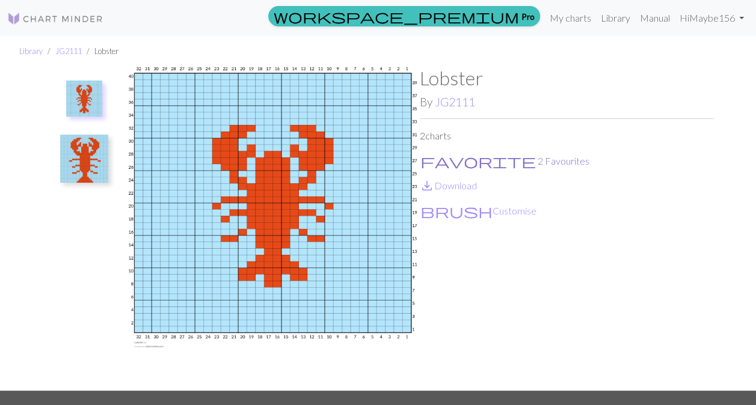
click at [433, 164] on span "favorite" at bounding box center [477, 161] width 115 height 17
click at [11, 10] on link at bounding box center [55, 18] width 96 height 22
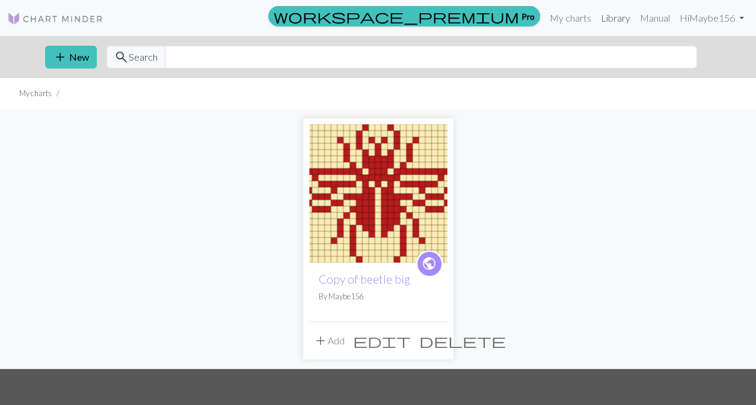
click at [616, 22] on link "Library" at bounding box center [615, 18] width 39 height 24
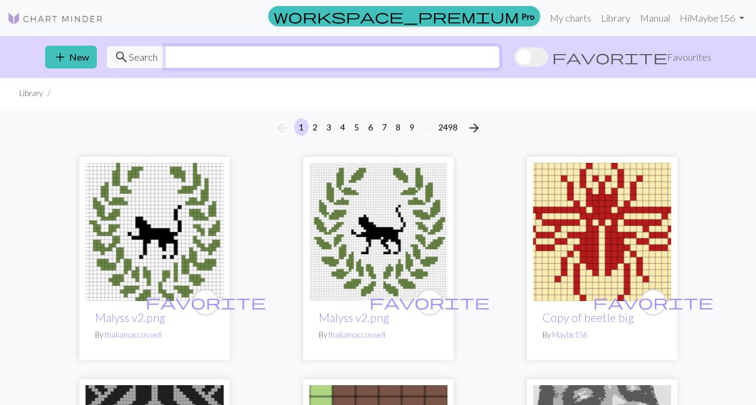
click at [483, 57] on input "text" at bounding box center [332, 57] width 335 height 23
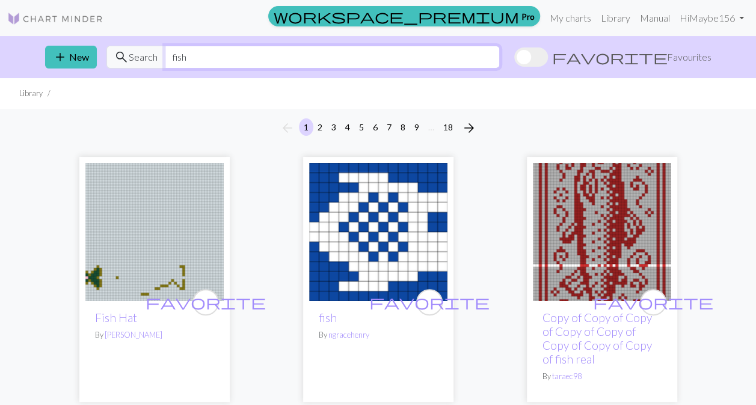
type input "fish"
click at [384, 255] on img at bounding box center [378, 232] width 138 height 138
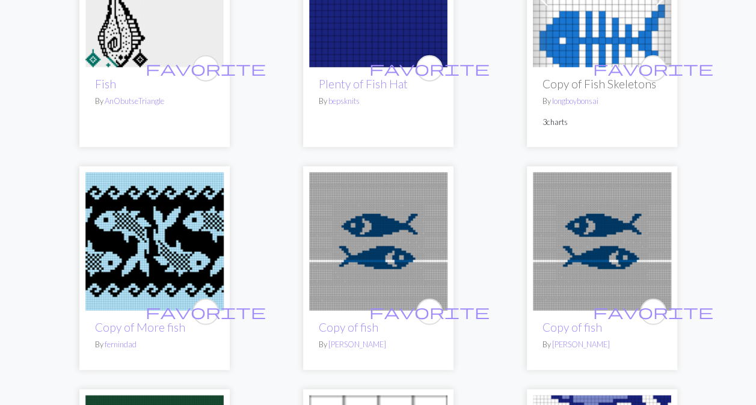
scroll to position [1530, 0]
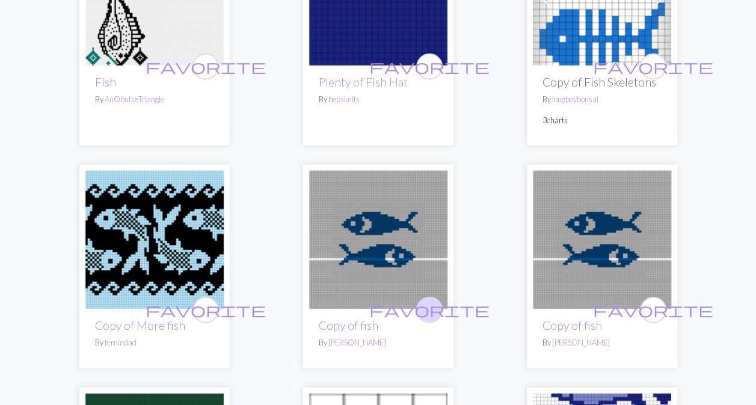
click at [426, 308] on span "favorite" at bounding box center [429, 310] width 120 height 19
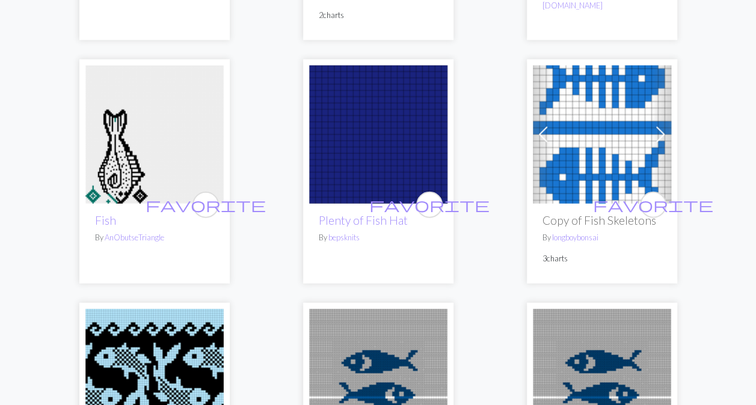
scroll to position [1390, 0]
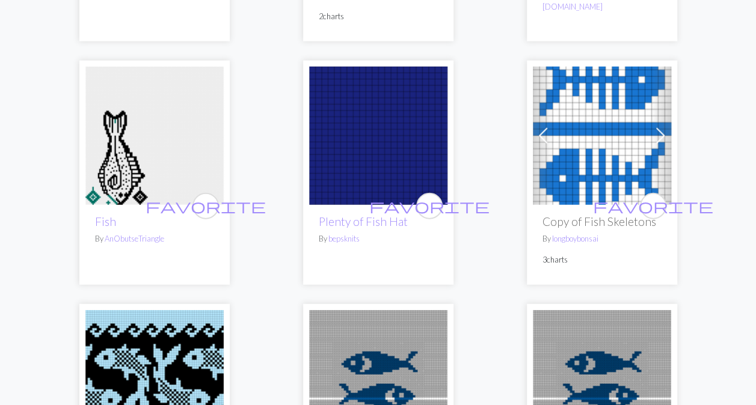
click at [611, 174] on img at bounding box center [602, 136] width 138 height 138
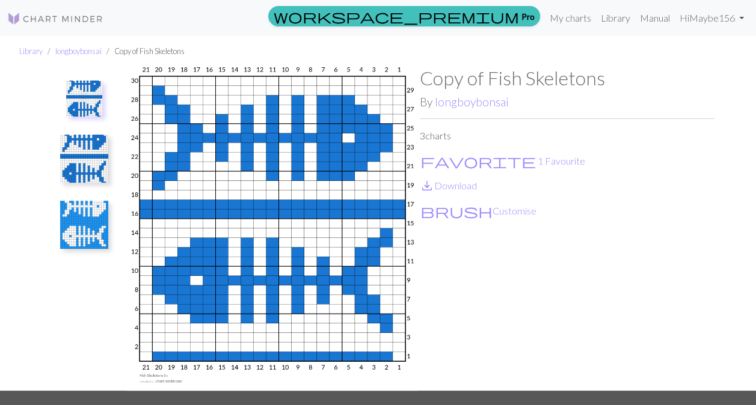
click at [90, 161] on img at bounding box center [84, 159] width 48 height 48
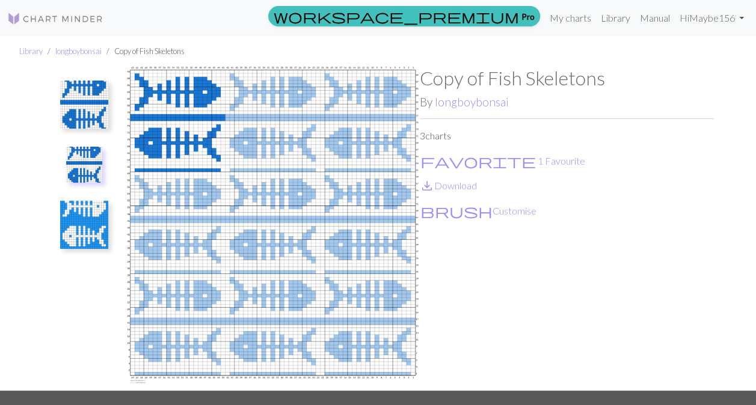
click at [82, 106] on img at bounding box center [84, 105] width 48 height 48
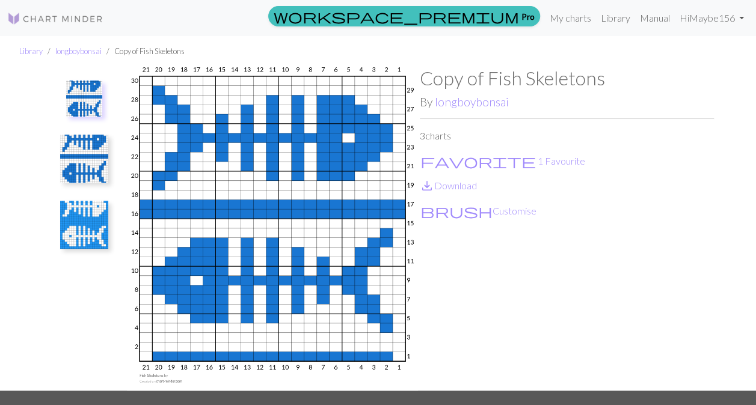
click at [82, 234] on img at bounding box center [84, 225] width 48 height 48
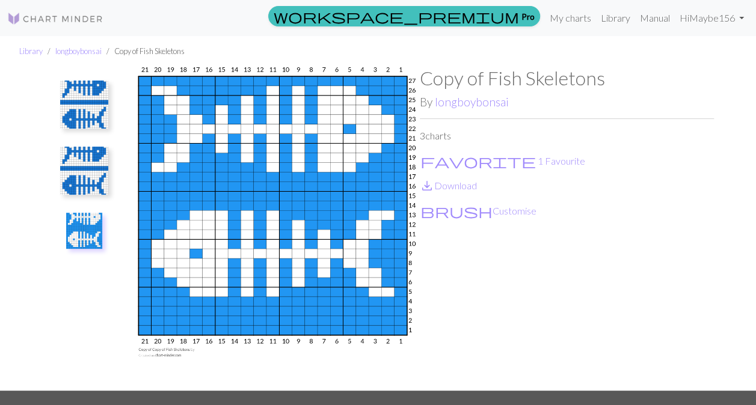
click at [87, 173] on img at bounding box center [84, 171] width 48 height 48
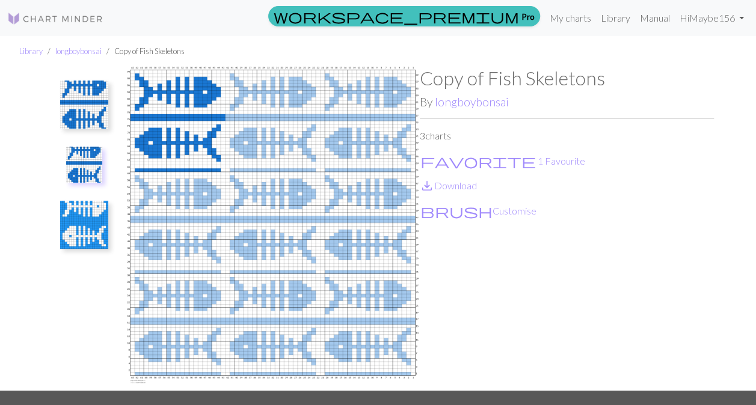
click at [79, 107] on img at bounding box center [84, 105] width 48 height 48
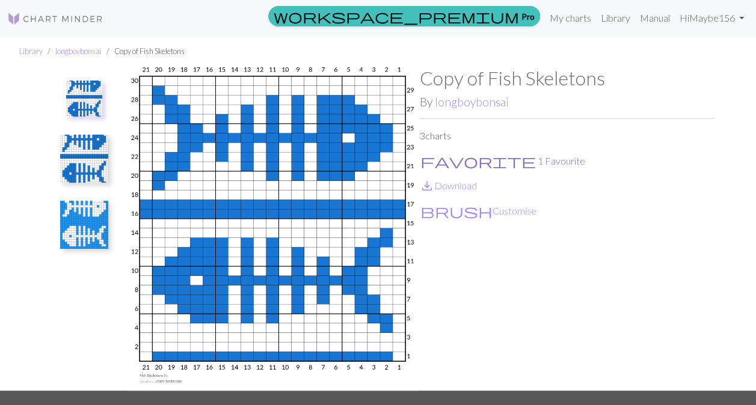
click at [423, 159] on span "favorite" at bounding box center [477, 161] width 115 height 17
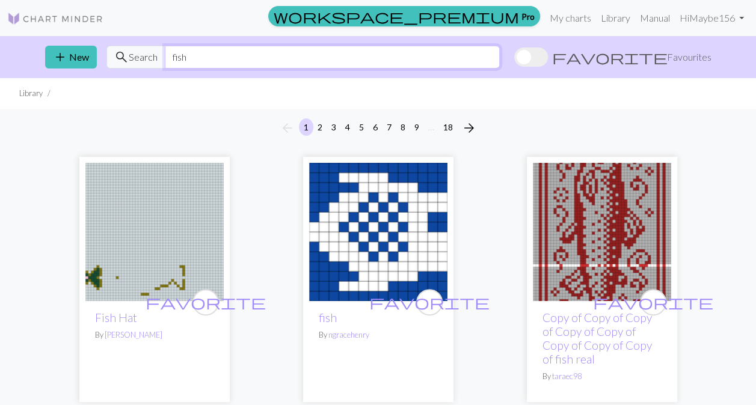
click at [292, 58] on input "fish" at bounding box center [332, 57] width 335 height 23
click at [226, 52] on input "fish skeleton" at bounding box center [332, 57] width 335 height 23
type input "fish"
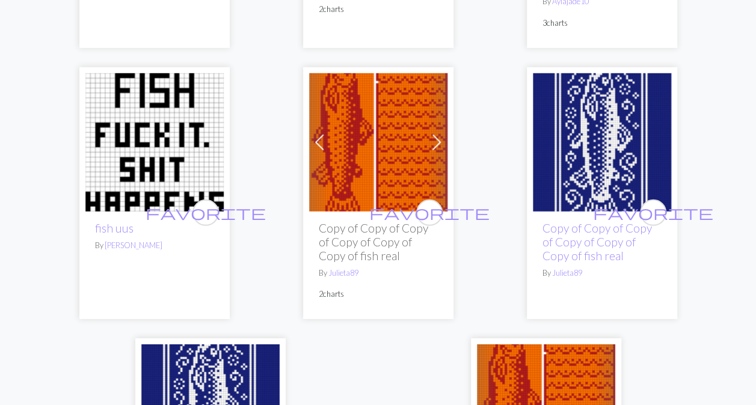
scroll to position [3920, 0]
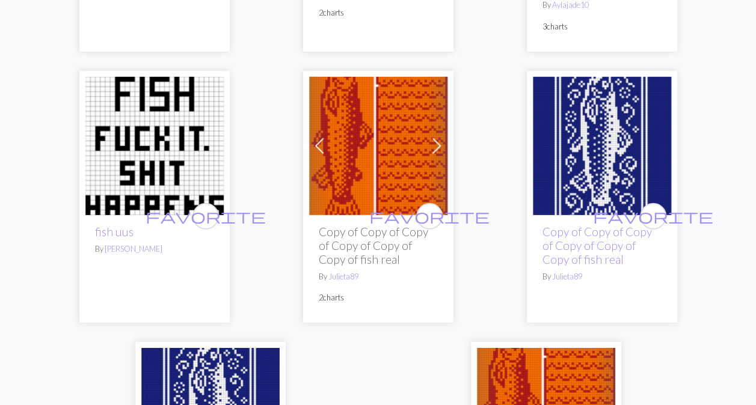
click at [191, 121] on img at bounding box center [154, 146] width 138 height 138
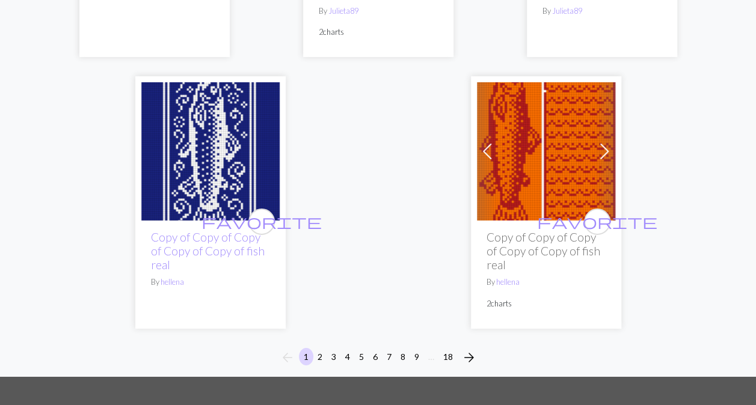
scroll to position [4189, 0]
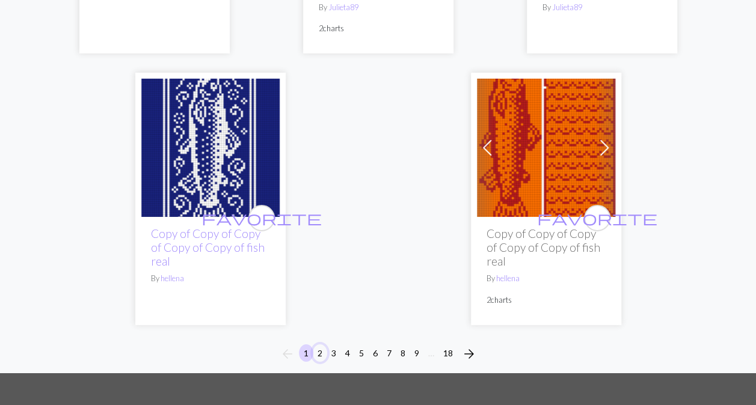
click at [320, 345] on button "2" at bounding box center [320, 353] width 14 height 17
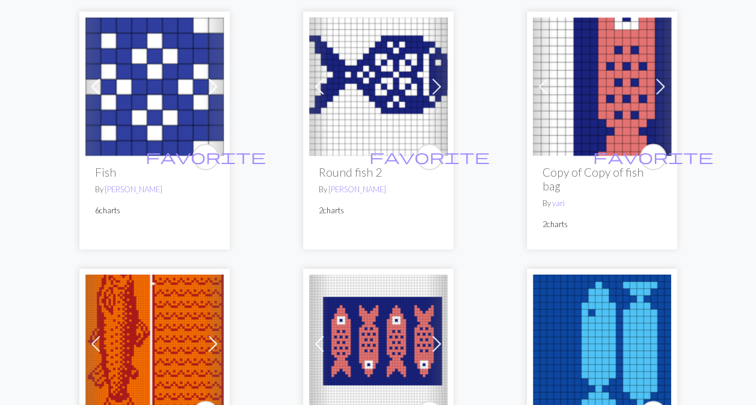
scroll to position [415, 0]
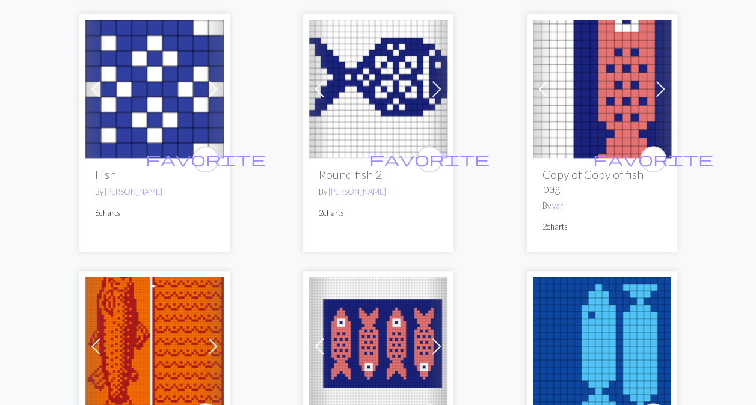
click at [152, 83] on img at bounding box center [154, 89] width 138 height 138
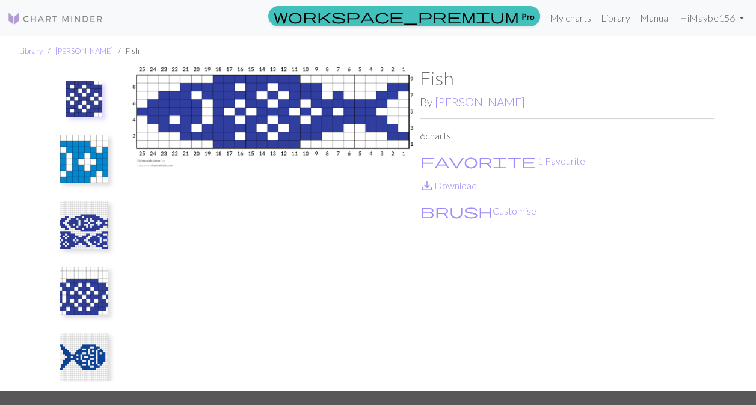
click at [83, 159] on img at bounding box center [84, 159] width 48 height 48
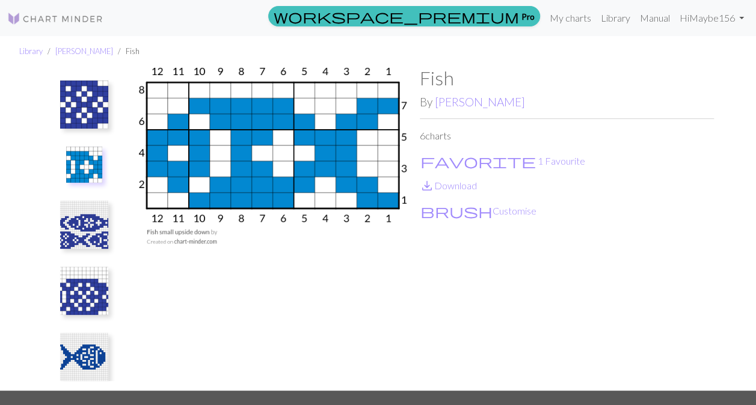
click at [89, 94] on img at bounding box center [84, 105] width 48 height 48
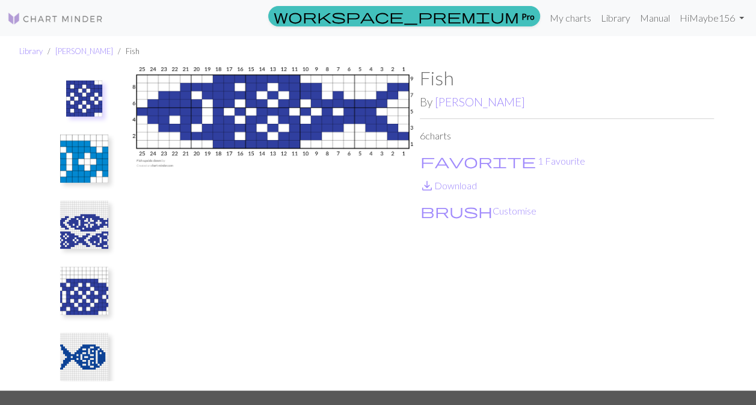
click at [88, 211] on img at bounding box center [84, 225] width 48 height 48
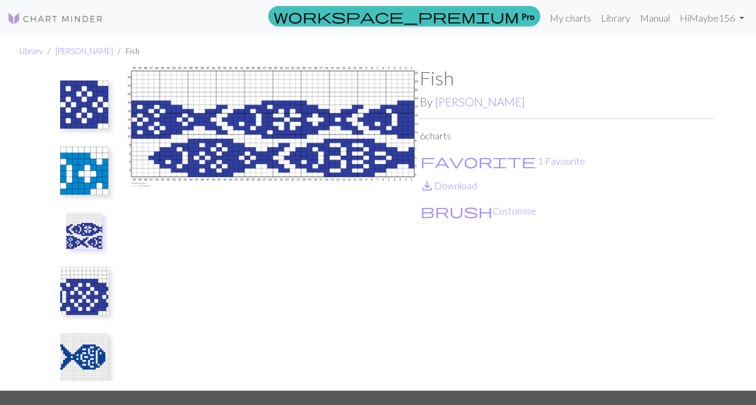
click at [88, 280] on img at bounding box center [84, 291] width 48 height 48
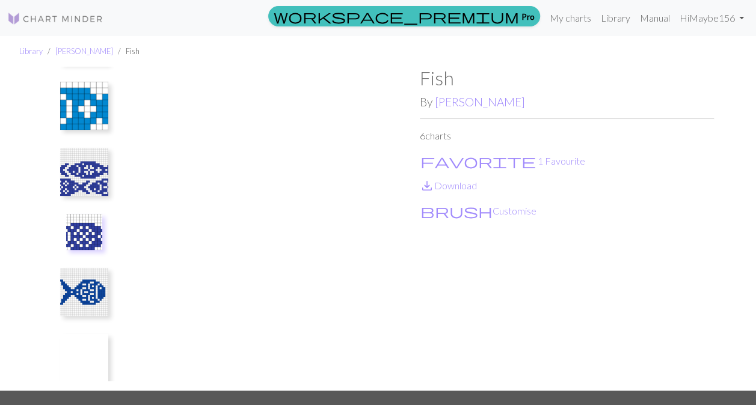
scroll to position [77, 0]
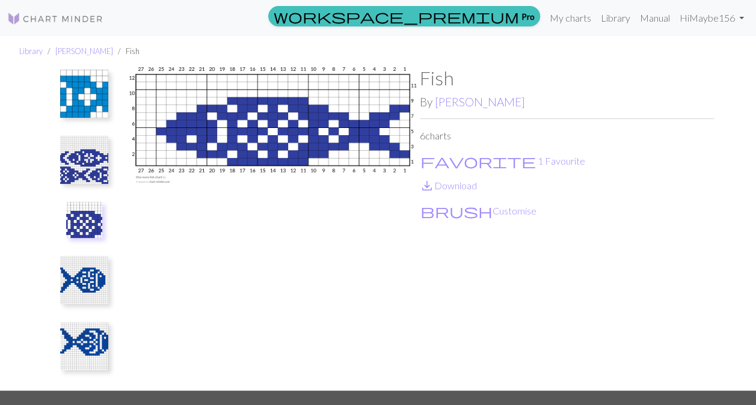
click at [90, 329] on img at bounding box center [84, 346] width 48 height 48
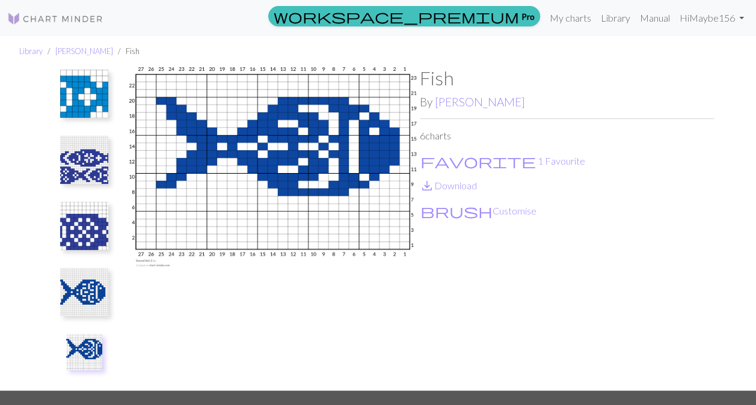
scroll to position [22, 0]
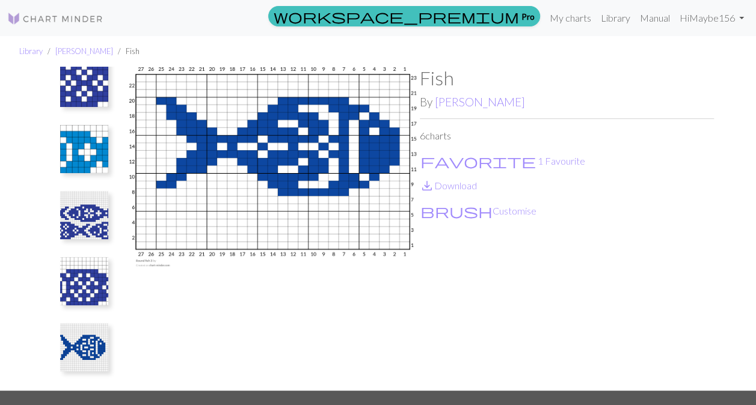
click at [82, 276] on img at bounding box center [84, 281] width 48 height 48
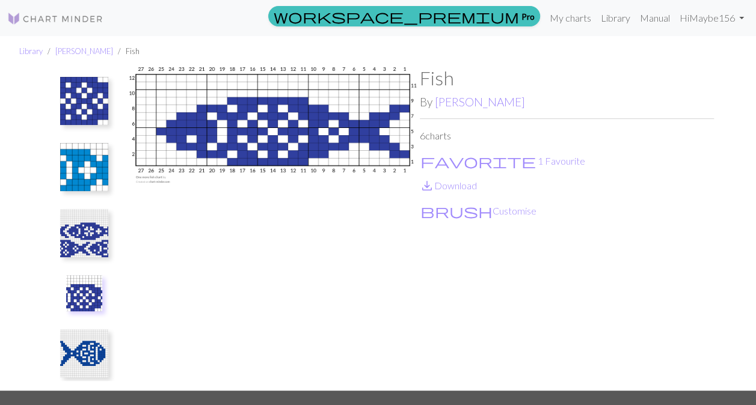
scroll to position [0, 0]
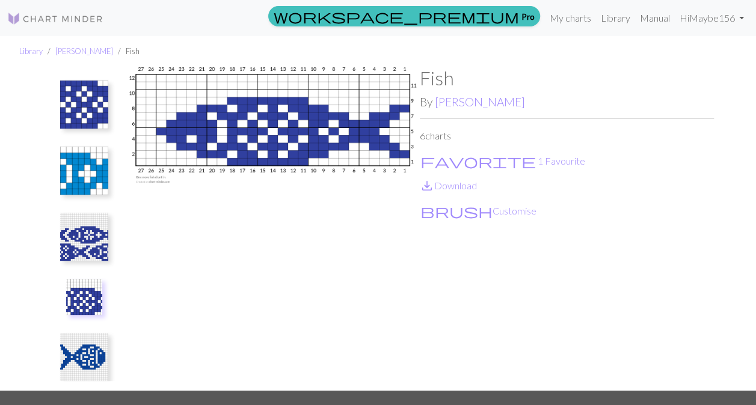
click at [79, 168] on img at bounding box center [84, 171] width 48 height 48
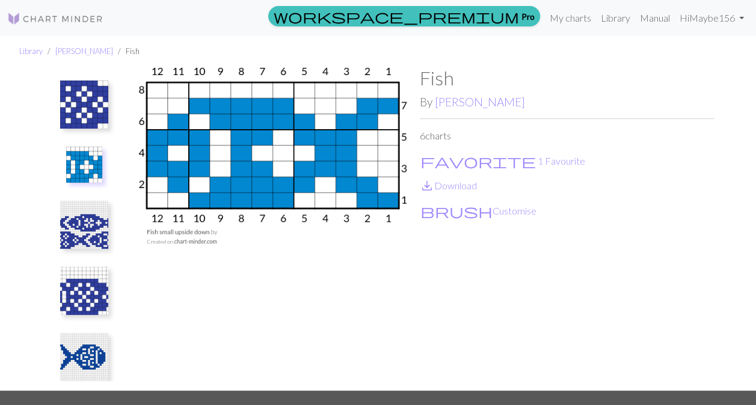
click at [81, 97] on img at bounding box center [84, 105] width 48 height 48
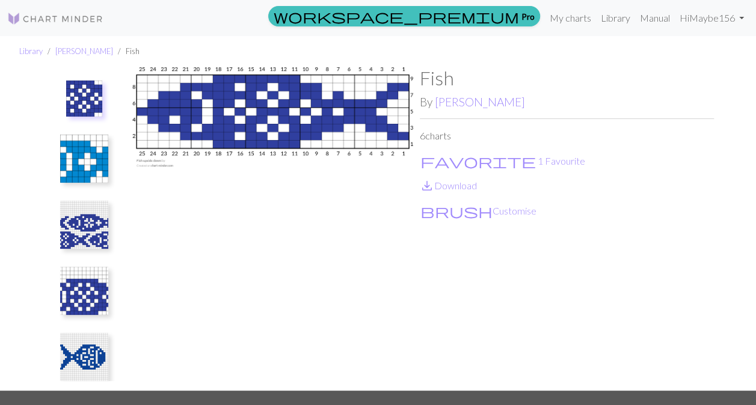
click at [93, 285] on img at bounding box center [84, 291] width 48 height 48
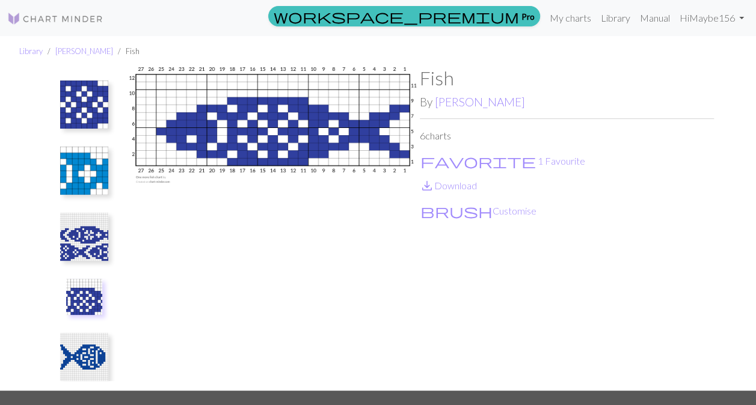
click at [94, 232] on img at bounding box center [84, 237] width 48 height 48
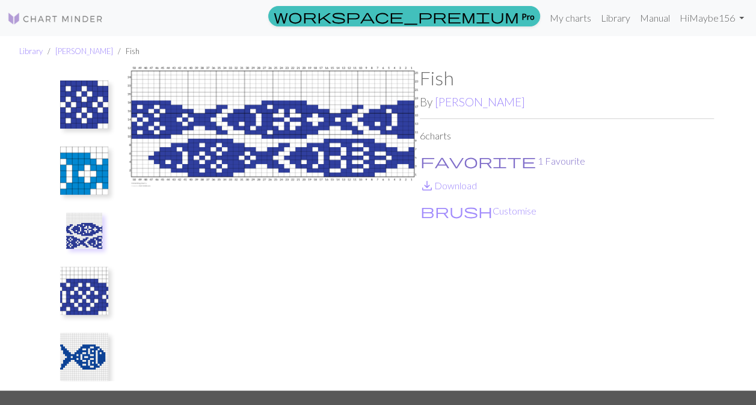
click at [431, 159] on span "favorite" at bounding box center [477, 161] width 115 height 17
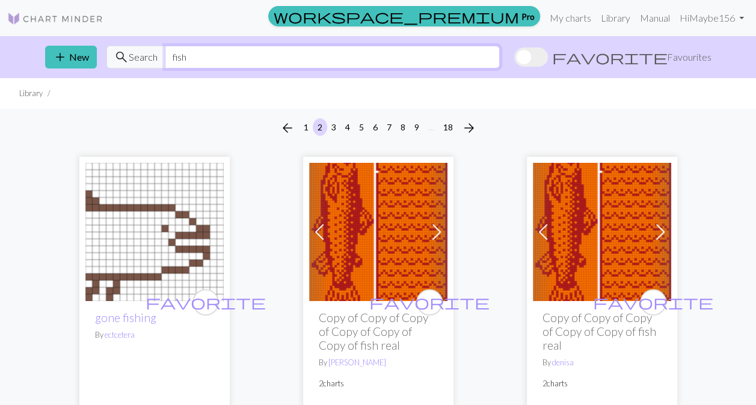
click at [218, 54] on input "fish" at bounding box center [332, 57] width 335 height 23
type input "f"
type input "shrimp"
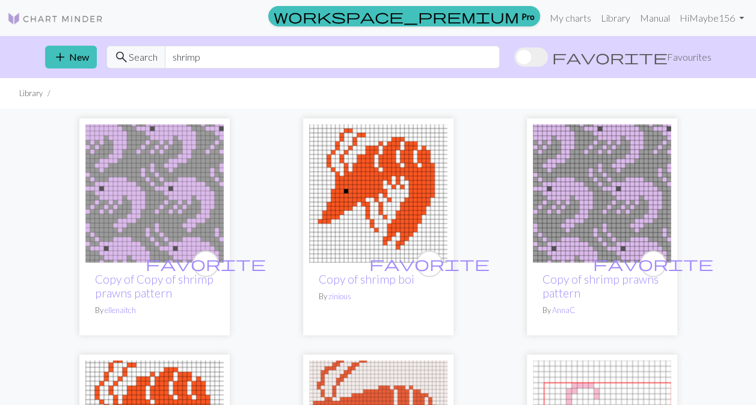
click at [158, 182] on img at bounding box center [154, 193] width 138 height 138
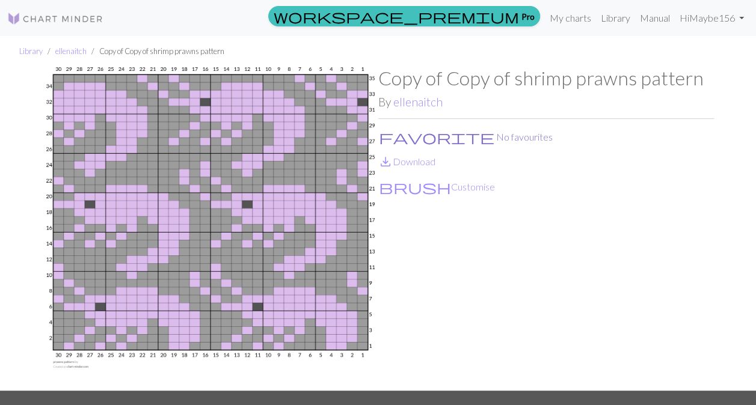
click at [393, 138] on button "favorite No favourites" at bounding box center [465, 137] width 175 height 16
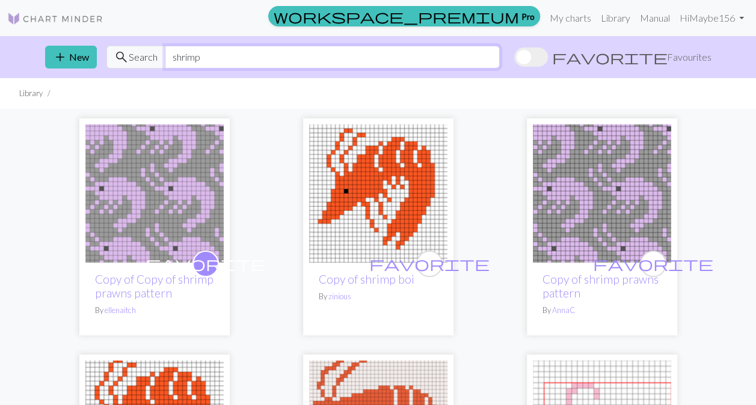
click at [500, 55] on input "shrimp" at bounding box center [332, 57] width 335 height 23
type input "s"
click at [636, 67] on label "favorite Favourites" at bounding box center [612, 57] width 197 height 23
click at [514, 58] on input "favorite Favourites" at bounding box center [514, 58] width 0 height 0
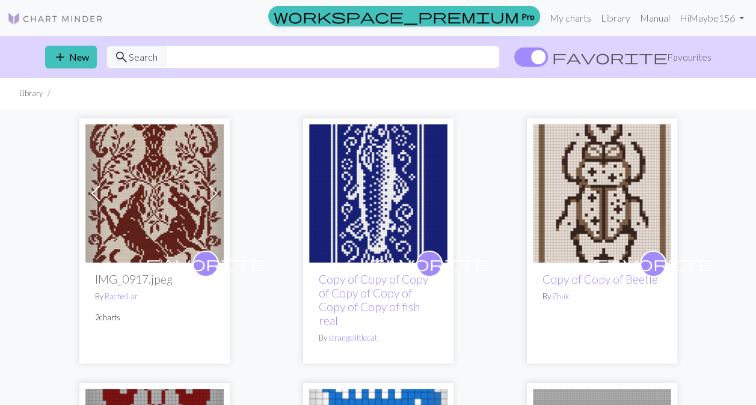
click at [166, 209] on img at bounding box center [154, 193] width 138 height 138
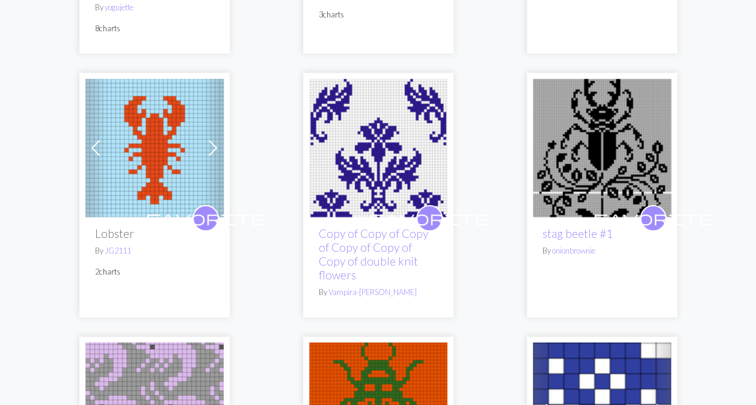
scroll to position [568, 0]
click at [411, 126] on img at bounding box center [378, 147] width 138 height 138
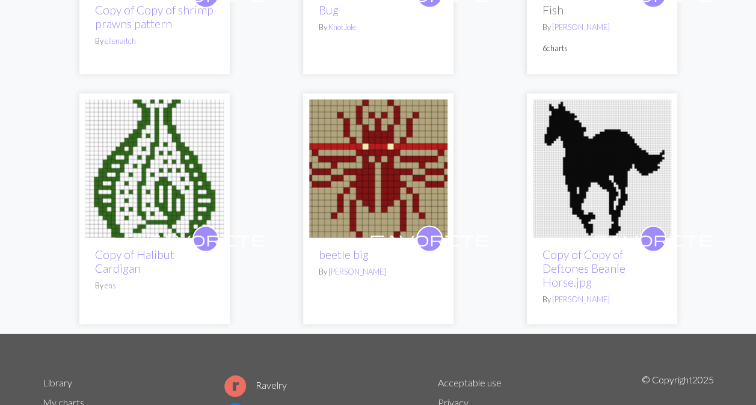
scroll to position [1059, 0]
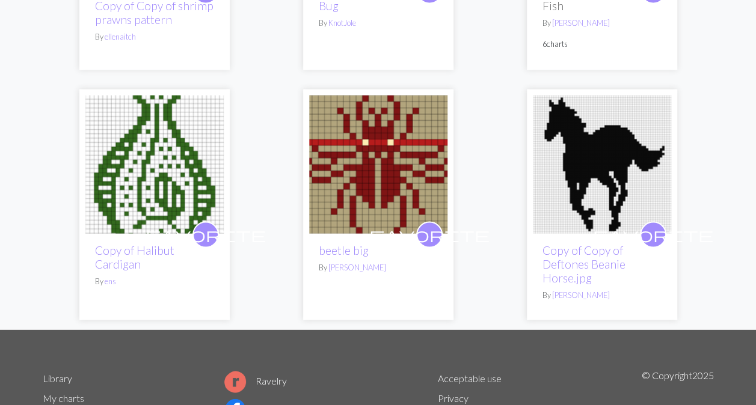
click at [158, 103] on img at bounding box center [154, 164] width 138 height 138
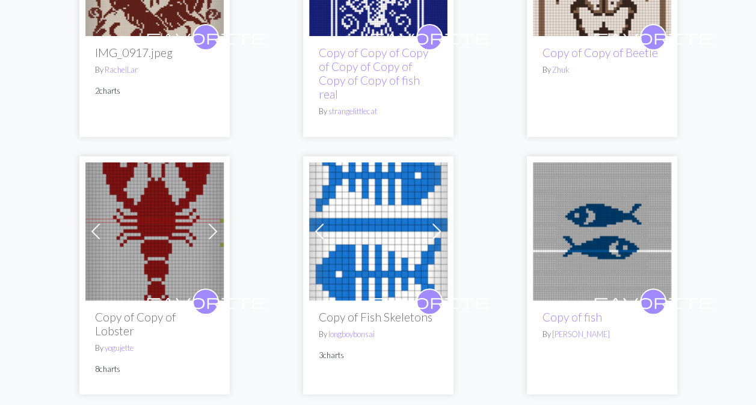
scroll to position [227, 0]
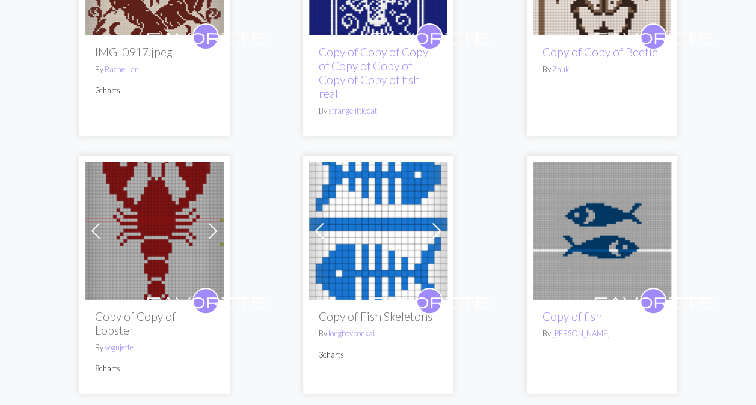
click at [386, 226] on img at bounding box center [378, 231] width 138 height 138
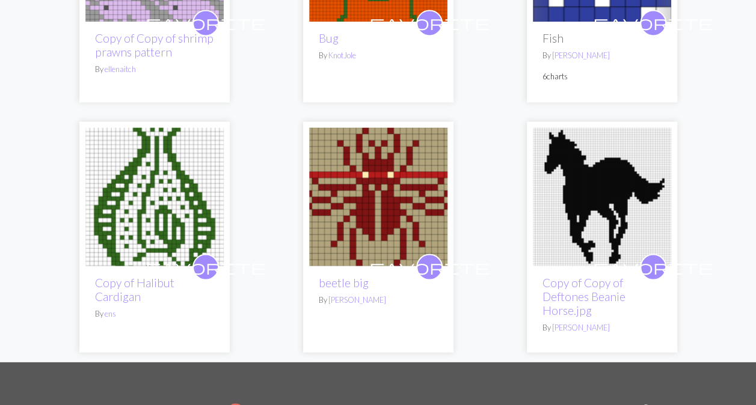
scroll to position [1026, 0]
